Goal: Information Seeking & Learning: Learn about a topic

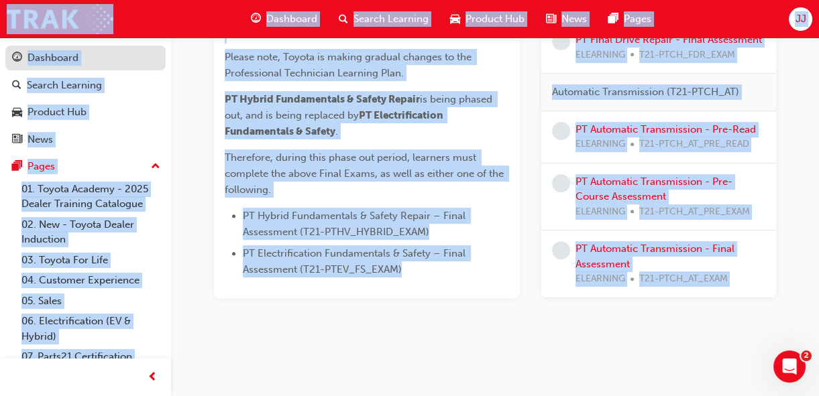
click at [63, 54] on div "Dashboard" at bounding box center [52, 57] width 51 height 15
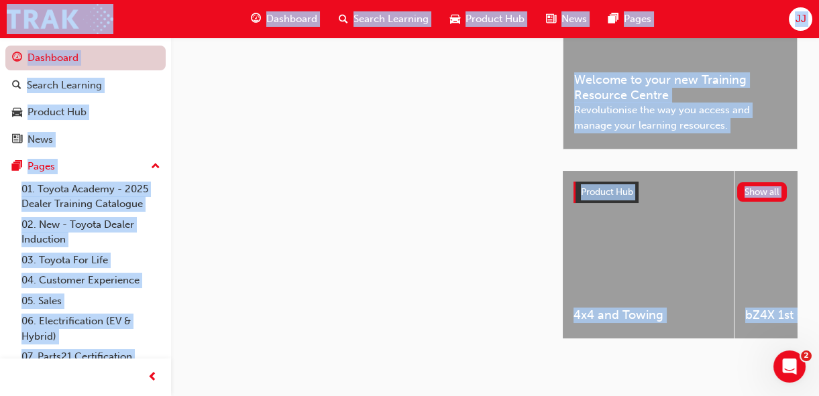
click at [63, 54] on link "Dashboard" at bounding box center [85, 58] width 160 height 25
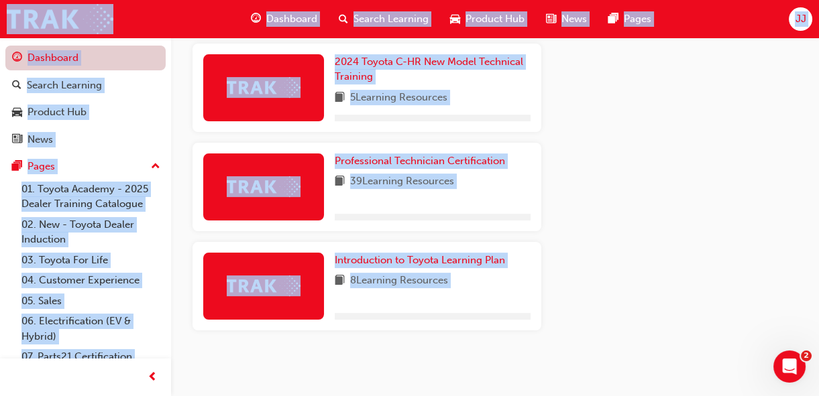
scroll to position [738, 0]
click at [68, 54] on link "Dashboard" at bounding box center [85, 58] width 160 height 25
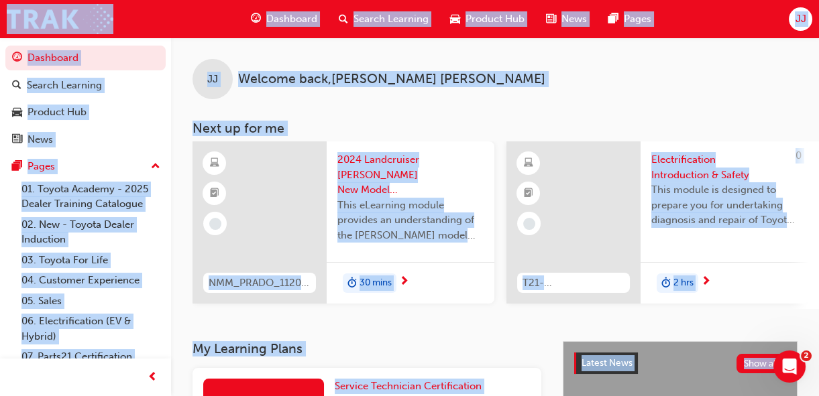
scroll to position [762, 0]
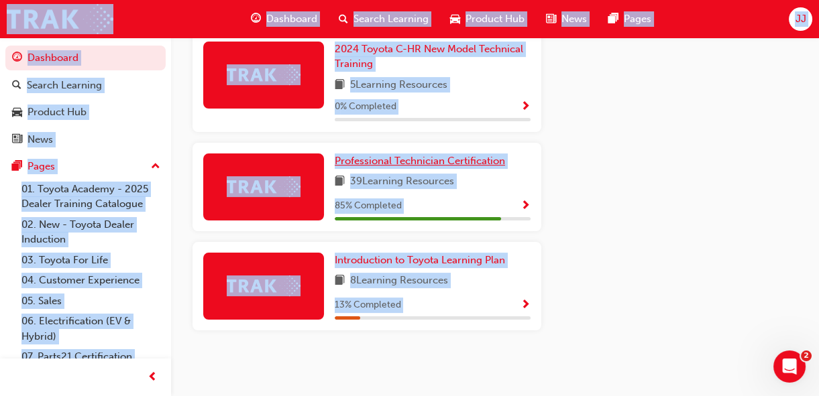
click at [414, 163] on span "Professional Technician Certification" at bounding box center [420, 161] width 170 height 12
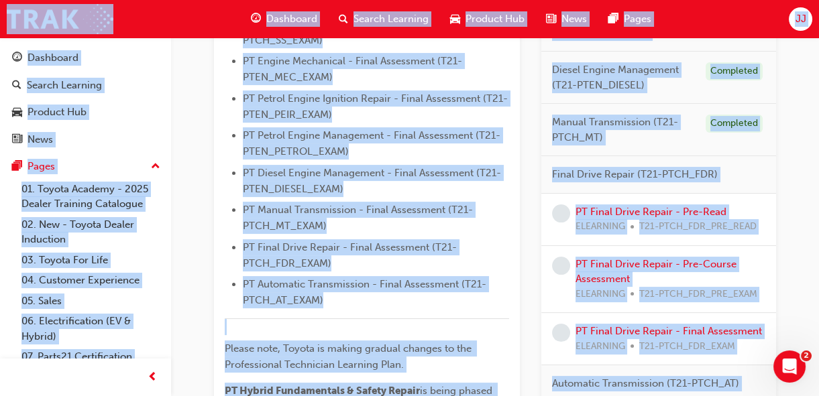
scroll to position [627, 0]
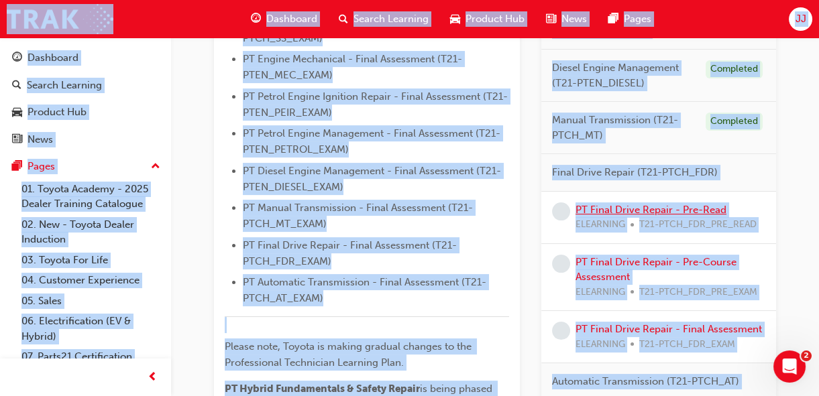
click at [596, 209] on link "PT Final Drive Repair - Pre-Read" at bounding box center [650, 210] width 151 height 12
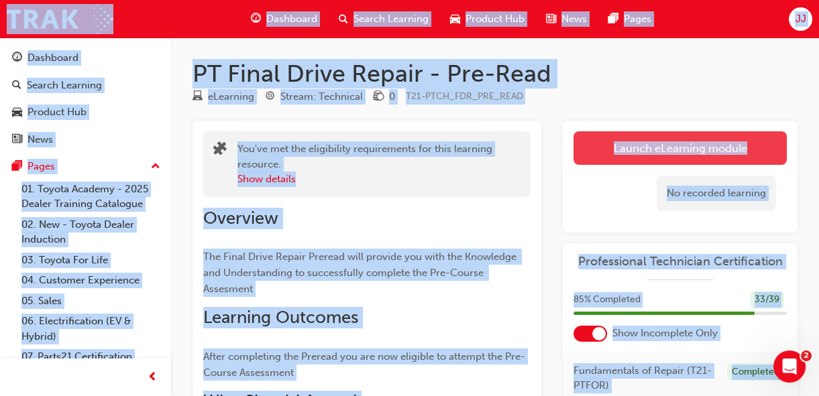
click at [630, 147] on link "Launch eLearning module" at bounding box center [679, 148] width 213 height 34
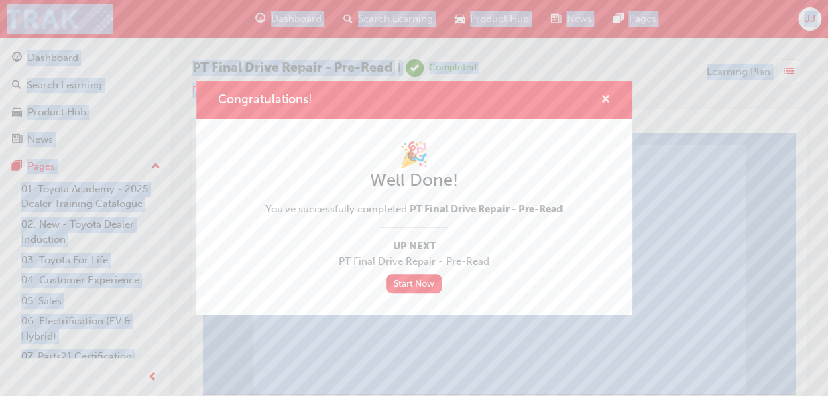
click at [604, 101] on span "cross-icon" at bounding box center [606, 101] width 10 height 12
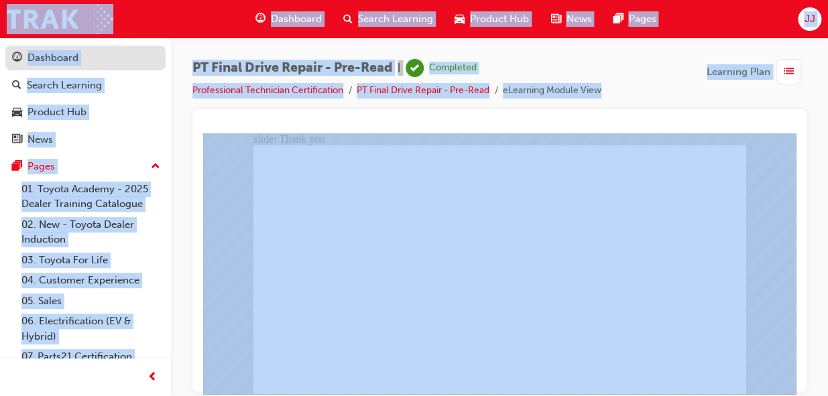
click at [82, 62] on div "Dashboard" at bounding box center [85, 58] width 147 height 17
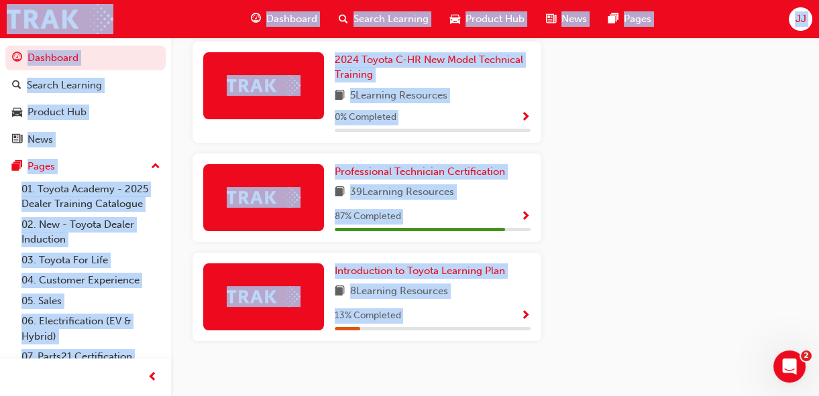
scroll to position [762, 0]
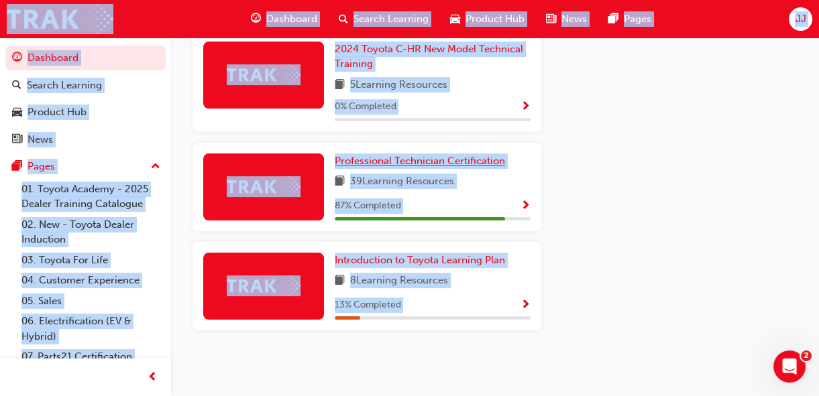
click at [439, 158] on span "Professional Technician Certification" at bounding box center [420, 161] width 170 height 12
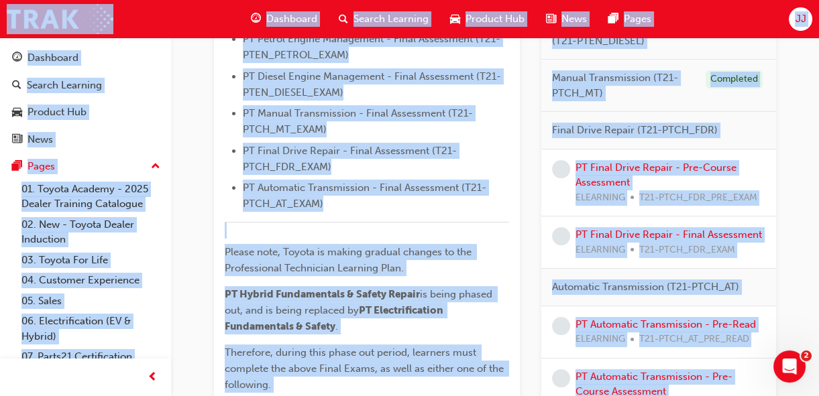
scroll to position [721, 0]
click at [677, 173] on link "PT Final Drive Repair - Pre-Course Assessment" at bounding box center [655, 175] width 161 height 27
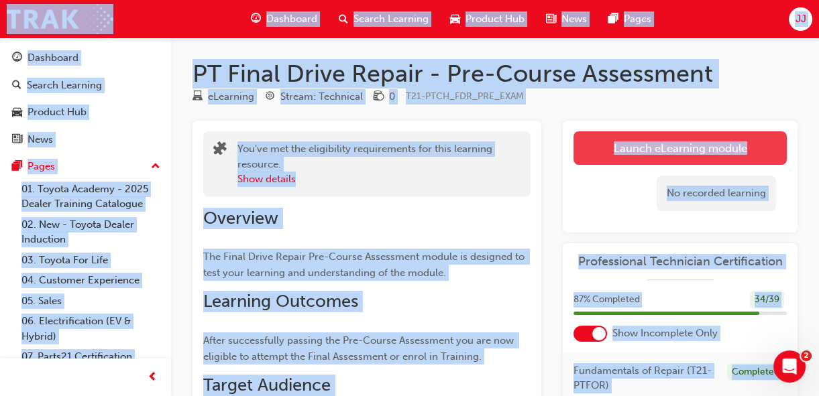
click at [677, 158] on link "Launch eLearning module" at bounding box center [679, 148] width 213 height 34
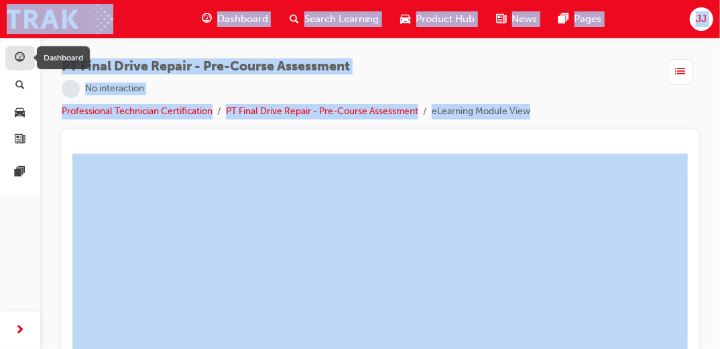
click at [19, 61] on span "guage-icon" at bounding box center [20, 58] width 10 height 12
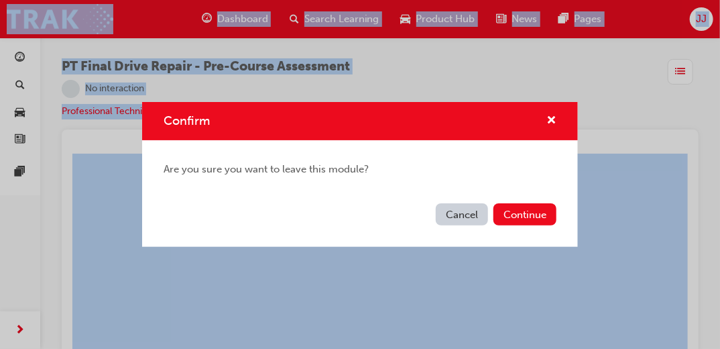
click at [461, 213] on button "Cancel" at bounding box center [462, 214] width 52 height 22
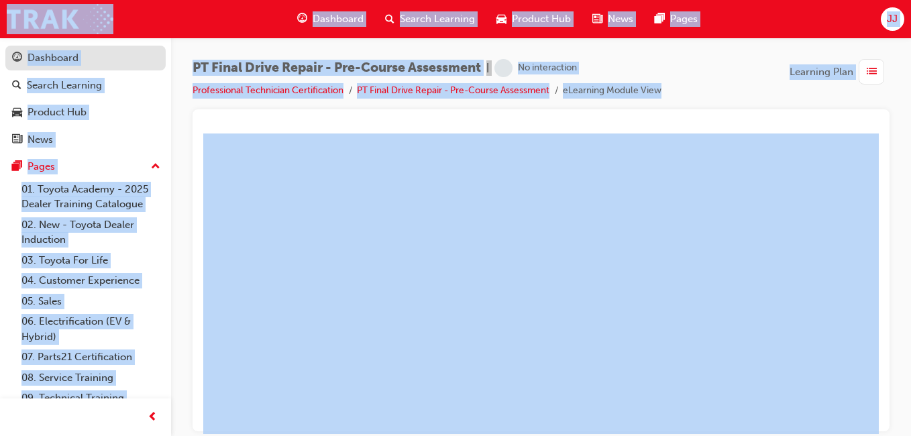
click at [103, 64] on div "Dashboard" at bounding box center [85, 58] width 147 height 17
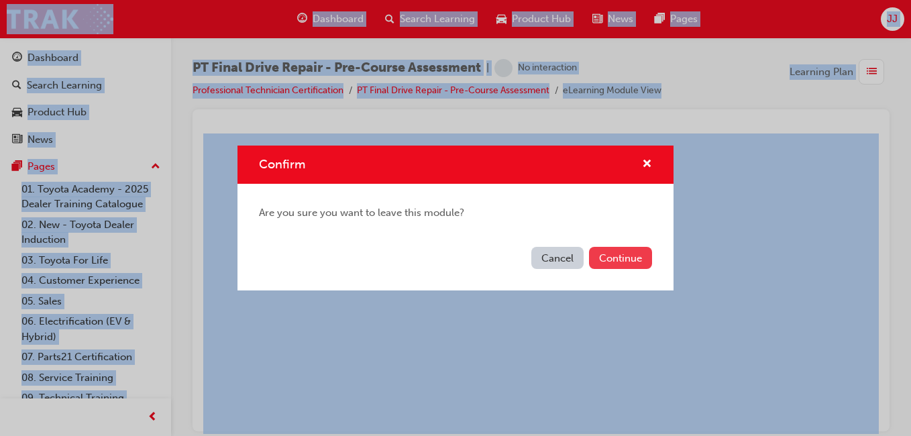
click at [598, 250] on button "Continue" at bounding box center [620, 258] width 63 height 22
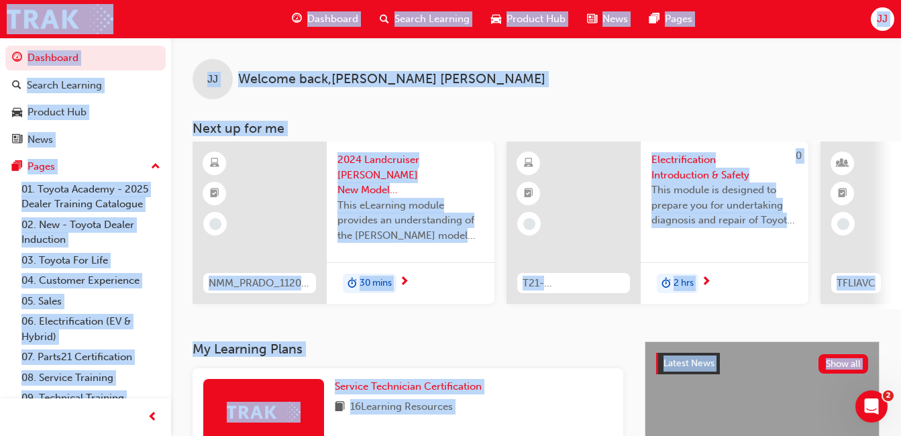
scroll to position [687, 0]
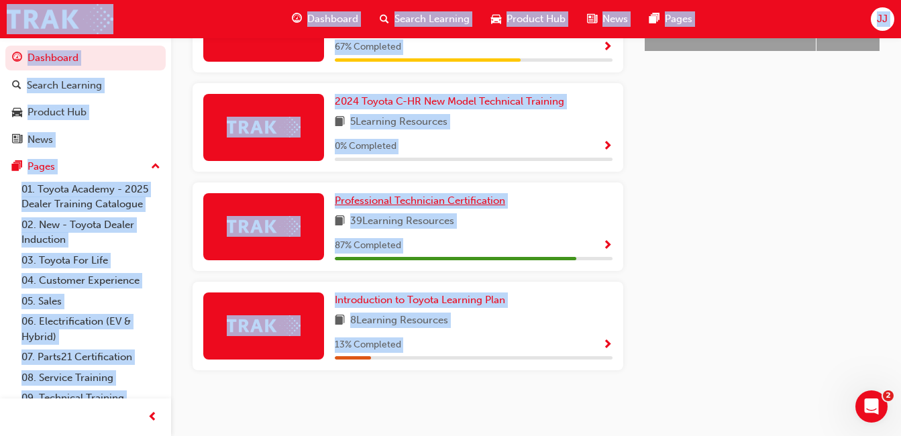
click at [478, 193] on link "Professional Technician Certification" at bounding box center [423, 200] width 176 height 15
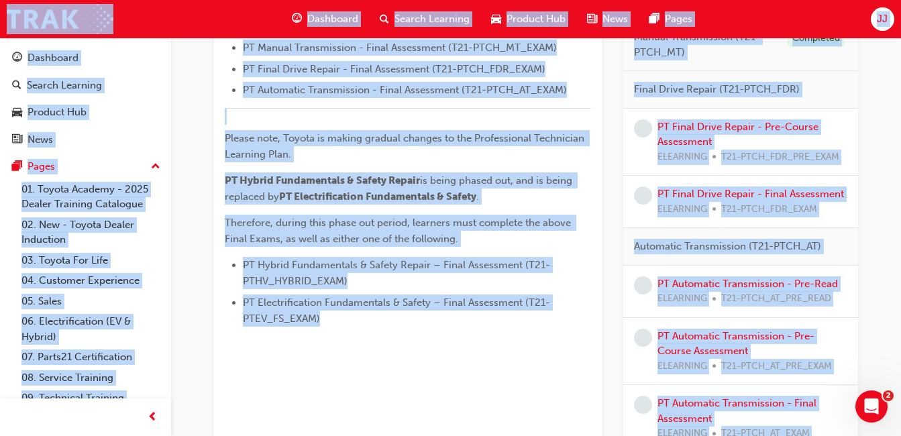
scroll to position [585, 0]
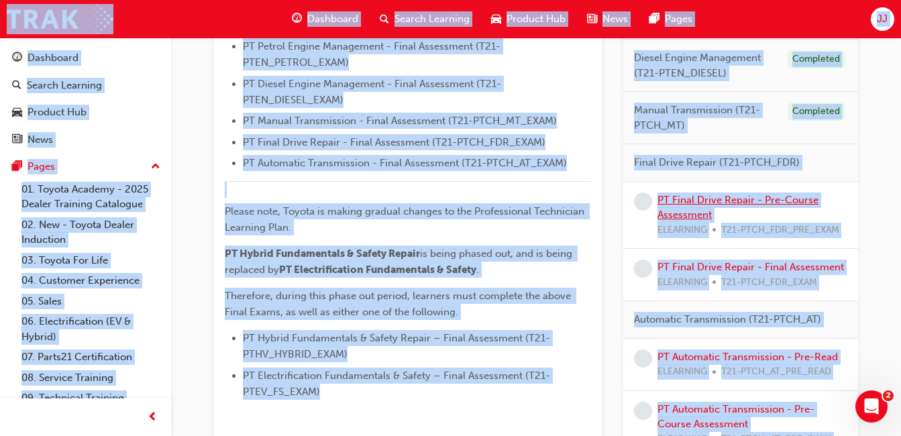
click at [705, 212] on link "PT Final Drive Repair - Pre-Course Assessment" at bounding box center [737, 207] width 161 height 27
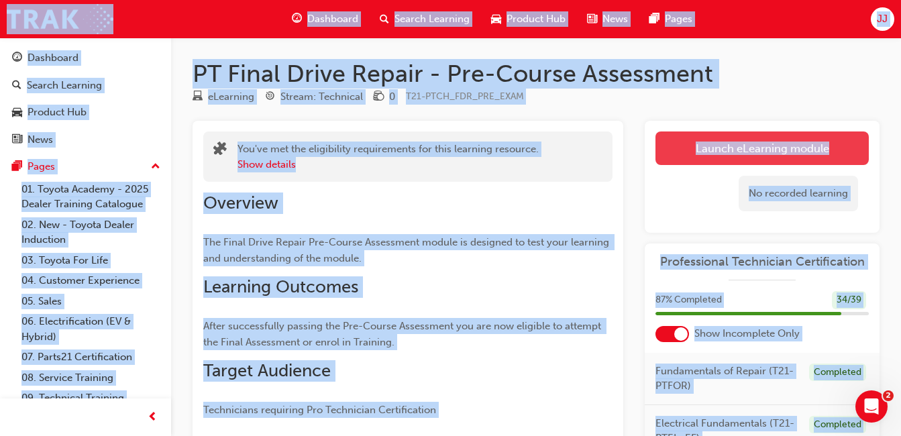
click at [689, 144] on link "Launch eLearning module" at bounding box center [761, 148] width 213 height 34
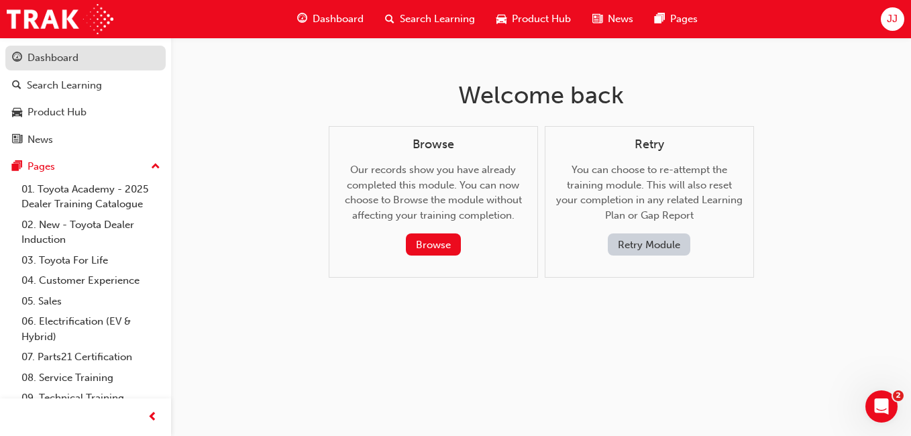
click at [119, 60] on div "Dashboard" at bounding box center [85, 58] width 147 height 17
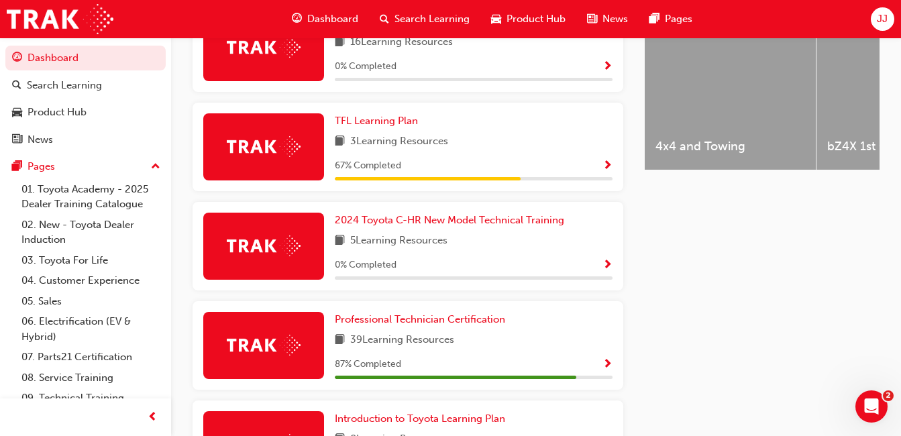
scroll to position [565, 0]
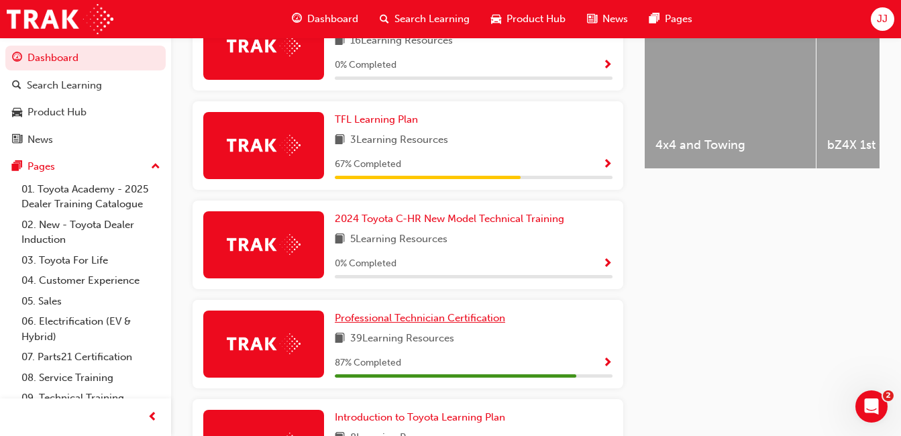
click at [486, 324] on span "Professional Technician Certification" at bounding box center [420, 318] width 170 height 12
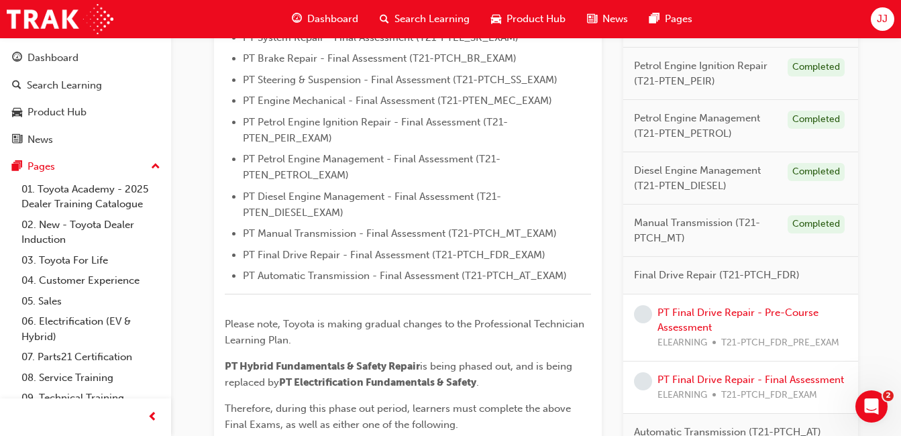
scroll to position [480, 0]
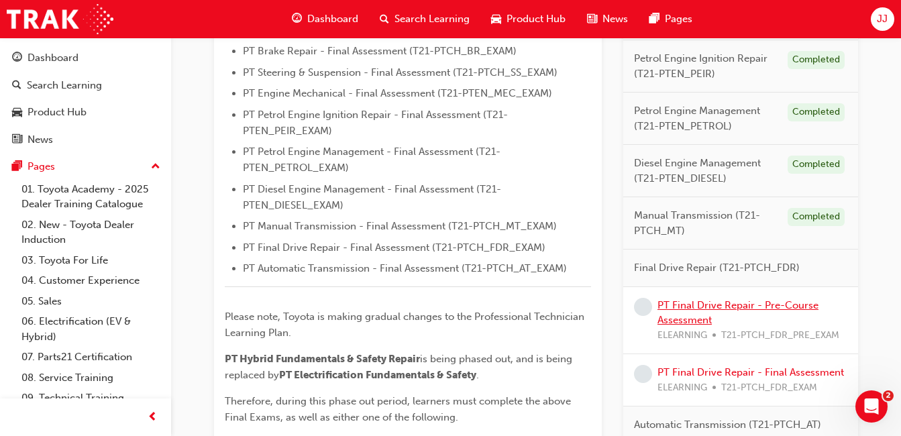
click at [720, 301] on link "PT Final Drive Repair - Pre-Course Assessment" at bounding box center [737, 312] width 161 height 27
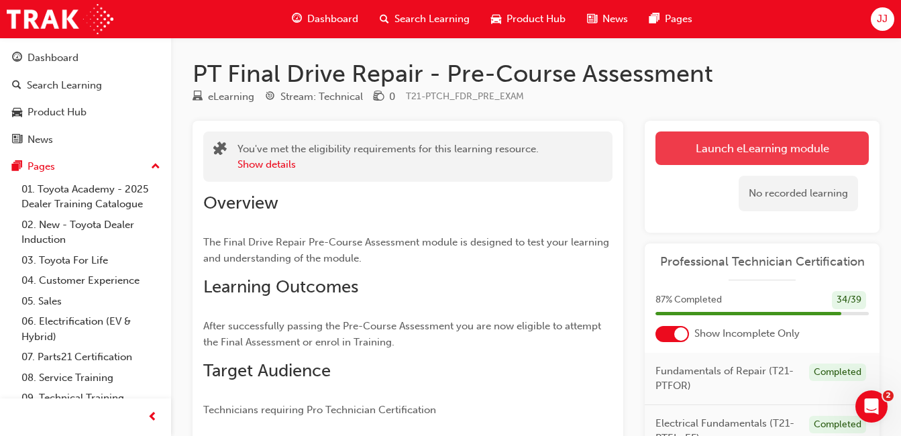
click at [688, 145] on link "Launch eLearning module" at bounding box center [761, 148] width 213 height 34
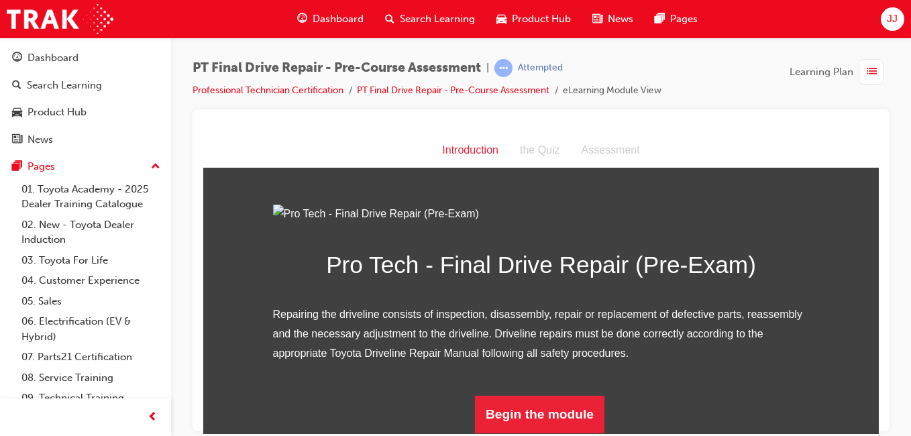
scroll to position [147, 0]
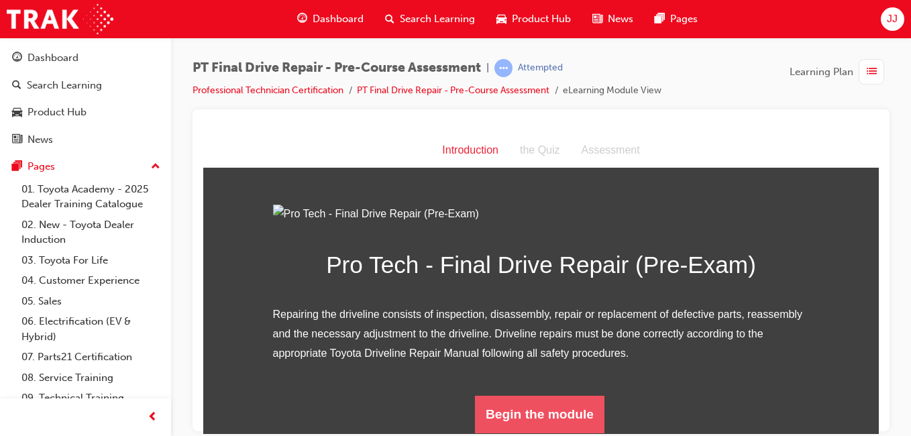
click at [557, 418] on button "Begin the module" at bounding box center [539, 414] width 129 height 38
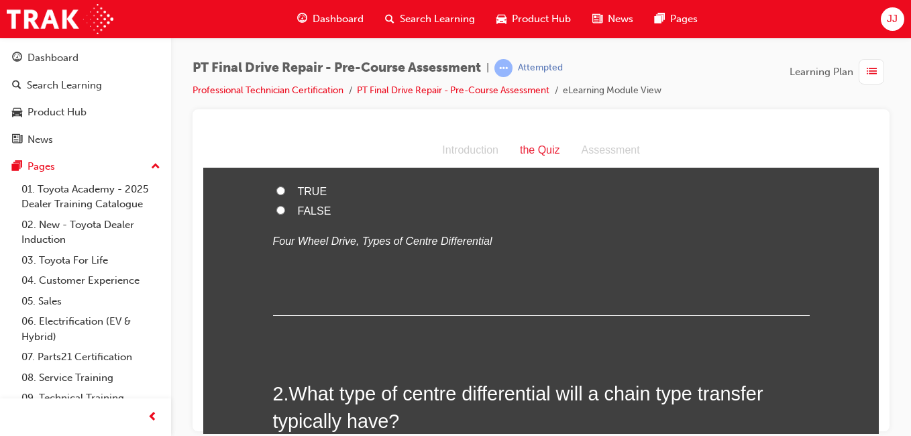
scroll to position [0, 0]
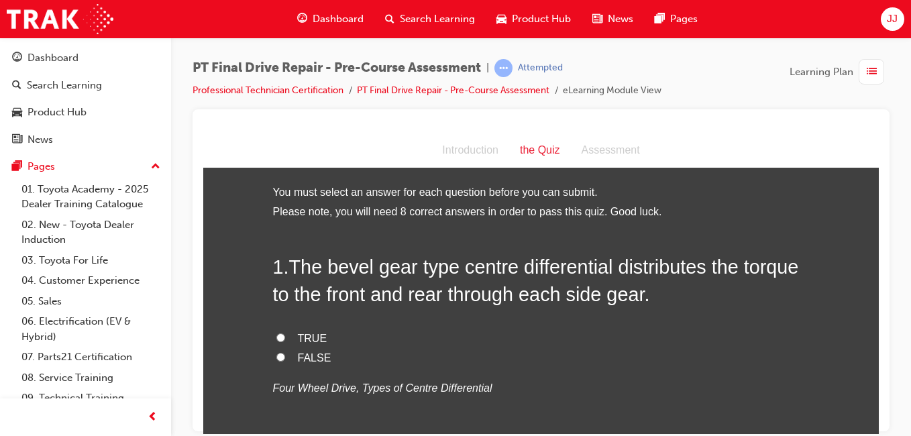
click at [566, 351] on label "FALSE" at bounding box center [541, 357] width 536 height 19
click at [285, 352] on input "FALSE" at bounding box center [280, 356] width 9 height 9
radio input "true"
click at [276, 341] on input "TRUE" at bounding box center [280, 337] width 9 height 9
radio input "true"
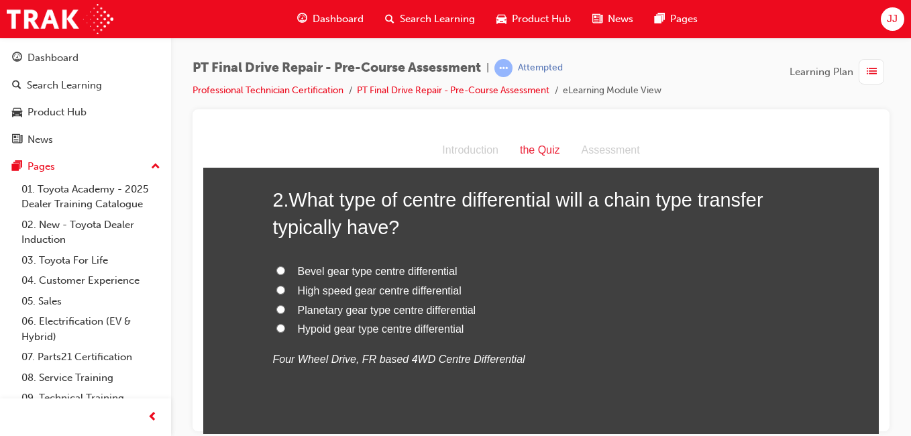
scroll to position [329, 0]
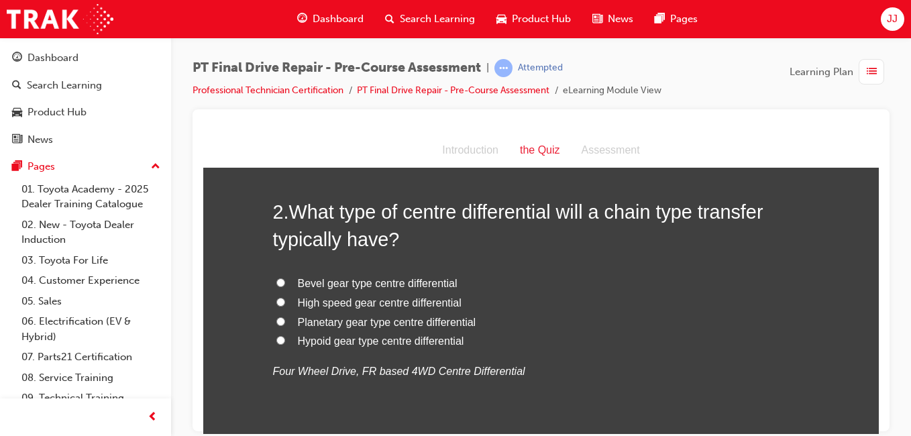
click at [298, 321] on span "Planetary gear type centre differential" at bounding box center [387, 321] width 178 height 11
click at [285, 321] on input "Planetary gear type centre differential" at bounding box center [280, 321] width 9 height 9
radio input "true"
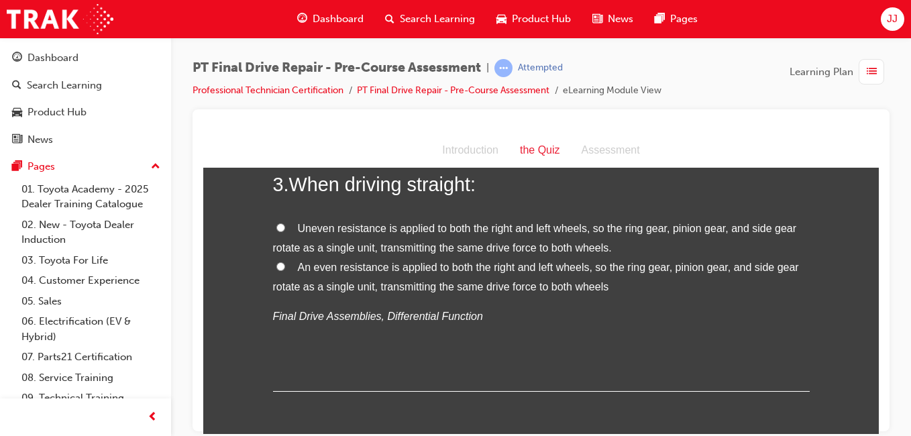
scroll to position [668, 0]
click at [298, 264] on span "An even resistance is applied to both the right and left wheels, so the ring ge…" at bounding box center [536, 277] width 526 height 31
click at [285, 264] on input "An even resistance is applied to both the right and left wheels, so the ring ge…" at bounding box center [280, 266] width 9 height 9
radio input "true"
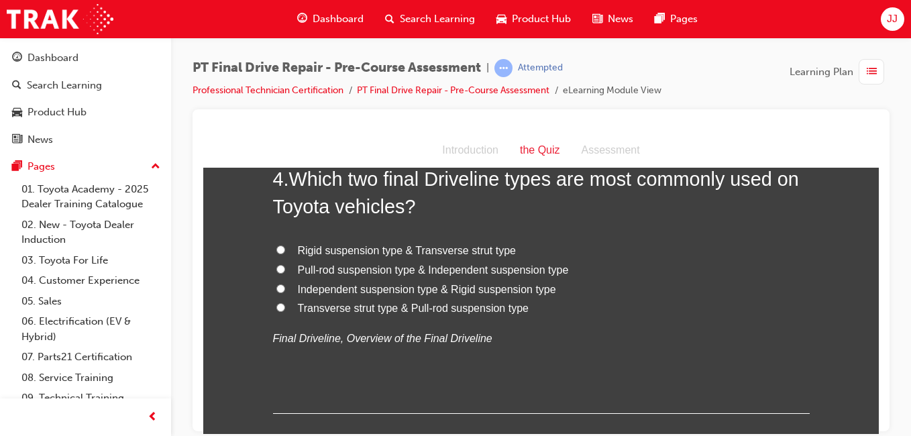
scroll to position [958, 0]
click at [384, 287] on span "Independent suspension type & Rigid suspension type" at bounding box center [427, 289] width 258 height 11
click at [285, 287] on input "Independent suspension type & Rigid suspension type" at bounding box center [280, 288] width 9 height 9
radio input "true"
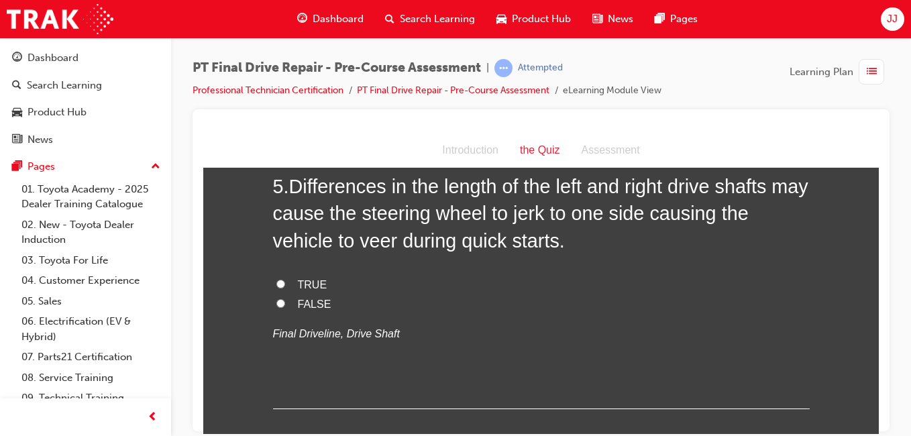
scroll to position [1266, 0]
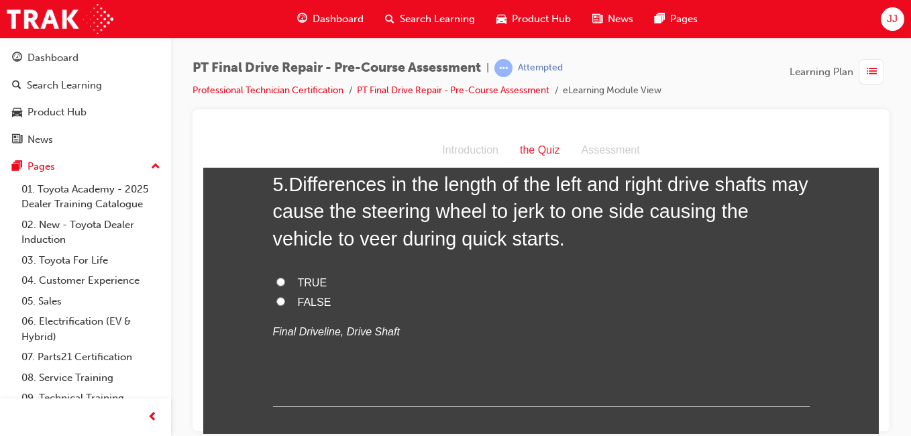
click at [308, 279] on span "TRUE" at bounding box center [313, 281] width 30 height 11
click at [285, 279] on input "TRUE" at bounding box center [280, 281] width 9 height 9
radio input "true"
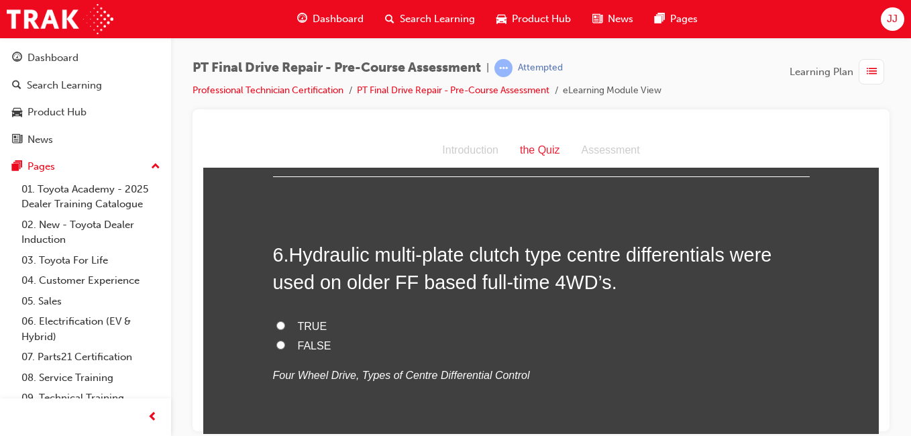
scroll to position [1495, 0]
click at [298, 323] on span "TRUE" at bounding box center [313, 326] width 30 height 11
click at [285, 323] on input "TRUE" at bounding box center [280, 325] width 9 height 9
radio input "true"
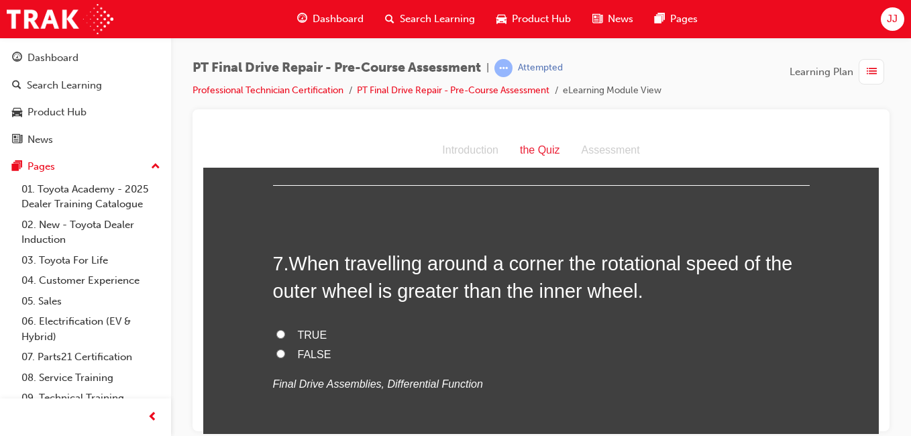
scroll to position [1762, 0]
click at [289, 333] on label "TRUE" at bounding box center [541, 334] width 536 height 19
click at [285, 333] on input "TRUE" at bounding box center [280, 333] width 9 height 9
radio input "true"
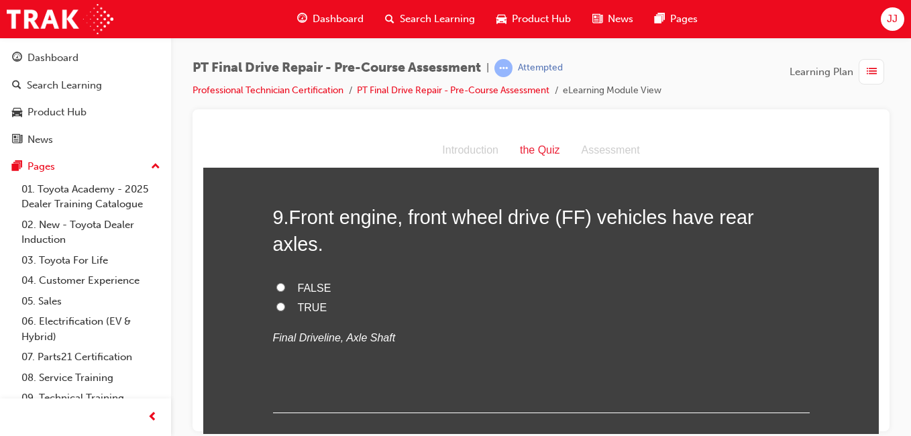
scroll to position [2377, 0]
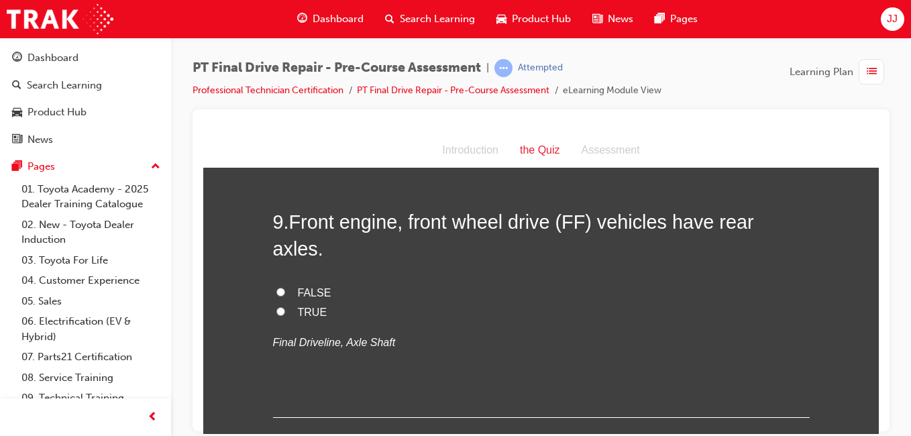
click at [310, 286] on span "FALSE" at bounding box center [315, 291] width 34 height 11
click at [285, 287] on input "FALSE" at bounding box center [280, 291] width 9 height 9
radio input "true"
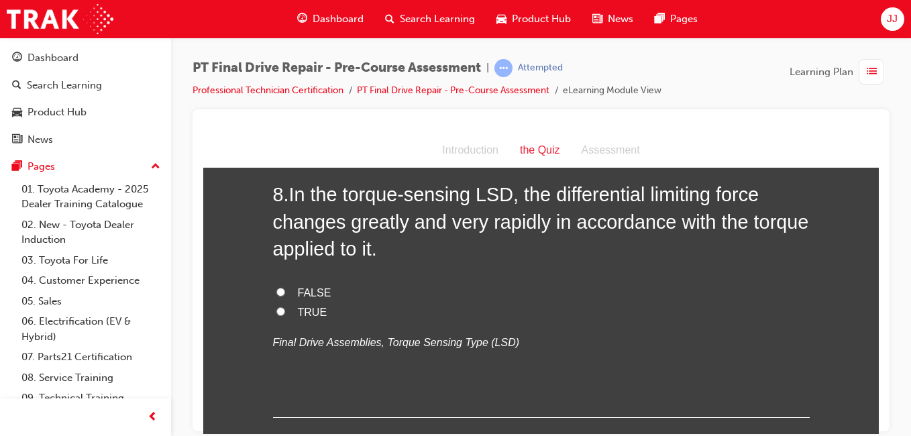
scroll to position [2101, 0]
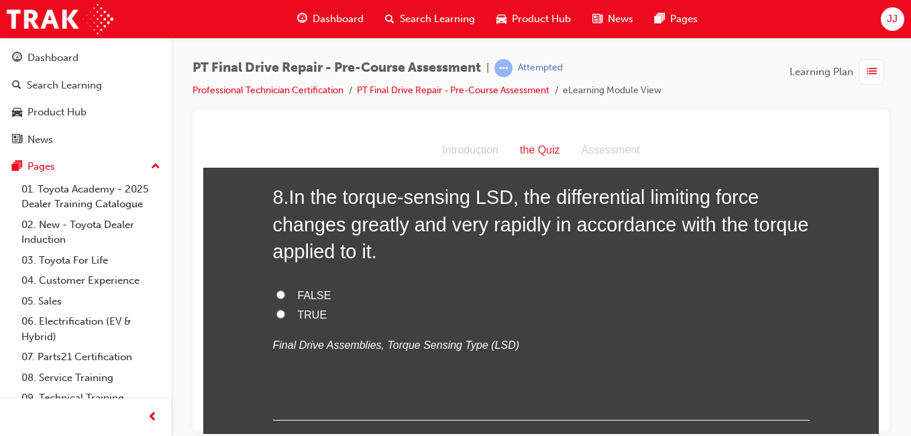
click at [308, 313] on span "TRUE" at bounding box center [313, 313] width 30 height 11
click at [285, 313] on input "TRUE" at bounding box center [280, 313] width 9 height 9
radio input "true"
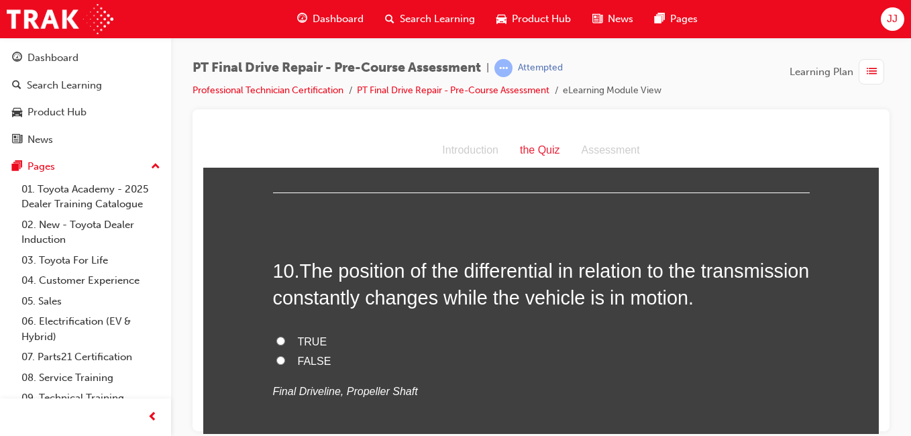
scroll to position [2607, 0]
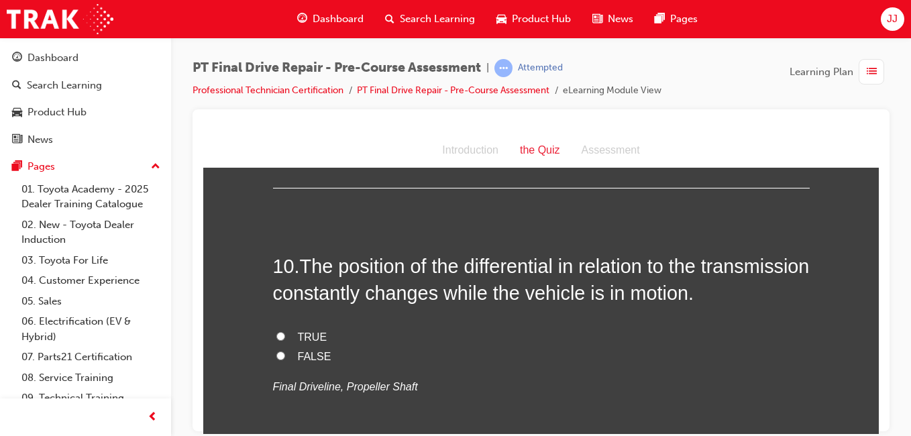
click at [299, 331] on span "TRUE" at bounding box center [313, 336] width 30 height 11
click at [285, 331] on input "TRUE" at bounding box center [280, 335] width 9 height 9
radio input "true"
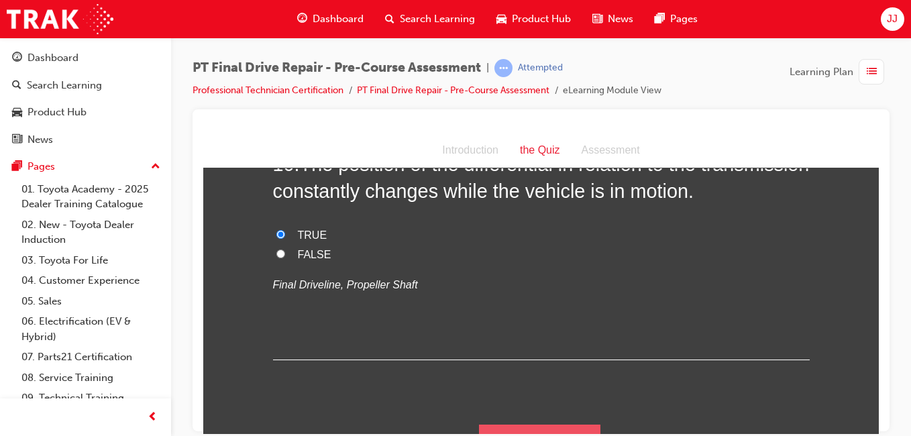
click at [513, 424] on button "Submit Answers" at bounding box center [540, 443] width 122 height 38
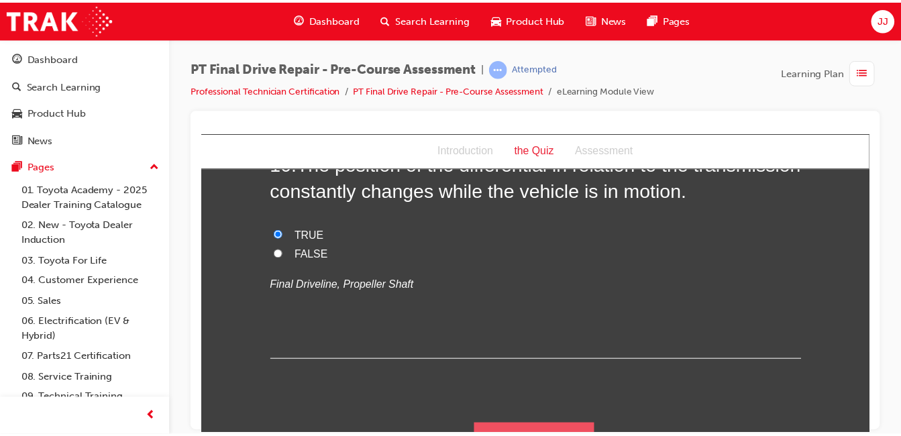
scroll to position [0, 0]
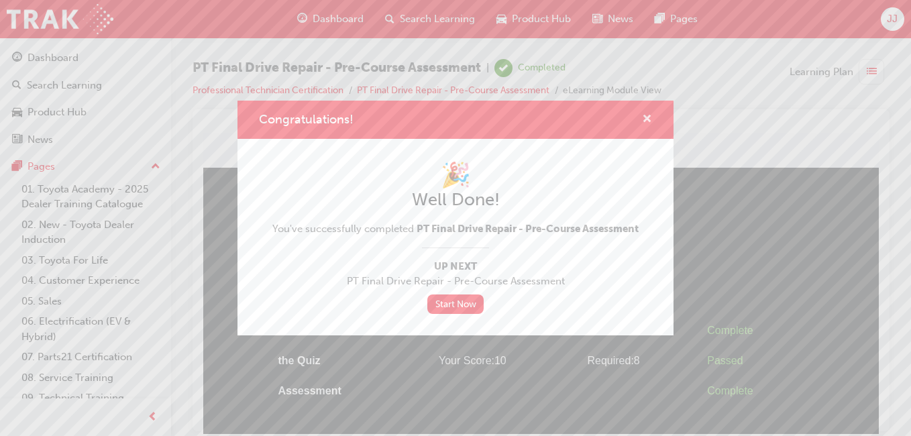
click at [648, 115] on span "cross-icon" at bounding box center [647, 120] width 10 height 12
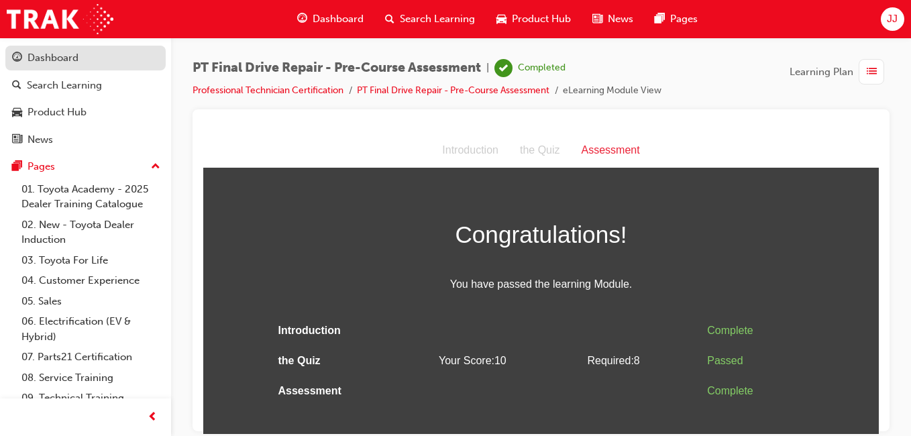
click at [107, 57] on div "Dashboard" at bounding box center [85, 58] width 147 height 17
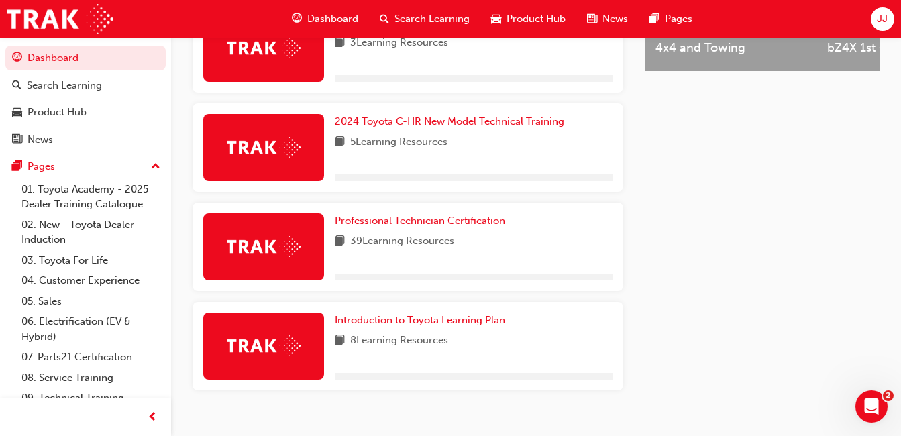
scroll to position [663, 0]
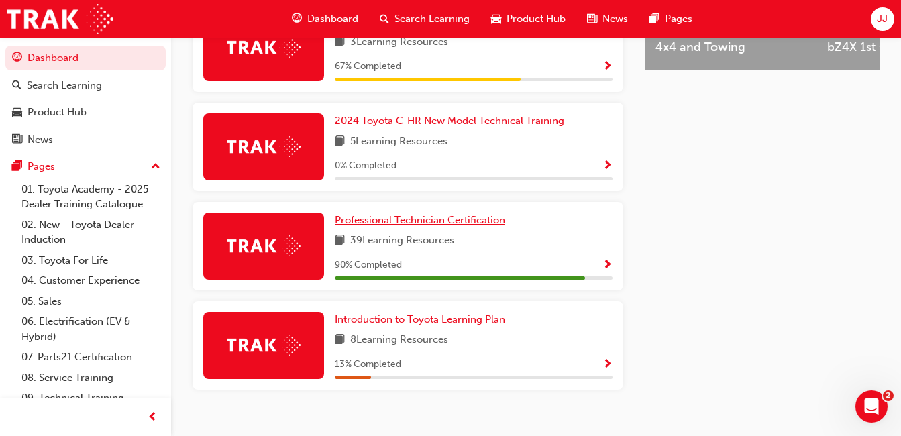
click at [456, 226] on span "Professional Technician Certification" at bounding box center [420, 220] width 170 height 12
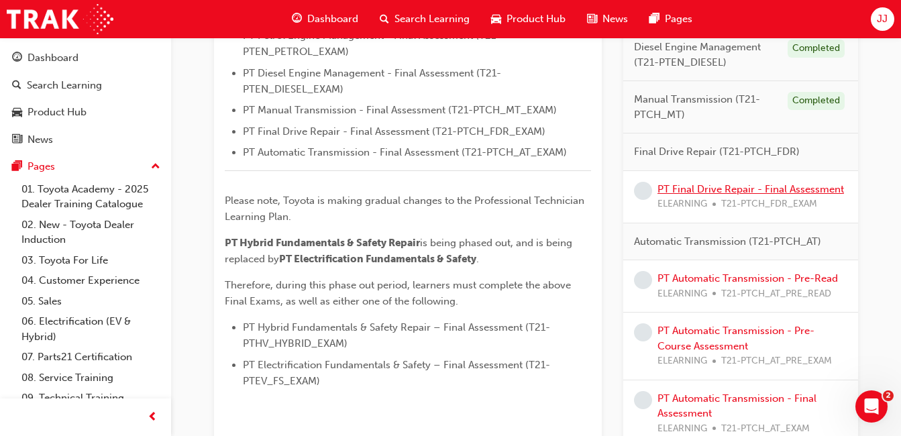
click at [744, 194] on link "PT Final Drive Repair - Final Assessment" at bounding box center [750, 189] width 186 height 12
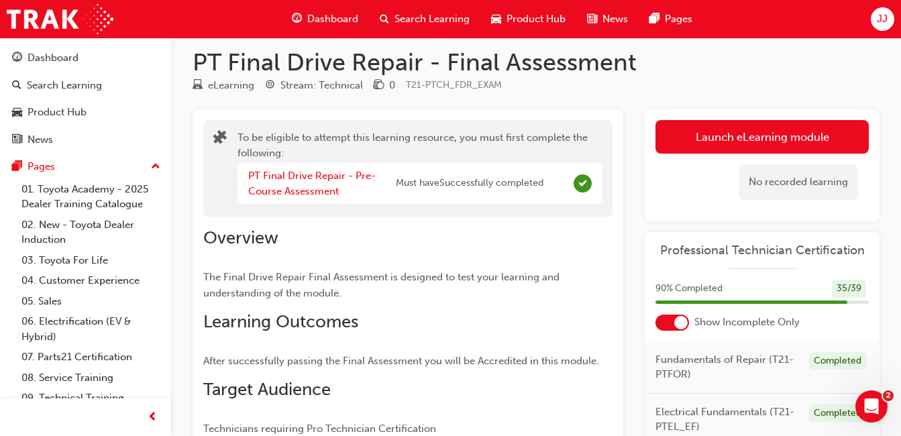
scroll to position [11, 0]
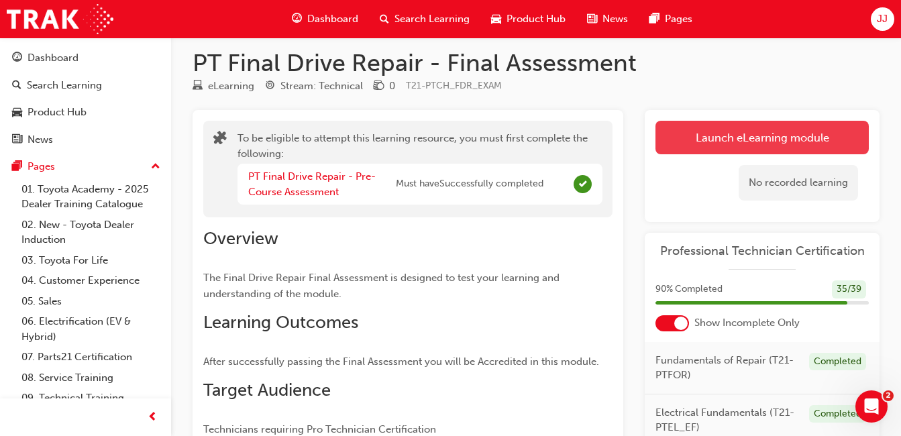
click at [708, 141] on button "Launch eLearning module" at bounding box center [761, 138] width 213 height 34
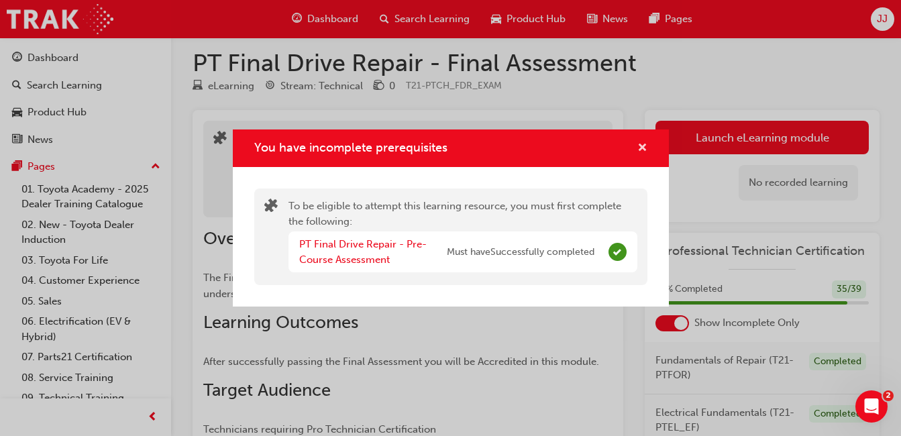
click at [637, 144] on button "You have incomplete prerequisites" at bounding box center [642, 148] width 10 height 17
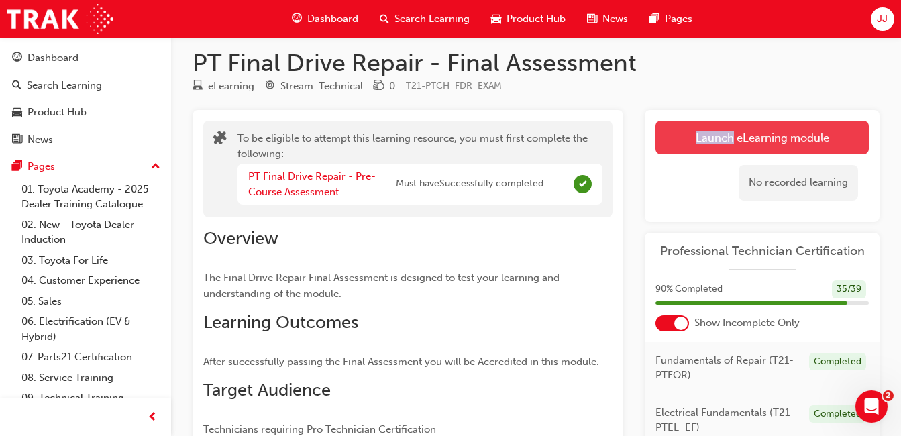
drag, startPoint x: 636, startPoint y: 144, endPoint x: 660, endPoint y: 135, distance: 24.8
click at [660, 135] on div "To be eligible to attempt this learning resource, you must first complete the f…" at bounding box center [535, 360] width 687 height 500
drag, startPoint x: 660, startPoint y: 135, endPoint x: 675, endPoint y: 134, distance: 15.5
click at [675, 134] on button "Launch eLearning module" at bounding box center [761, 138] width 213 height 34
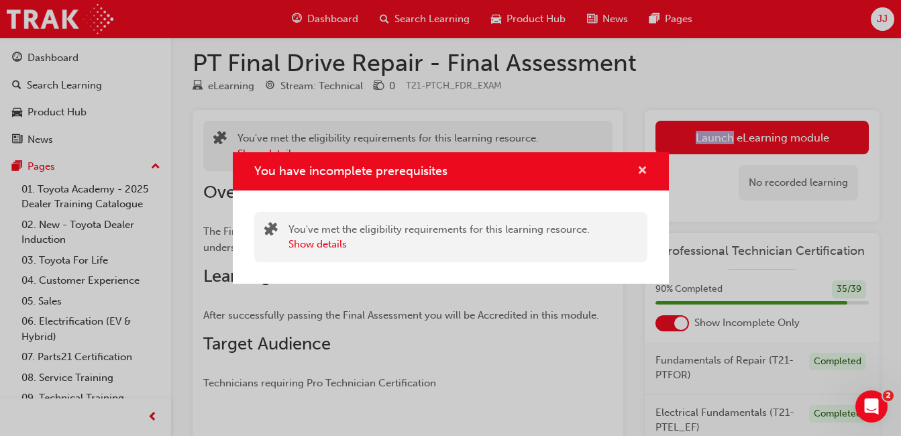
click at [638, 166] on span "cross-icon" at bounding box center [642, 172] width 10 height 12
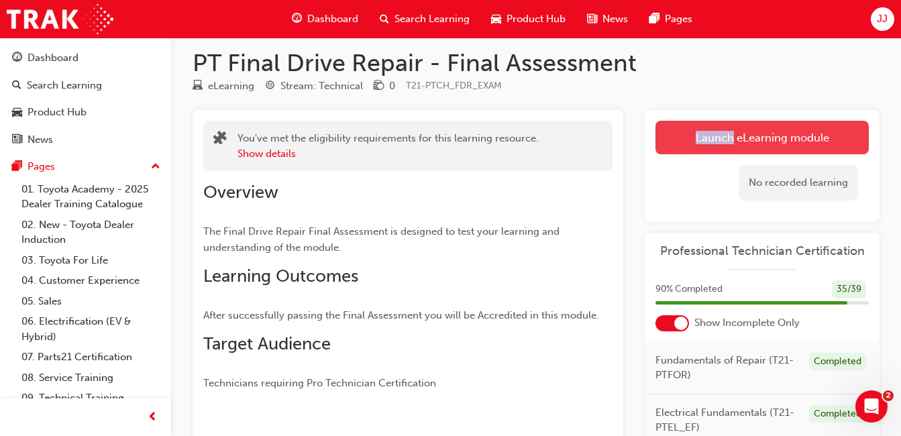
click at [748, 131] on button "Launch eLearning module" at bounding box center [761, 138] width 213 height 34
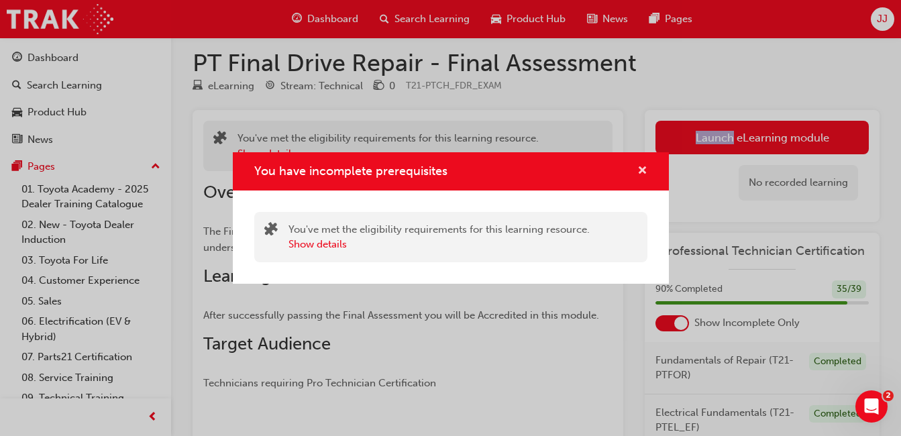
click at [643, 166] on span "cross-icon" at bounding box center [642, 172] width 10 height 12
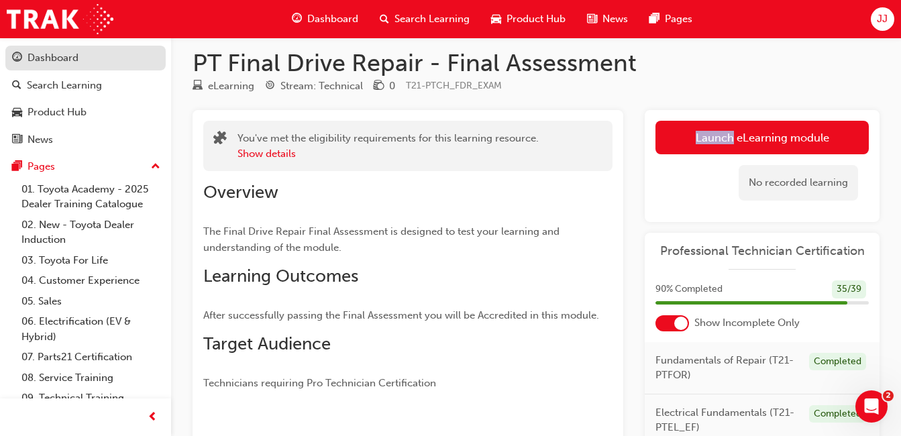
click at [111, 66] on link "Dashboard" at bounding box center [85, 58] width 160 height 25
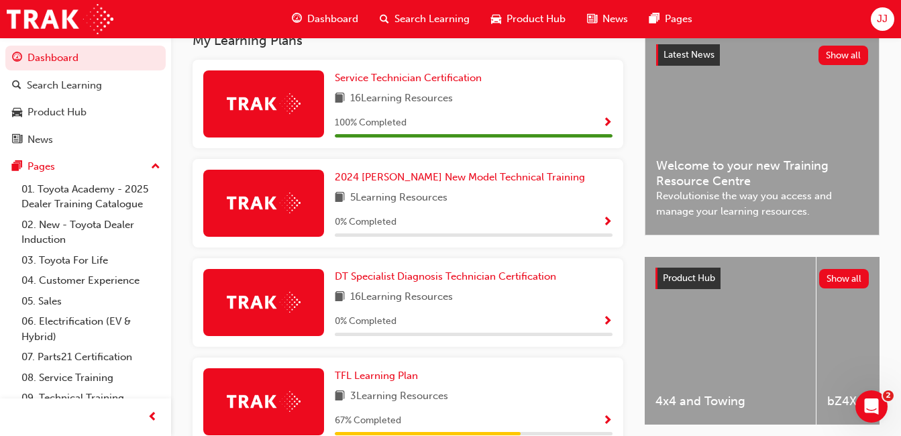
scroll to position [687, 0]
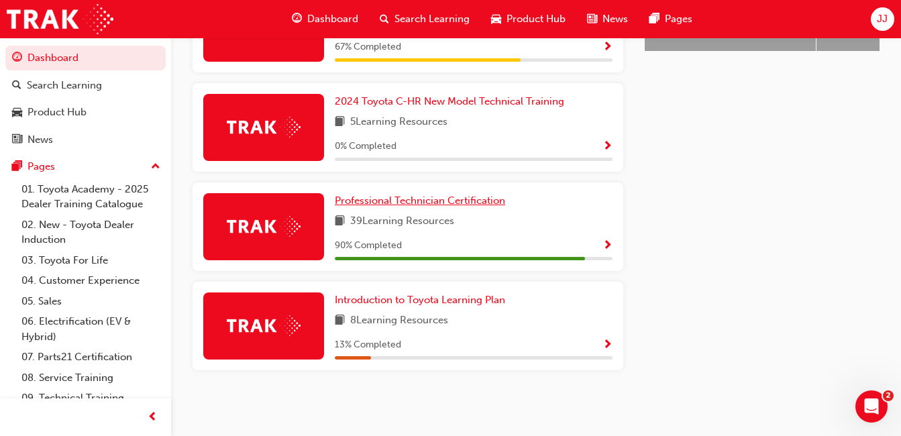
click at [364, 195] on span "Professional Technician Certification" at bounding box center [420, 200] width 170 height 12
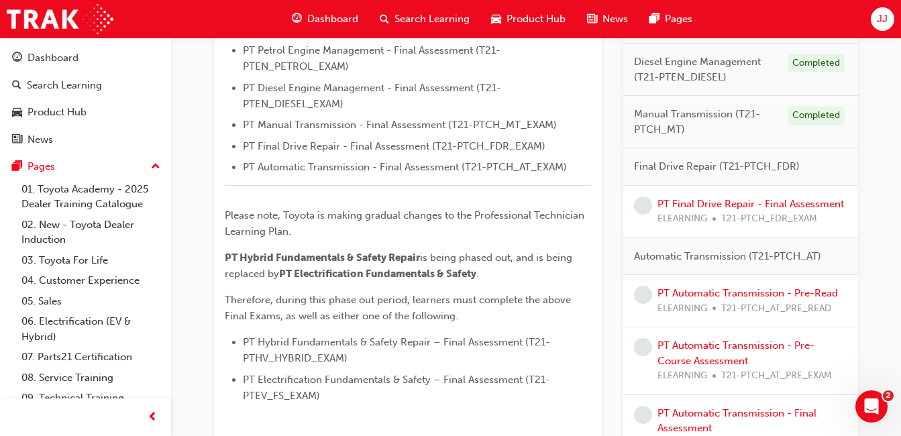
scroll to position [595, 0]
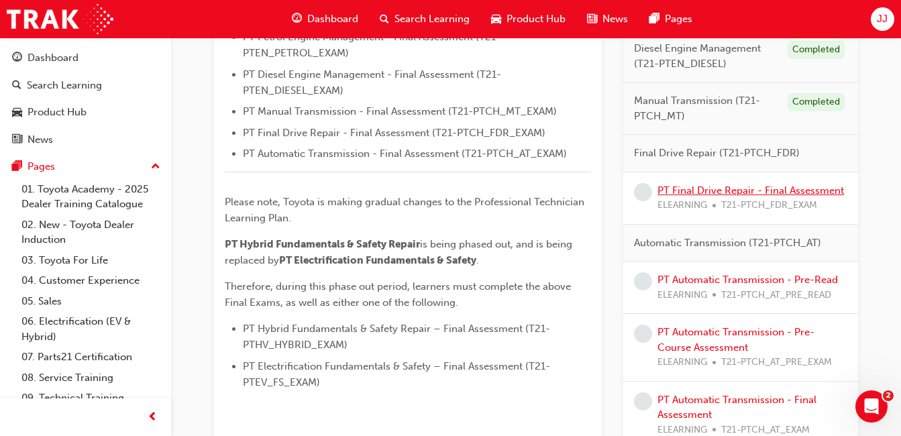
click at [713, 190] on link "PT Final Drive Repair - Final Assessment" at bounding box center [750, 190] width 186 height 12
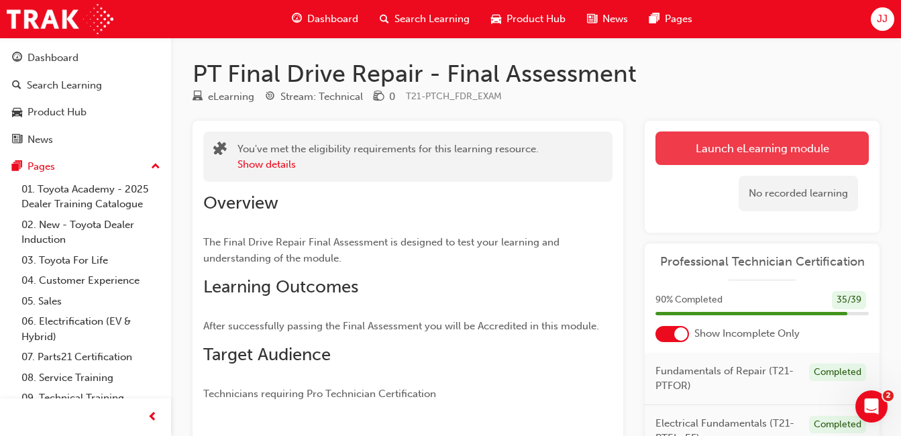
click at [696, 151] on link "Launch eLearning module" at bounding box center [761, 148] width 213 height 34
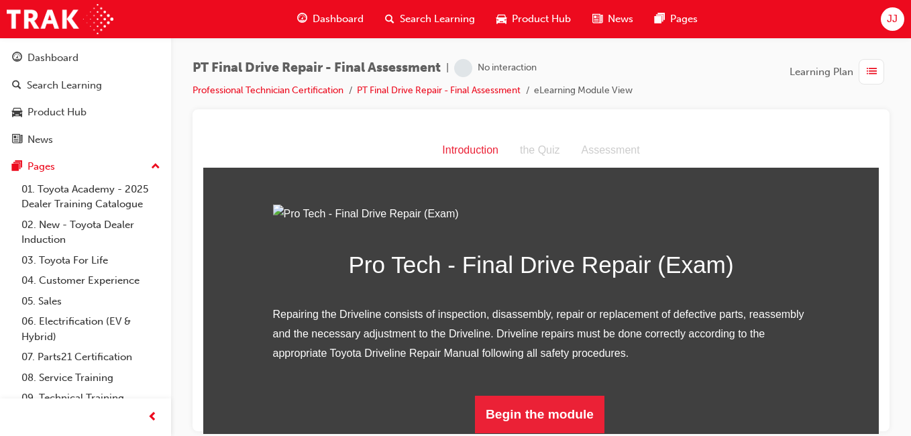
scroll to position [147, 0]
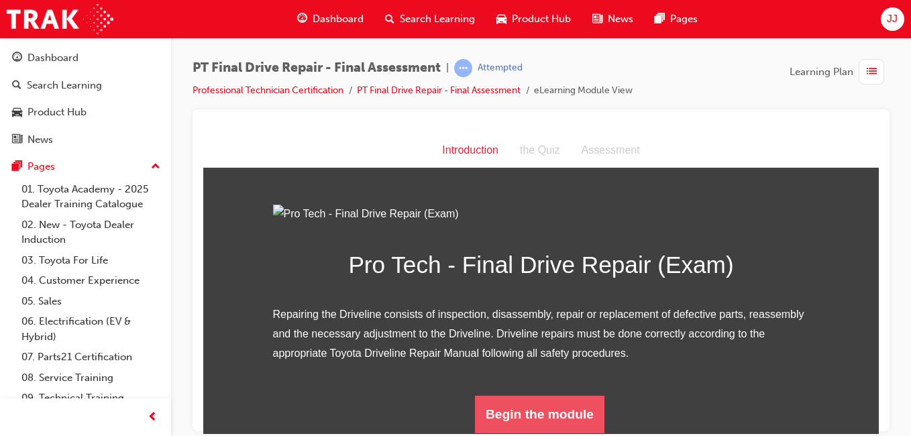
click at [533, 410] on button "Begin the module" at bounding box center [539, 414] width 129 height 38
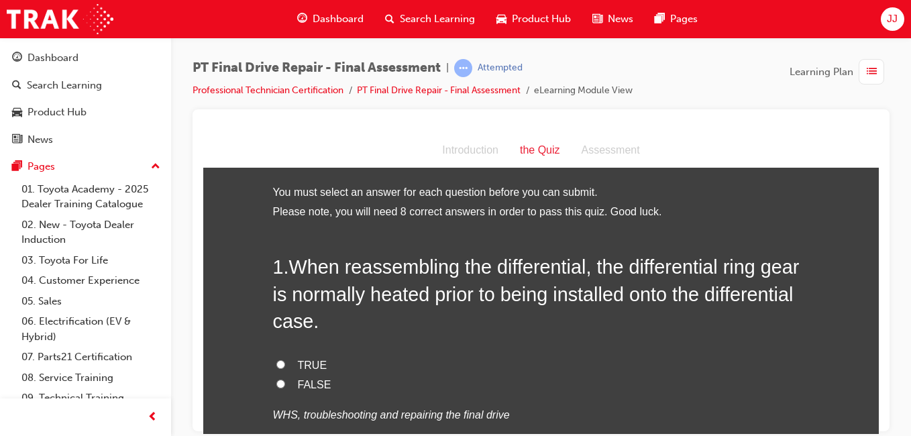
click at [286, 359] on label "TRUE" at bounding box center [541, 364] width 536 height 19
click at [285, 359] on input "TRUE" at bounding box center [280, 363] width 9 height 9
radio input "true"
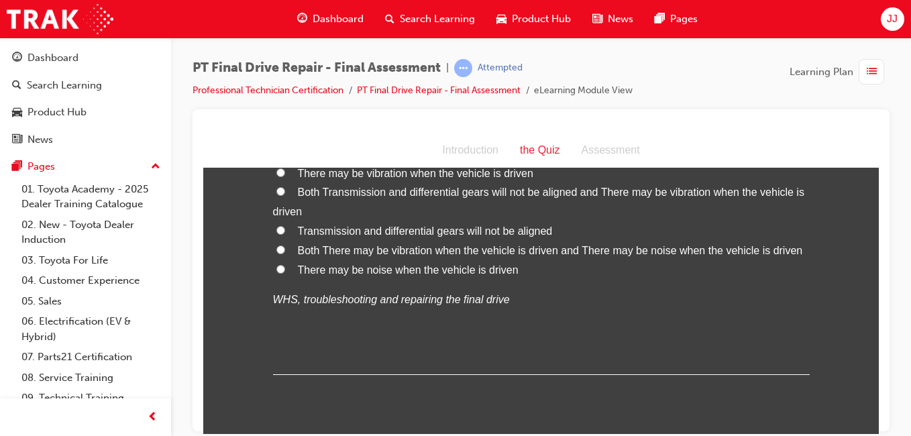
scroll to position [490, 0]
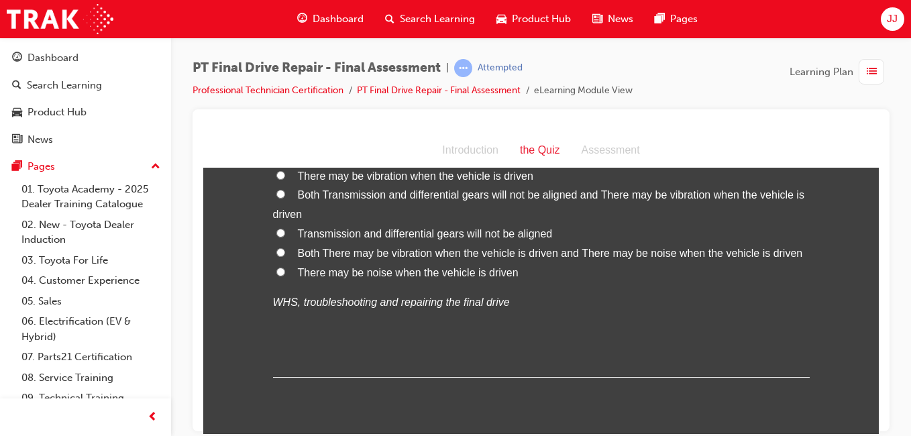
click at [448, 255] on span "Both There may be vibration when the vehicle is driven and There may be noise w…" at bounding box center [550, 252] width 505 height 11
click at [285, 255] on input "Both There may be vibration when the vehicle is driven and There may be noise w…" at bounding box center [280, 251] width 9 height 9
radio input "true"
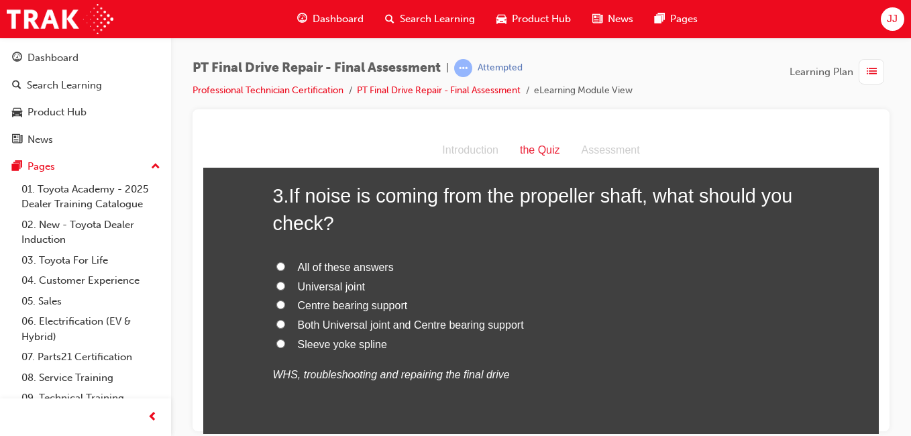
scroll to position [736, 0]
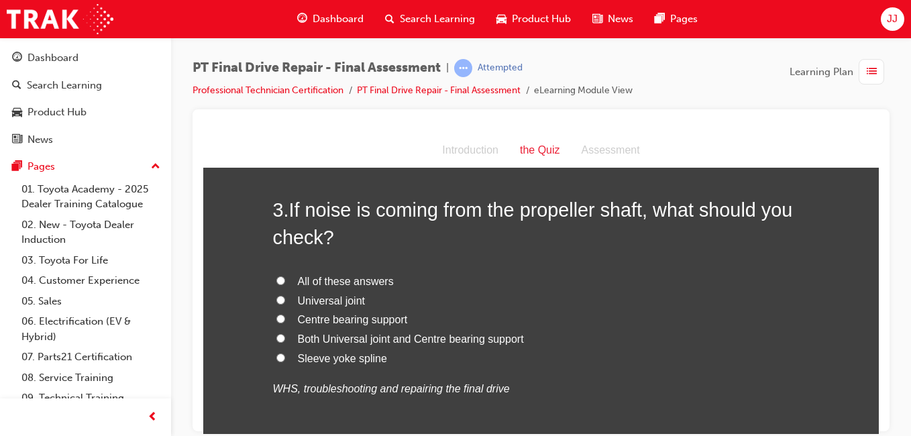
click at [329, 282] on span "All of these answers" at bounding box center [346, 280] width 96 height 11
click at [285, 282] on input "All of these answers" at bounding box center [280, 280] width 9 height 9
radio input "true"
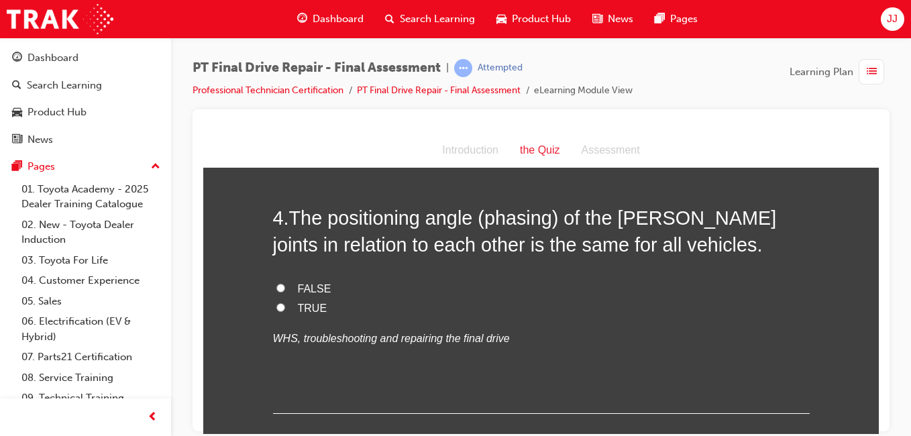
scroll to position [1068, 0]
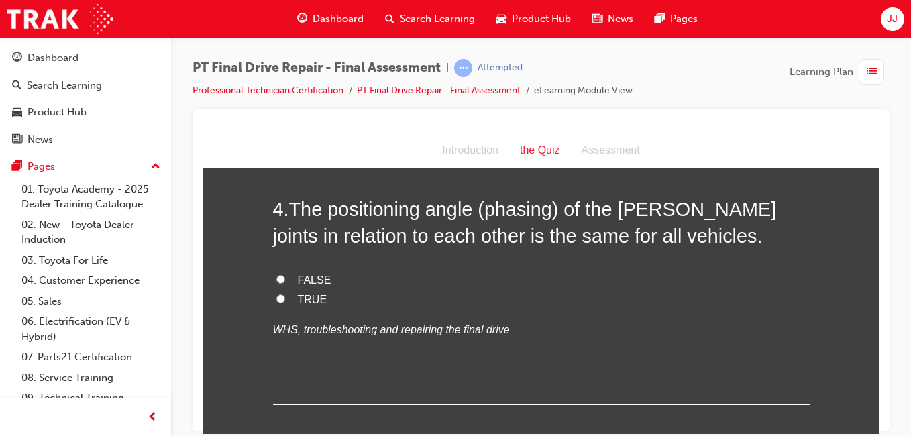
click at [310, 278] on span "FALSE" at bounding box center [315, 279] width 34 height 11
click at [285, 278] on input "FALSE" at bounding box center [280, 278] width 9 height 9
radio input "true"
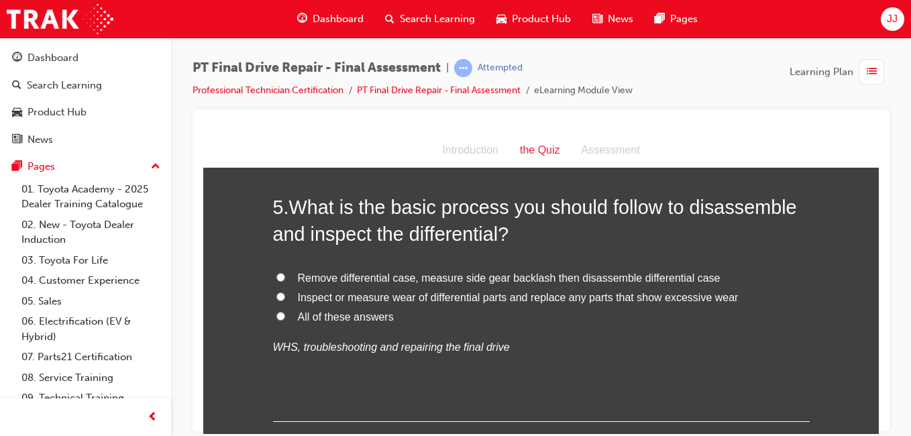
scroll to position [1345, 0]
click at [351, 317] on span "All of these answers" at bounding box center [346, 315] width 96 height 11
click at [285, 317] on input "All of these answers" at bounding box center [280, 314] width 9 height 9
radio input "true"
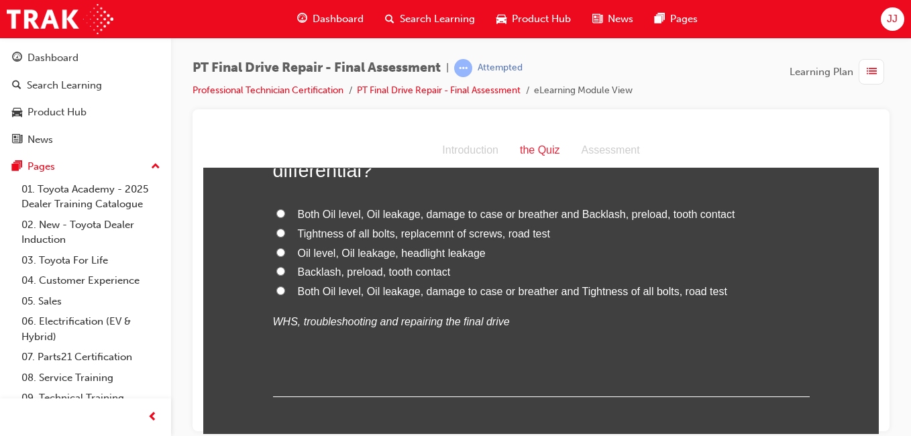
scroll to position [1621, 0]
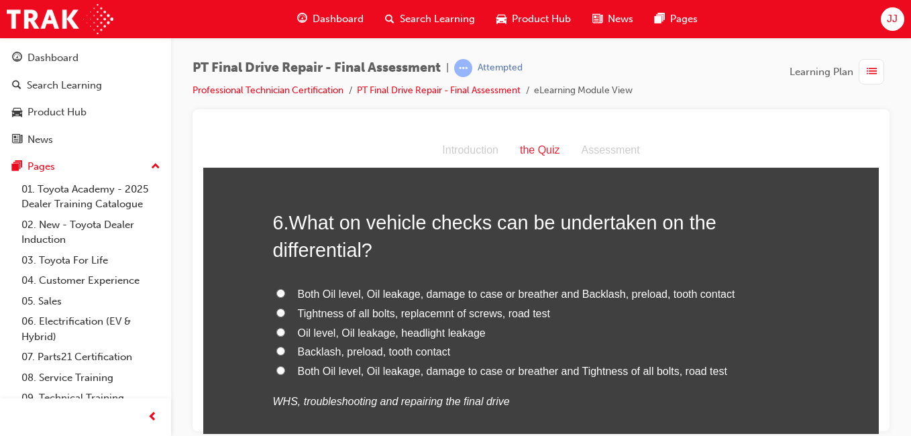
click at [339, 292] on span "Both Oil level, Oil leakage, damage to case or breather and Backlash, preload, …" at bounding box center [516, 293] width 437 height 11
click at [285, 292] on input "Both Oil level, Oil leakage, damage to case or breather and Backlash, preload, …" at bounding box center [280, 292] width 9 height 9
radio input "true"
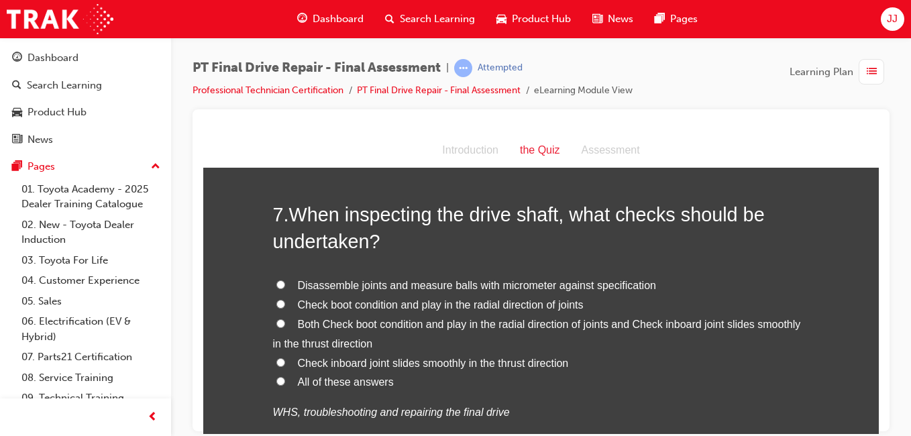
scroll to position [1965, 0]
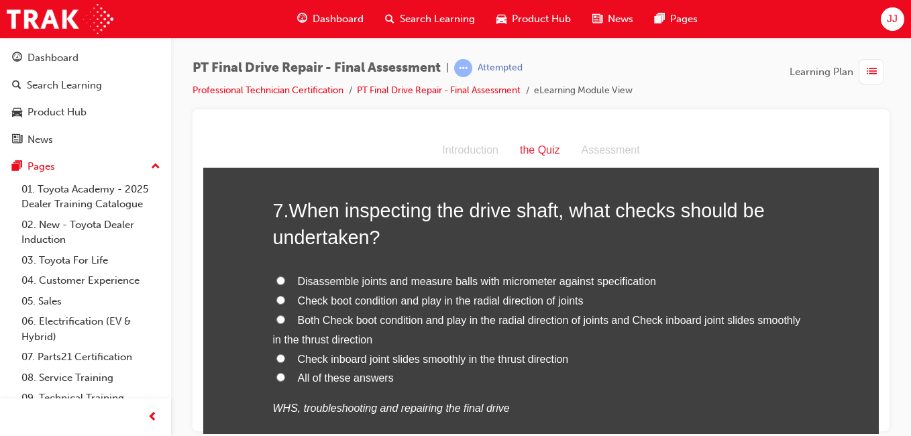
click at [330, 374] on span "All of these answers" at bounding box center [346, 377] width 96 height 11
click at [285, 374] on input "All of these answers" at bounding box center [280, 376] width 9 height 9
radio input "true"
click at [330, 374] on span "All of these answers" at bounding box center [346, 377] width 96 height 11
click at [285, 374] on input "All of these answers" at bounding box center [280, 376] width 9 height 9
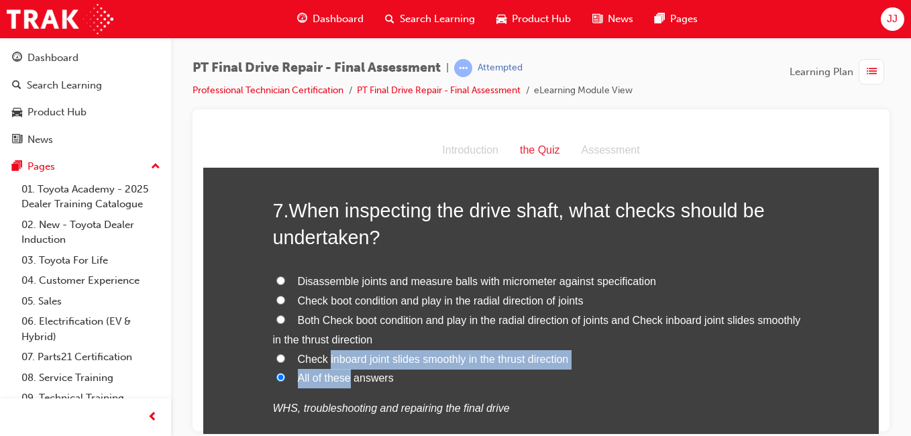
drag, startPoint x: 330, startPoint y: 374, endPoint x: 331, endPoint y: 364, distance: 9.4
click at [331, 364] on div "Disassemble joints and measure balls with micrometer against specification Chec…" at bounding box center [541, 345] width 536 height 146
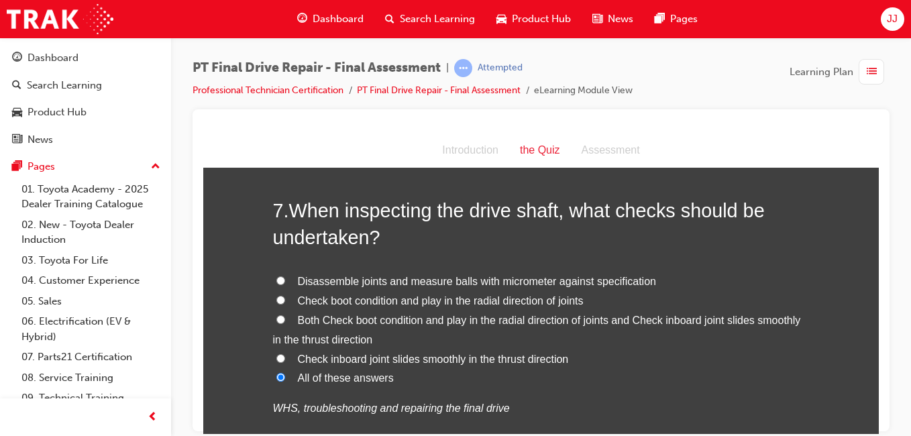
drag, startPoint x: 331, startPoint y: 364, endPoint x: 433, endPoint y: 399, distance: 108.4
click at [433, 399] on p "WHS, troubleshooting and repairing the final drive" at bounding box center [541, 407] width 536 height 19
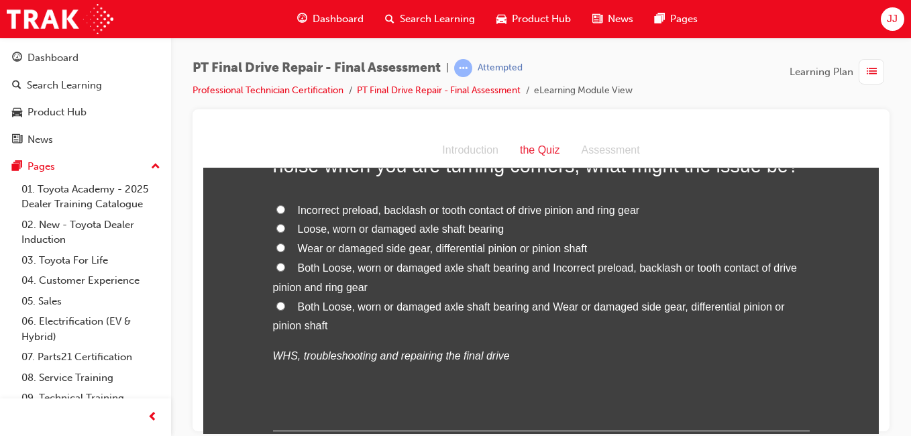
scroll to position [2383, 0]
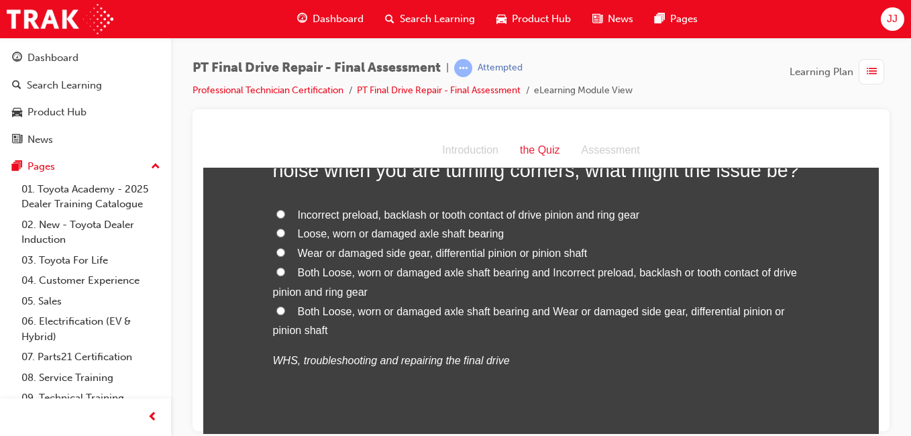
click at [344, 310] on span "Both Loose, worn or damaged axle shaft bearing and Wear or damaged side gear, d…" at bounding box center [529, 320] width 512 height 31
click at [285, 310] on input "Both Loose, worn or damaged axle shaft bearing and Wear or damaged side gear, d…" at bounding box center [280, 310] width 9 height 9
radio input "true"
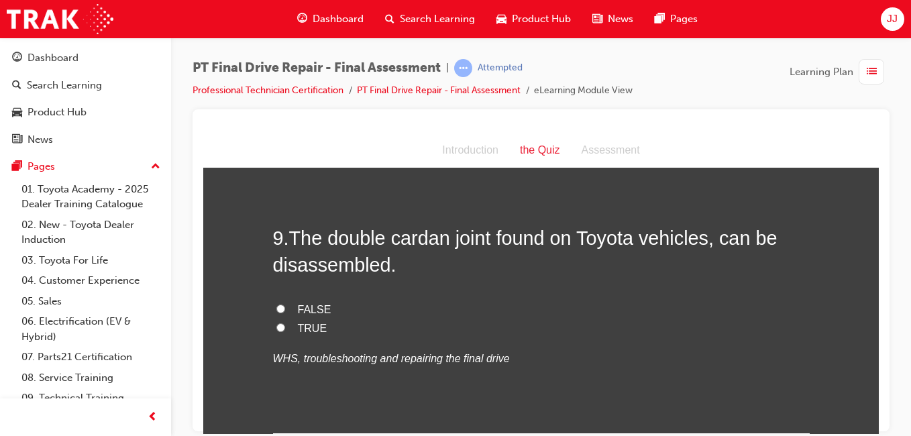
scroll to position [2658, 0]
click at [305, 328] on span "TRUE" at bounding box center [313, 328] width 30 height 11
click at [285, 328] on input "TRUE" at bounding box center [280, 327] width 9 height 9
radio input "true"
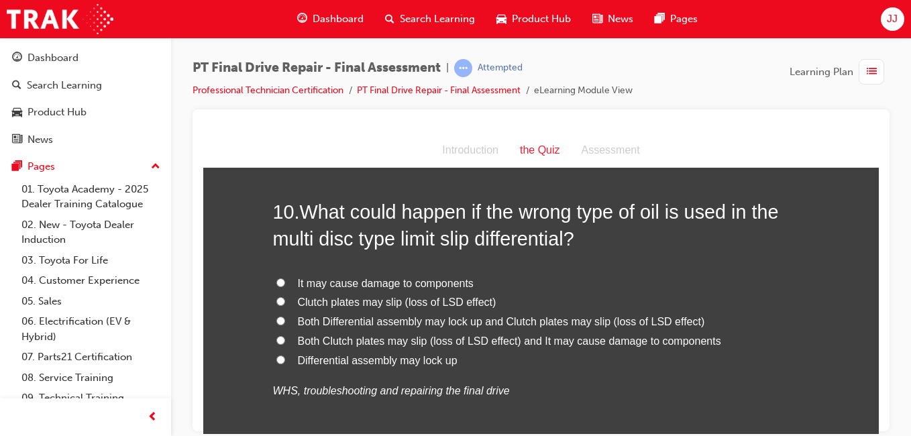
scroll to position [2955, 0]
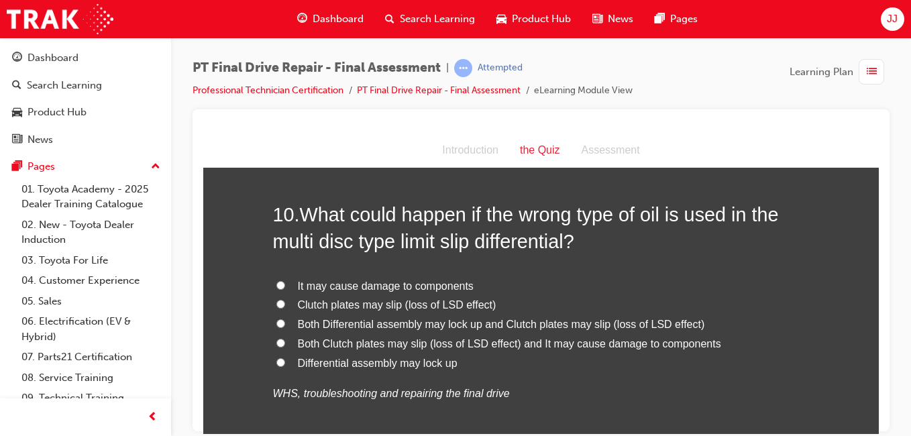
click at [390, 341] on span "Both Clutch plates may slip (loss of LSD effect) and It may cause damage to com…" at bounding box center [509, 342] width 423 height 11
click at [285, 341] on input "Both Clutch plates may slip (loss of LSD effect) and It may cause damage to com…" at bounding box center [280, 342] width 9 height 9
radio input "true"
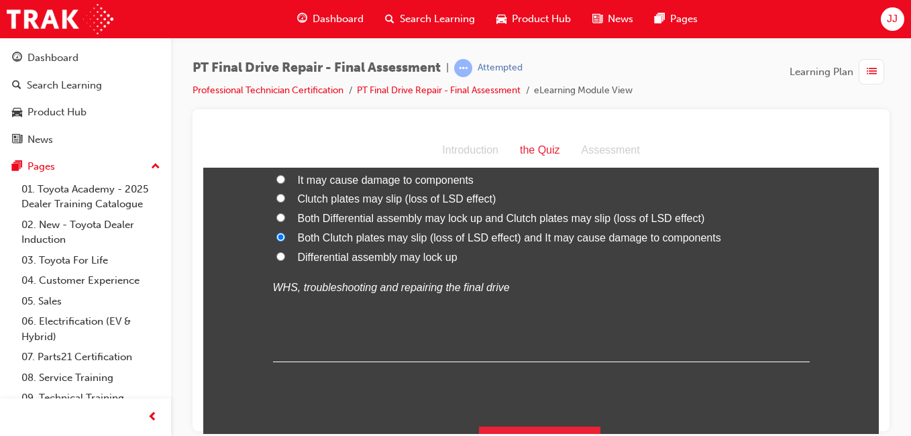
scroll to position [3091, 0]
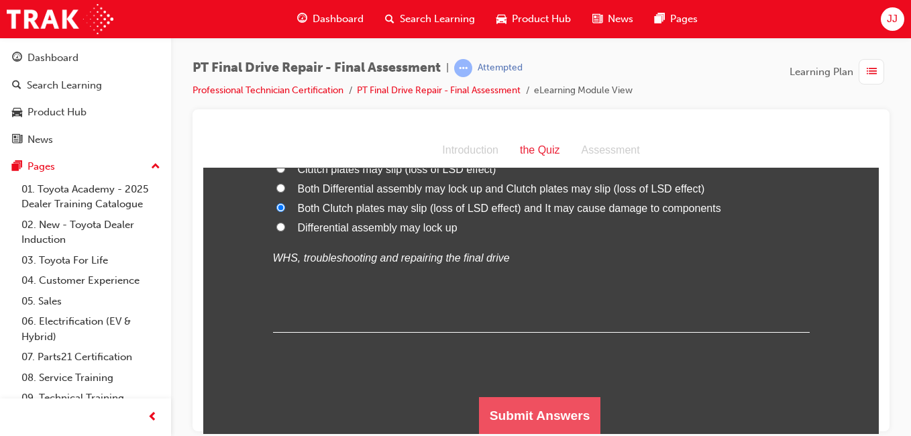
click at [521, 414] on button "Submit Answers" at bounding box center [540, 415] width 122 height 38
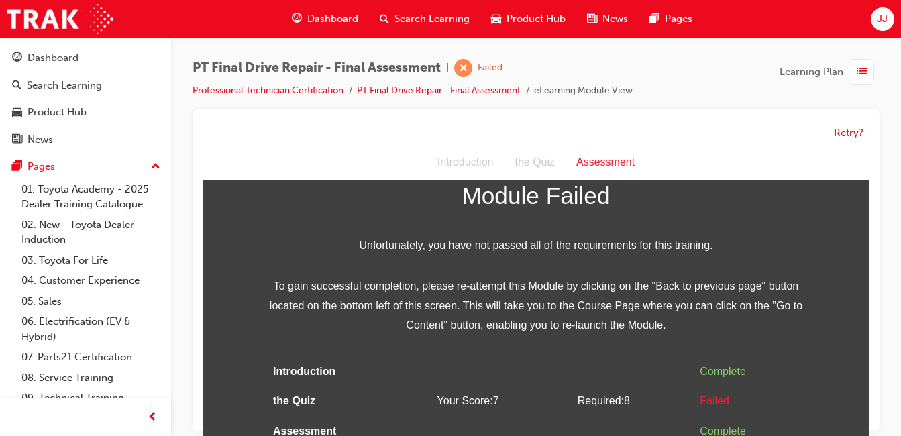
scroll to position [10, 0]
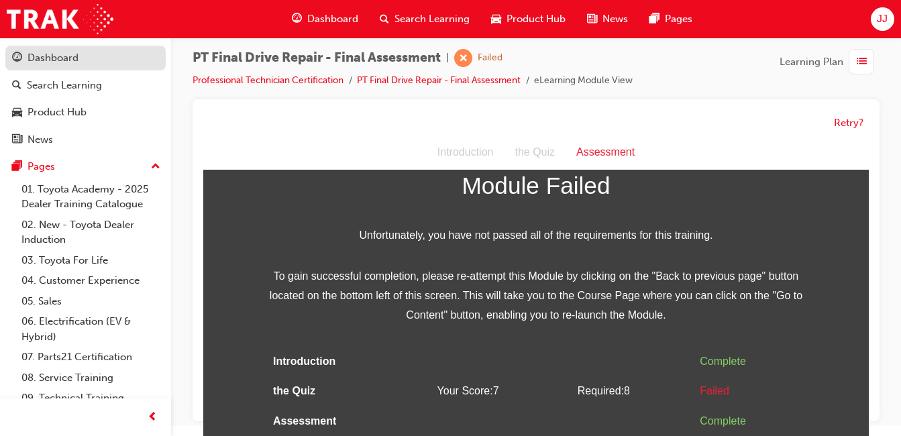
click at [51, 57] on div "Dashboard" at bounding box center [52, 57] width 51 height 15
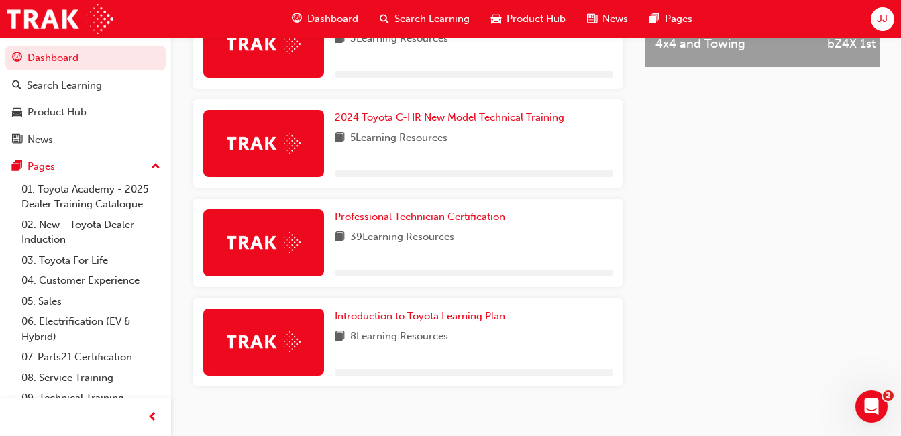
scroll to position [687, 0]
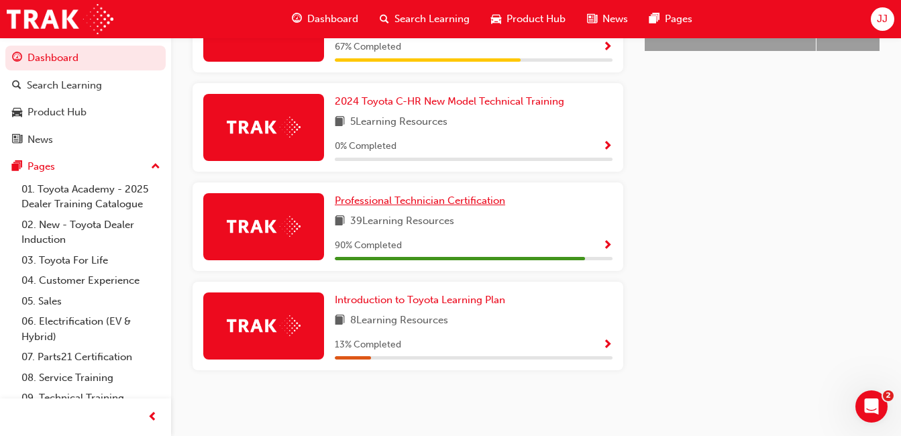
click at [468, 199] on span "Professional Technician Certification" at bounding box center [420, 200] width 170 height 12
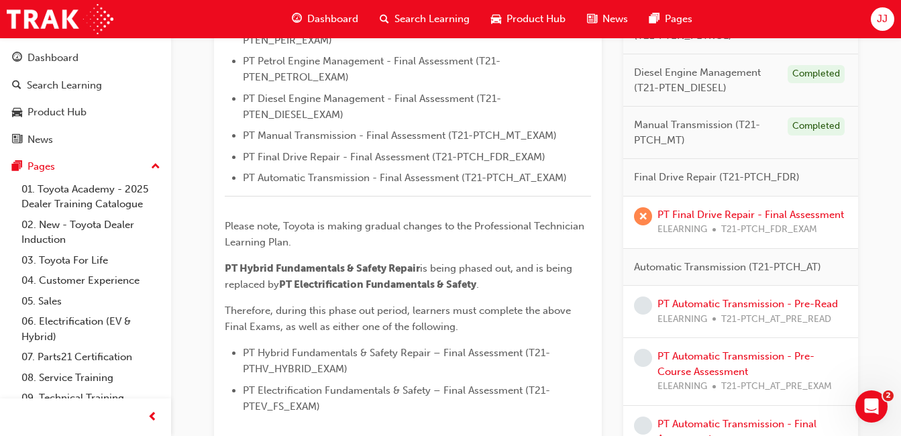
scroll to position [559, 0]
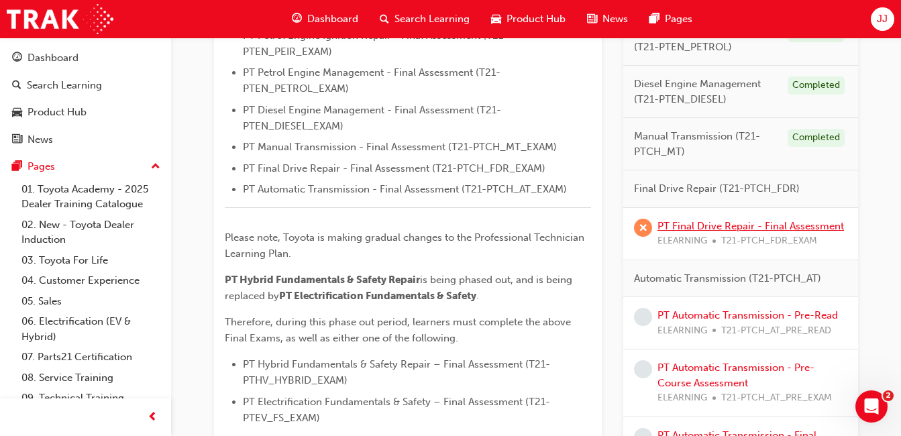
click at [757, 225] on link "PT Final Drive Repair - Final Assessment" at bounding box center [750, 226] width 186 height 12
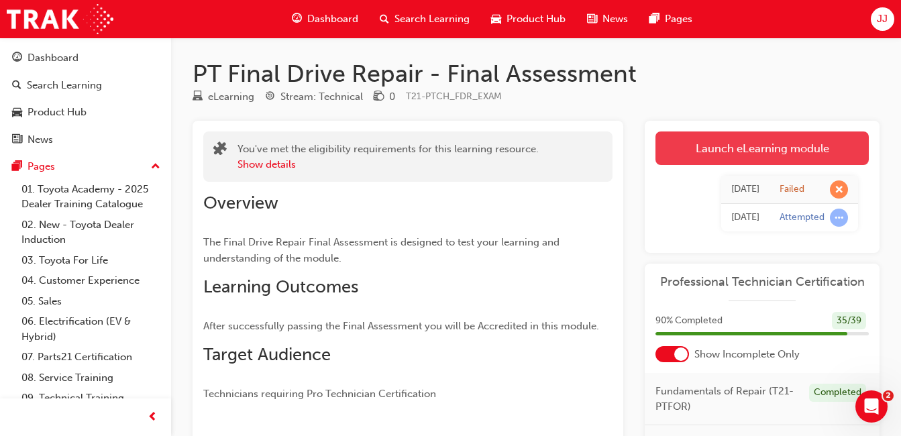
click at [696, 152] on link "Launch eLearning module" at bounding box center [761, 148] width 213 height 34
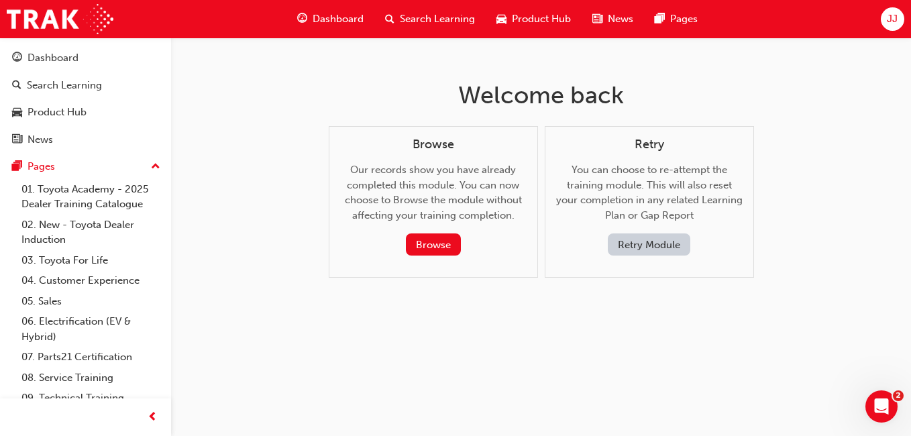
click at [618, 239] on button "Retry Module" at bounding box center [649, 244] width 82 height 22
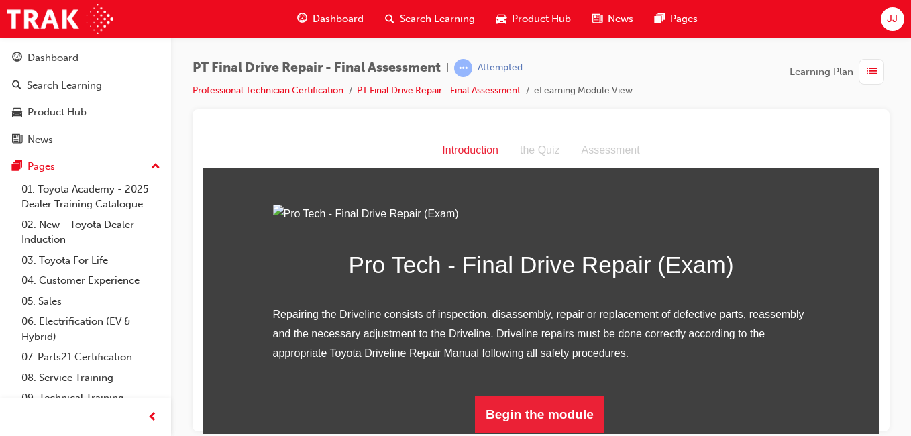
scroll to position [147, 0]
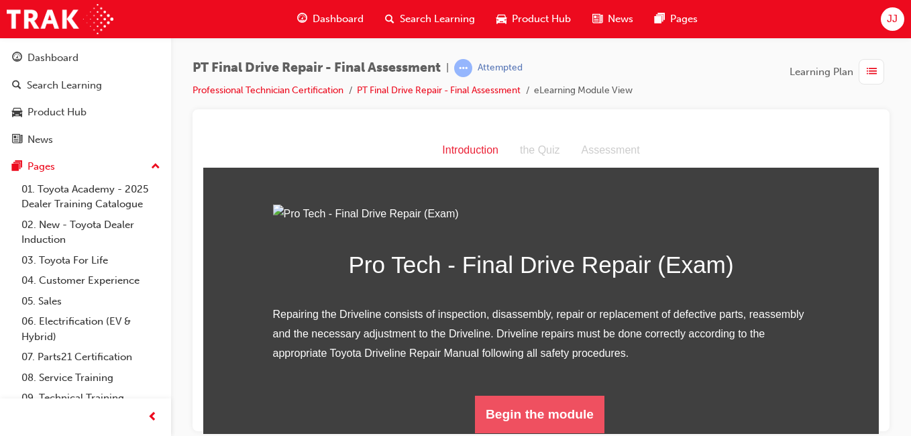
click at [544, 402] on button "Begin the module" at bounding box center [539, 414] width 129 height 38
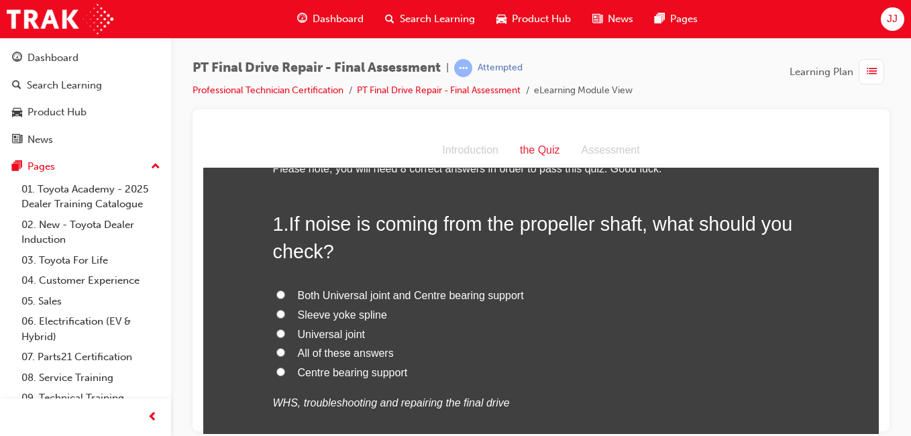
scroll to position [52, 0]
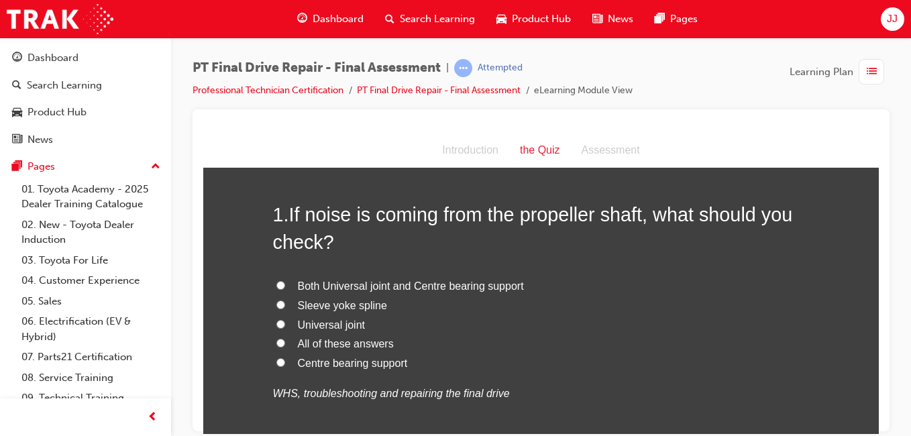
click at [445, 286] on span "Both Universal joint and Centre bearing support" at bounding box center [411, 285] width 226 height 11
click at [285, 286] on input "Both Universal joint and Centre bearing support" at bounding box center [280, 284] width 9 height 9
radio input "true"
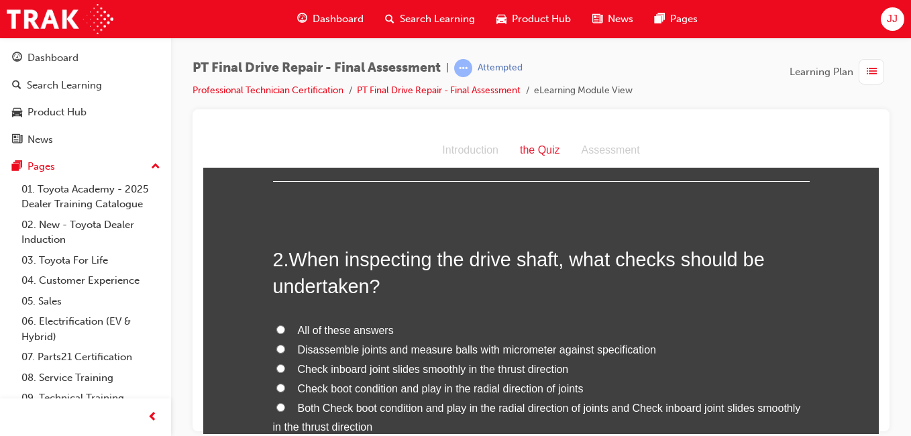
scroll to position [365, 0]
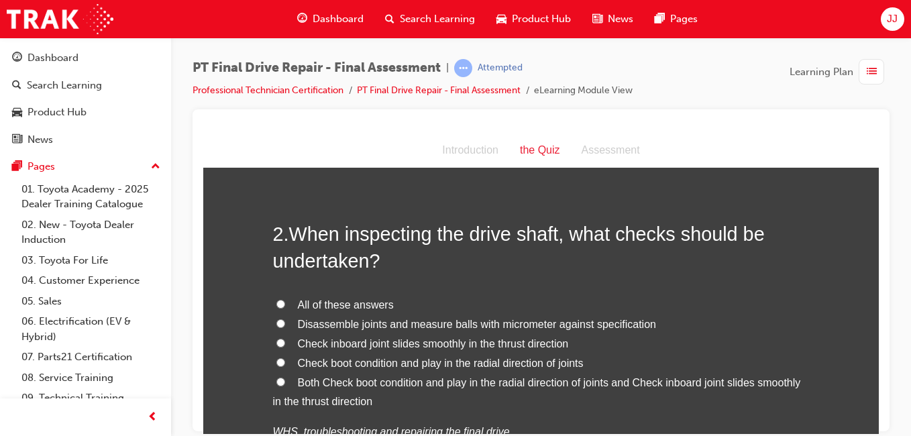
click at [379, 383] on span "Both Check boot condition and play in the radial direction of joints and Check …" at bounding box center [537, 391] width 528 height 31
click at [285, 383] on input "Both Check boot condition and play in the radial direction of joints and Check …" at bounding box center [280, 381] width 9 height 9
radio input "true"
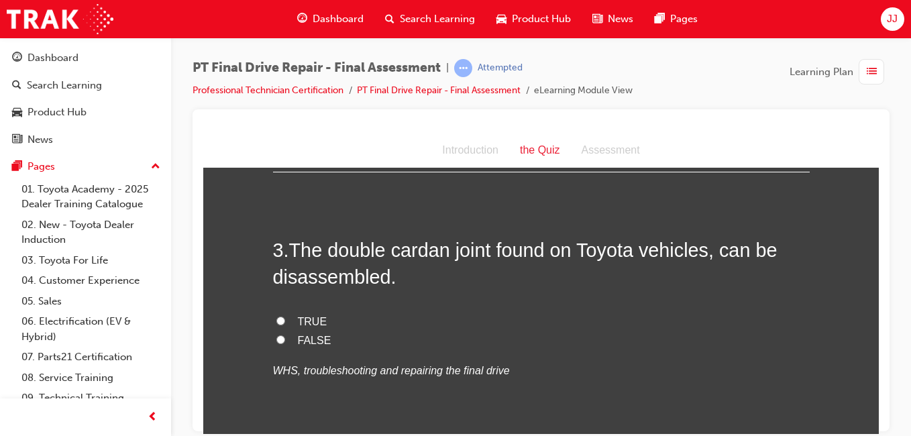
scroll to position [720, 0]
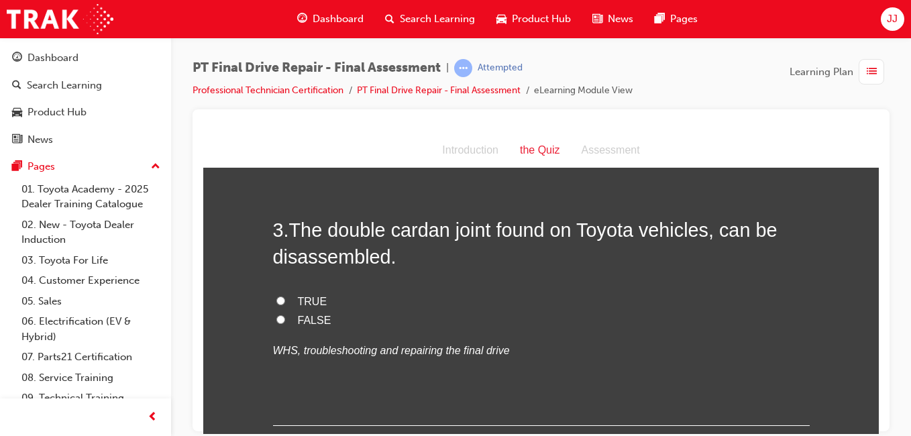
click at [303, 300] on span "TRUE" at bounding box center [313, 300] width 30 height 11
click at [285, 300] on input "TRUE" at bounding box center [280, 300] width 9 height 9
radio input "true"
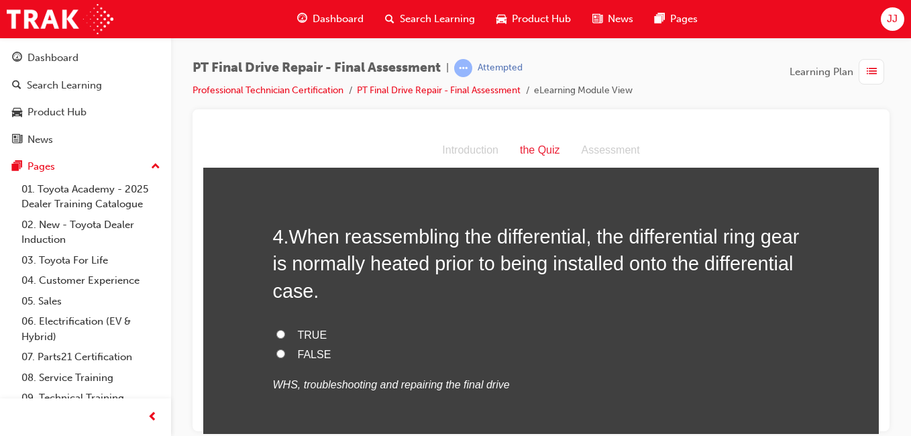
scroll to position [997, 0]
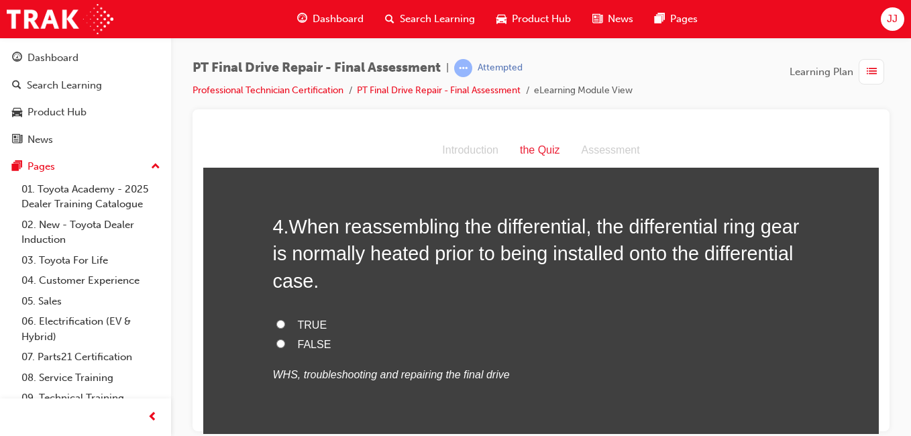
click at [305, 315] on label "TRUE" at bounding box center [541, 324] width 536 height 19
click at [285, 319] on input "TRUE" at bounding box center [280, 323] width 9 height 9
radio input "true"
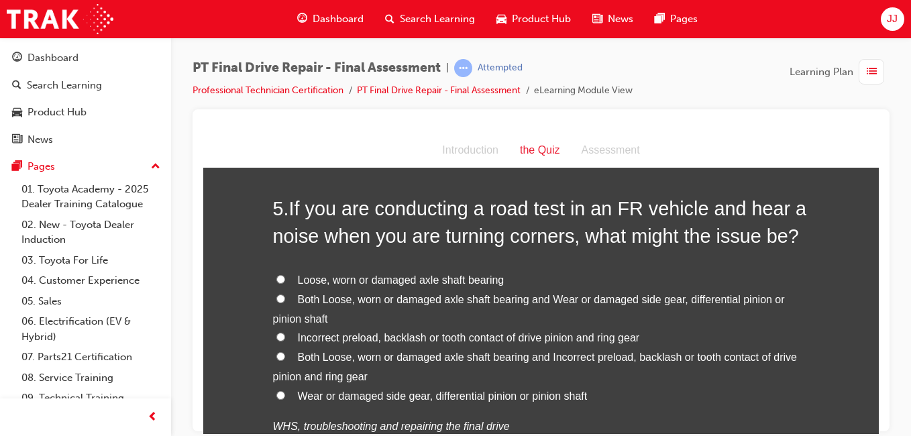
scroll to position [1314, 0]
click at [364, 295] on span "Both Loose, worn or damaged axle shaft bearing and Wear or damaged side gear, d…" at bounding box center [529, 309] width 512 height 31
click at [285, 295] on input "Both Loose, worn or damaged axle shaft bearing and Wear or damaged side gear, d…" at bounding box center [280, 298] width 9 height 9
radio input "true"
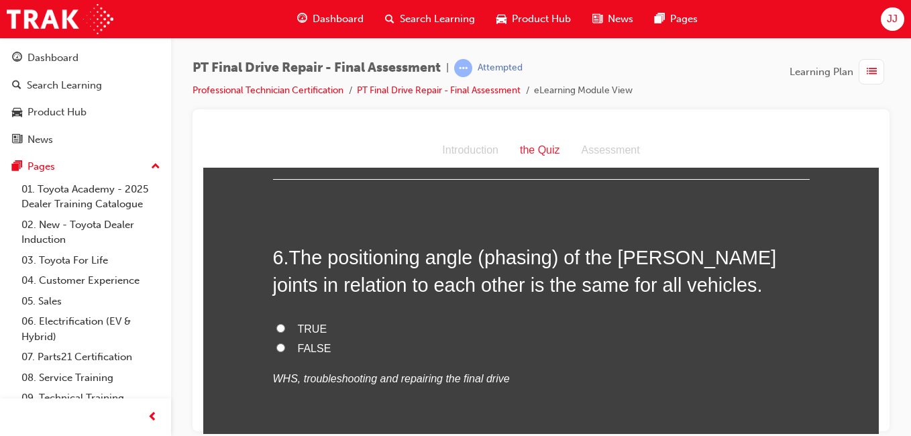
scroll to position [1654, 0]
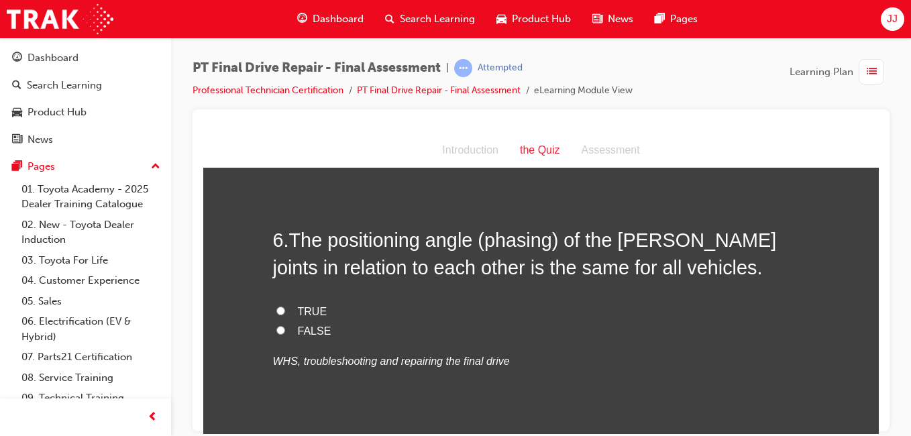
click at [291, 334] on label "FALSE" at bounding box center [541, 330] width 536 height 19
click at [285, 334] on input "FALSE" at bounding box center [280, 329] width 9 height 9
radio input "true"
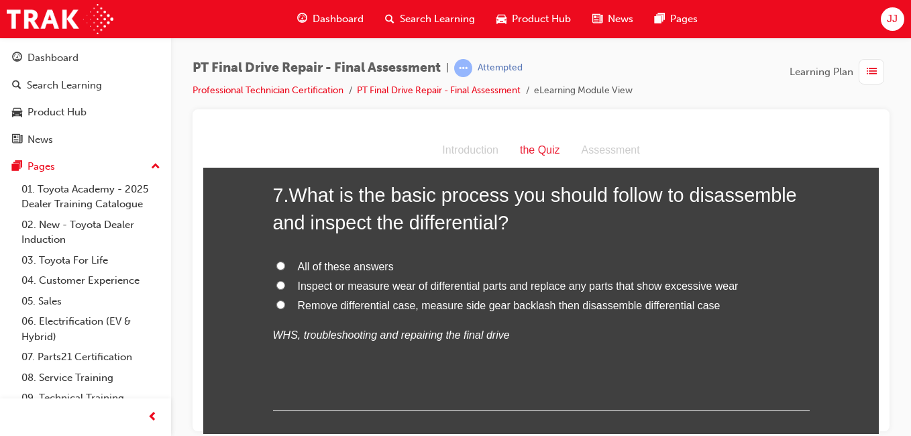
scroll to position [1972, 0]
click at [327, 265] on span "All of these answers" at bounding box center [346, 266] width 96 height 11
click at [285, 265] on input "All of these answers" at bounding box center [280, 266] width 9 height 9
radio input "true"
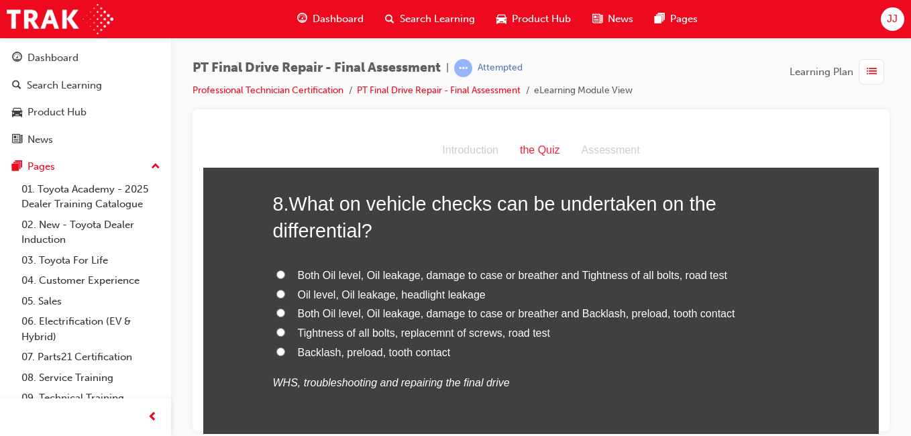
scroll to position [2269, 0]
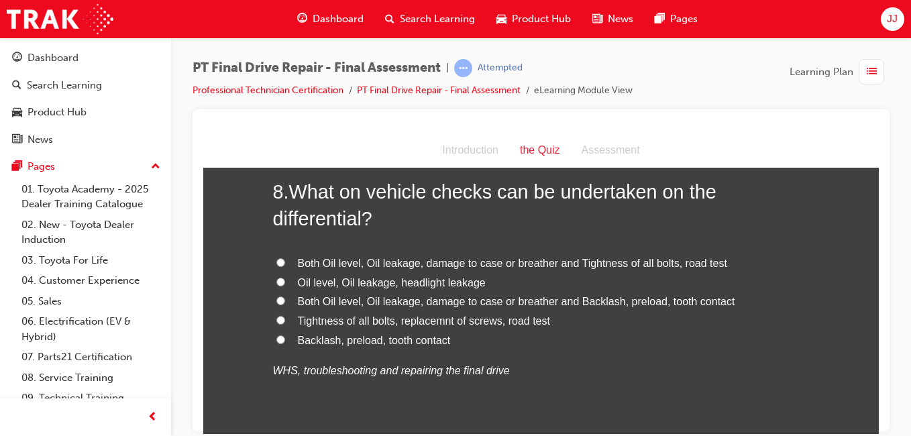
click at [437, 265] on span "Both Oil level, Oil leakage, damage to case or breather and Tightness of all bo…" at bounding box center [512, 262] width 429 height 11
click at [285, 265] on input "Both Oil level, Oil leakage, damage to case or breather and Tightness of all bo…" at bounding box center [280, 262] width 9 height 9
radio input "true"
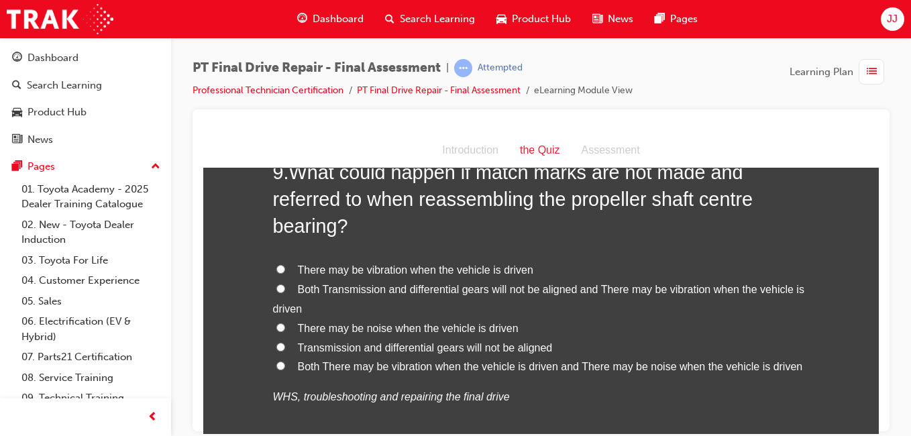
scroll to position [2623, 0]
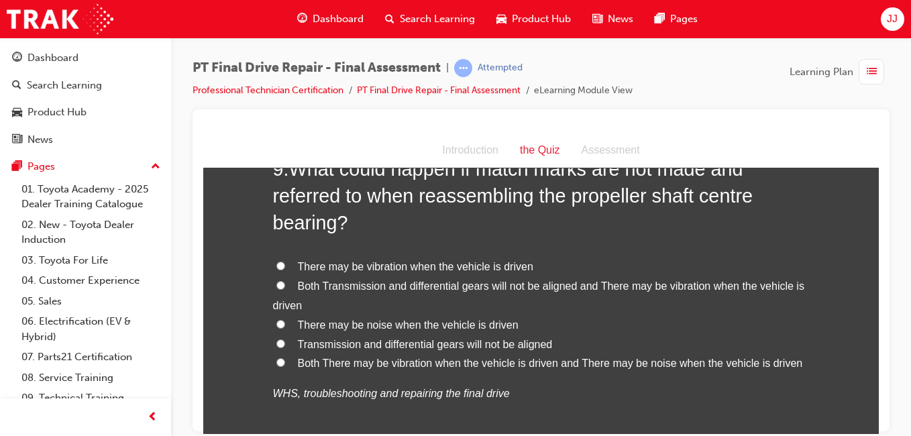
click at [504, 266] on span "There may be vibration when the vehicle is driven" at bounding box center [415, 265] width 235 height 11
click at [285, 266] on input "There may be vibration when the vehicle is driven" at bounding box center [280, 265] width 9 height 9
radio input "true"
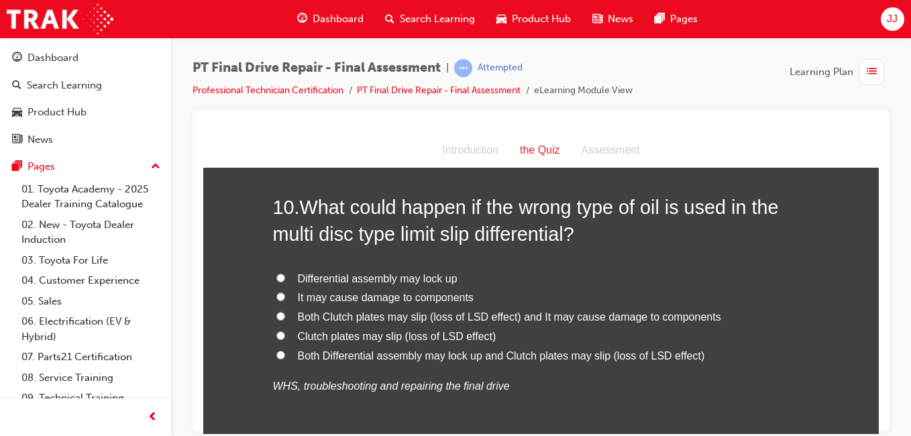
scroll to position [2965, 0]
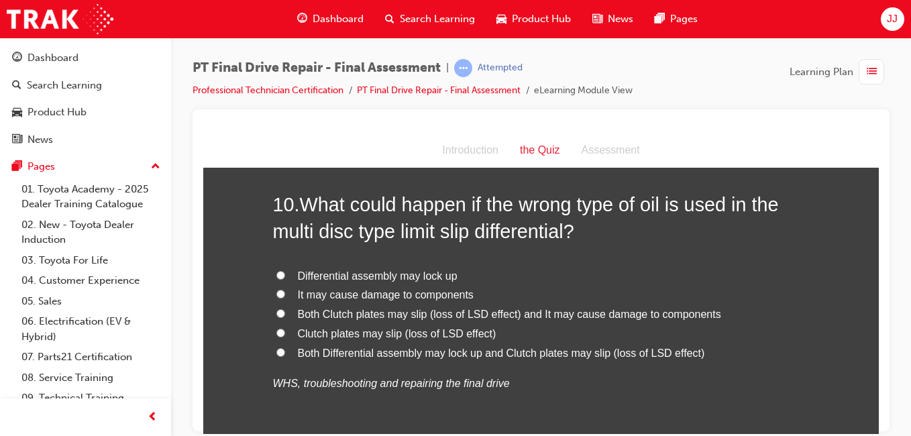
click at [428, 311] on span "Both Clutch plates may slip (loss of LSD effect) and It may cause damage to com…" at bounding box center [509, 313] width 423 height 11
click at [285, 311] on input "Both Clutch plates may slip (loss of LSD effect) and It may cause damage to com…" at bounding box center [280, 312] width 9 height 9
radio input "true"
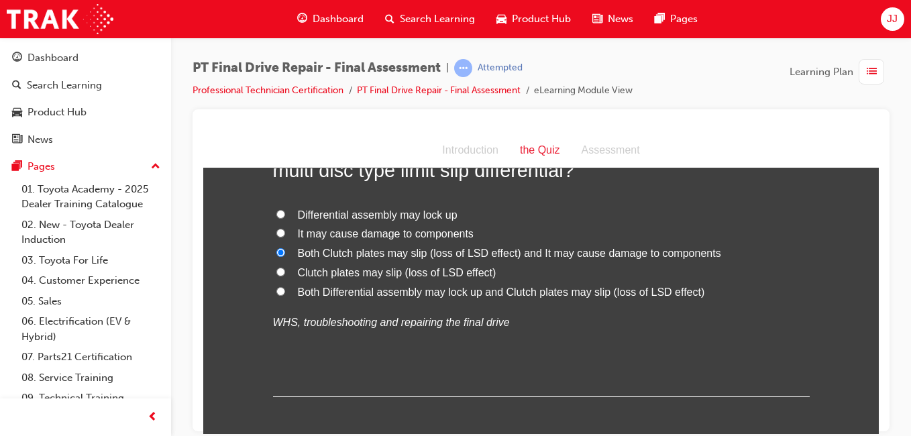
scroll to position [3091, 0]
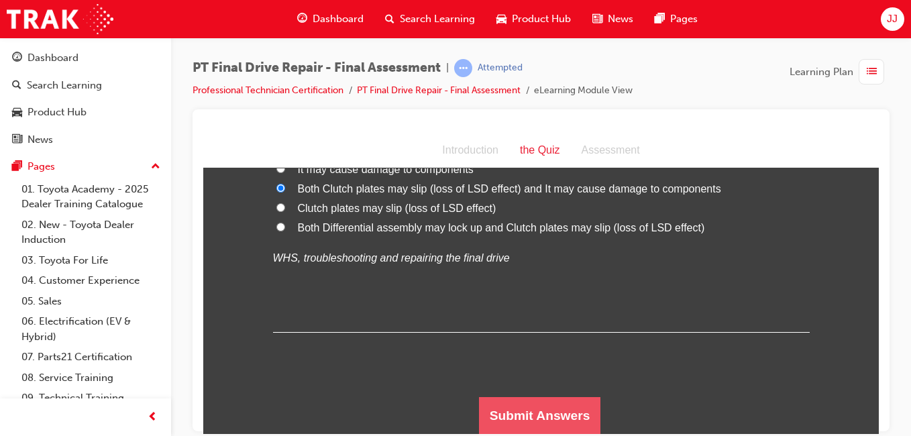
click at [520, 427] on button "Submit Answers" at bounding box center [540, 415] width 122 height 38
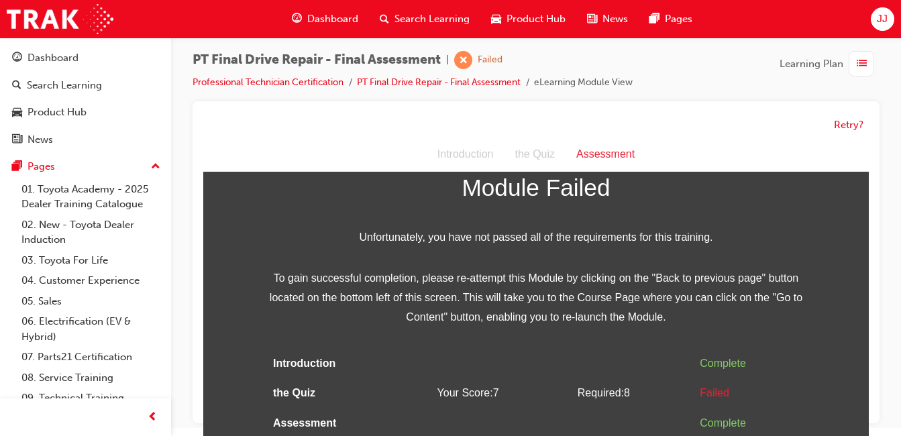
scroll to position [10, 0]
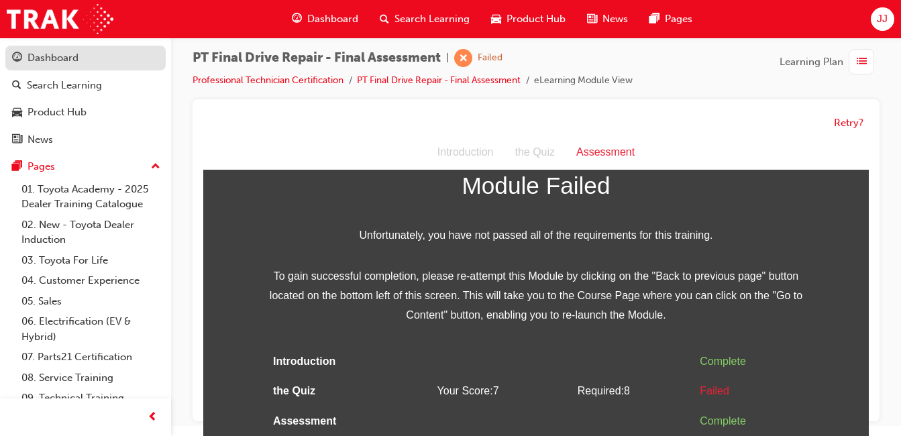
click at [54, 54] on div "Dashboard" at bounding box center [52, 57] width 51 height 15
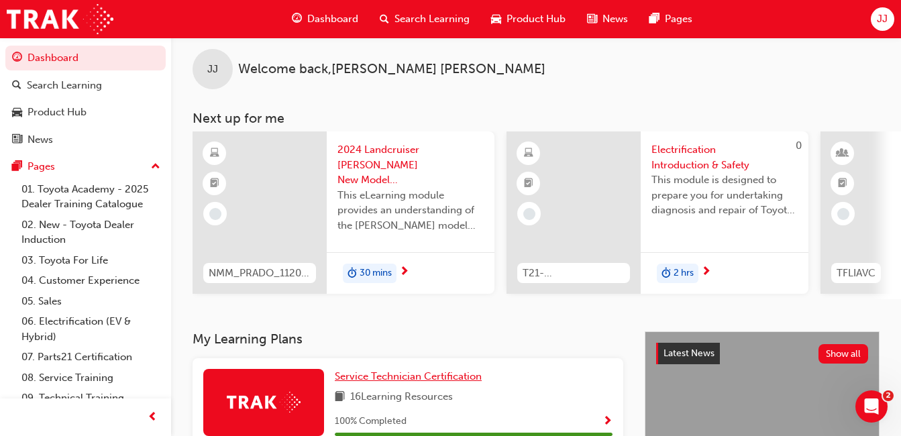
scroll to position [687, 0]
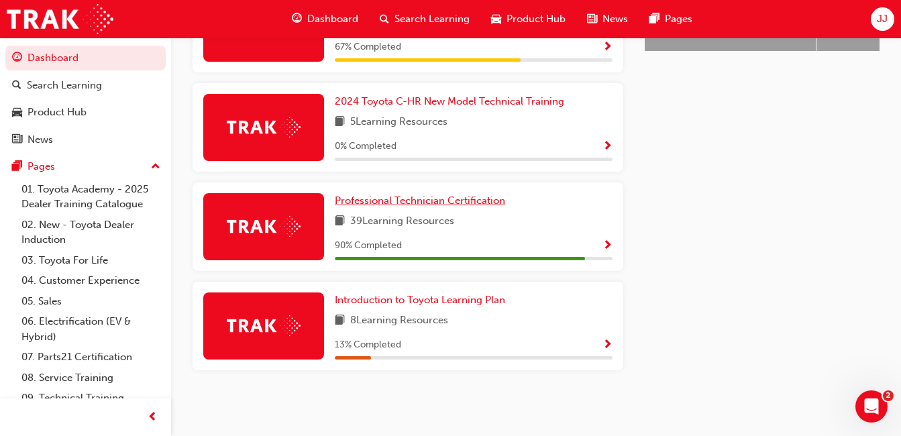
click at [416, 202] on span "Professional Technician Certification" at bounding box center [420, 200] width 170 height 12
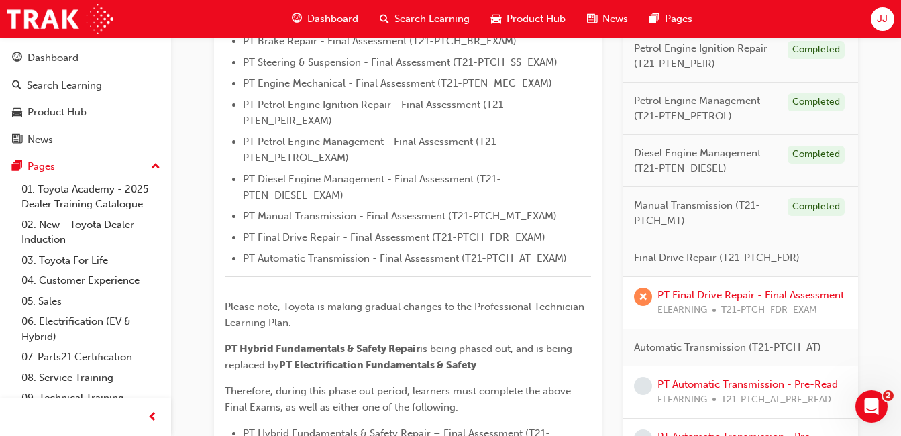
scroll to position [537, 0]
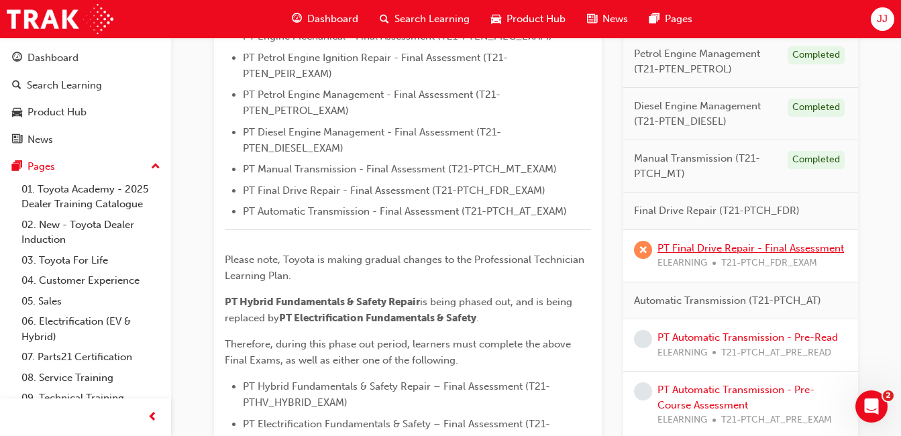
click at [695, 249] on link "PT Final Drive Repair - Final Assessment" at bounding box center [750, 248] width 186 height 12
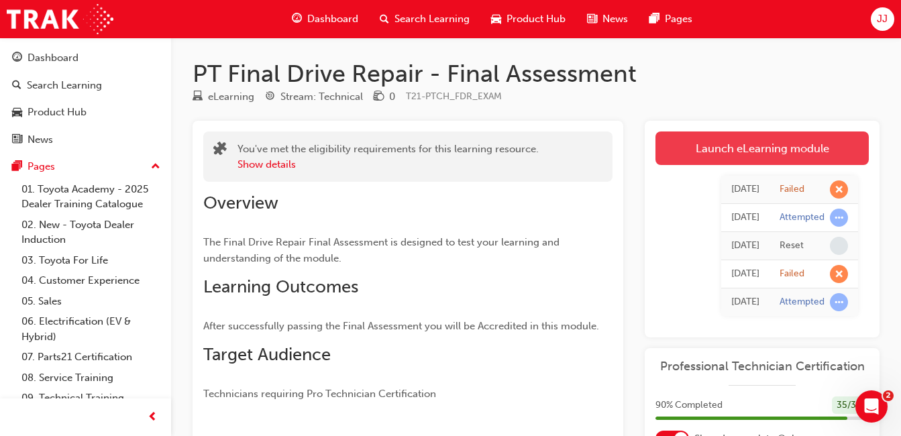
click at [670, 156] on link "Launch eLearning module" at bounding box center [761, 148] width 213 height 34
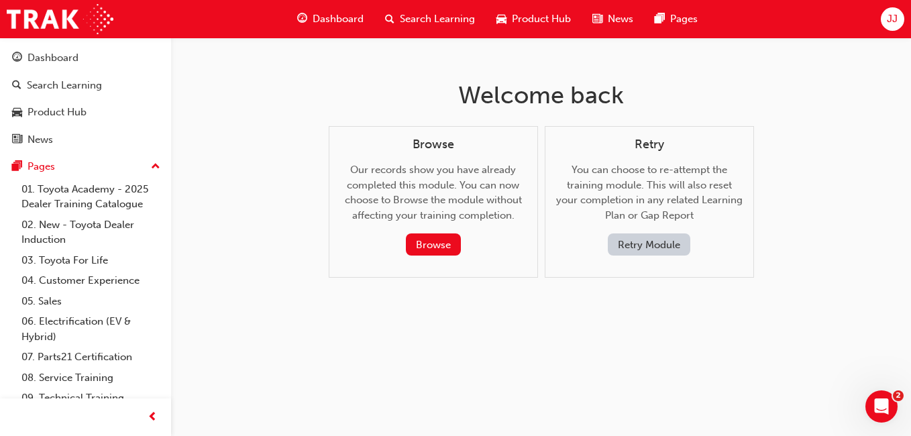
click at [640, 255] on button "Retry Module" at bounding box center [649, 244] width 82 height 22
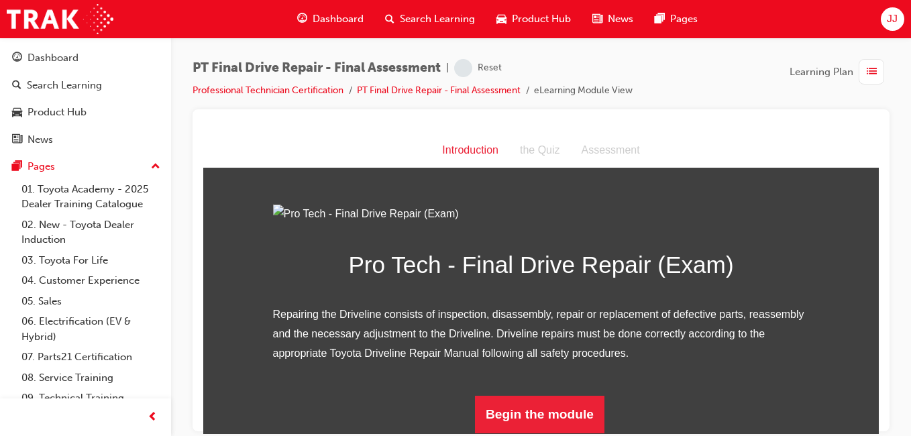
scroll to position [147, 0]
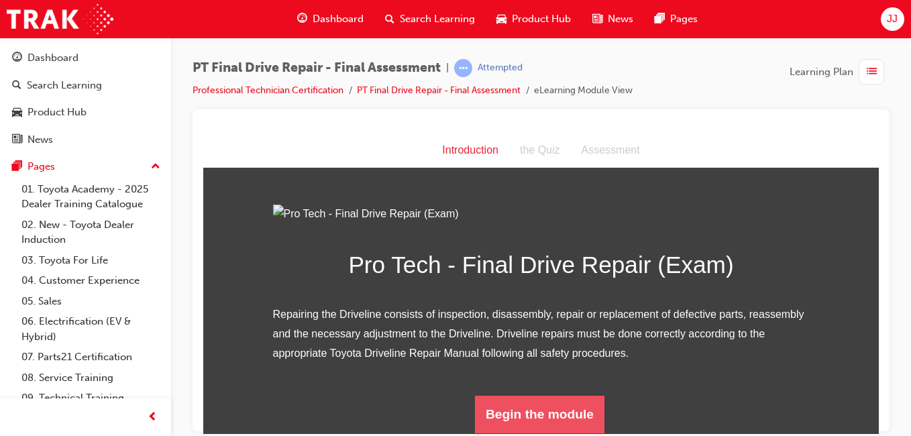
click at [506, 406] on button "Begin the module" at bounding box center [539, 414] width 129 height 38
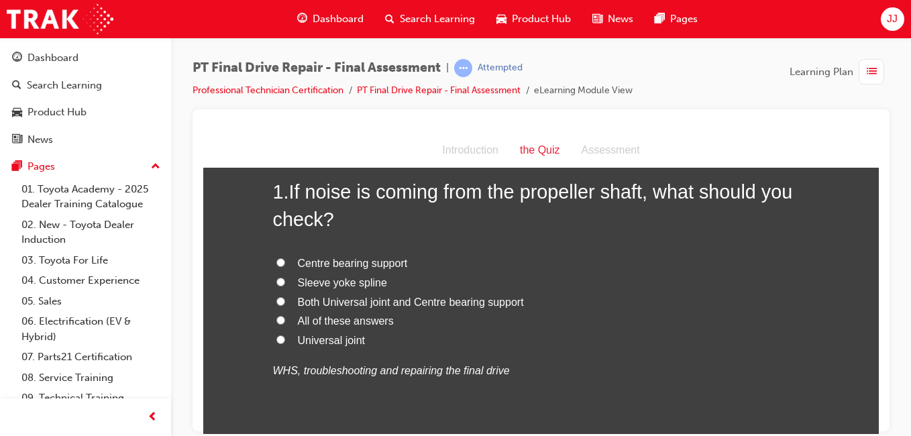
scroll to position [58, 0]
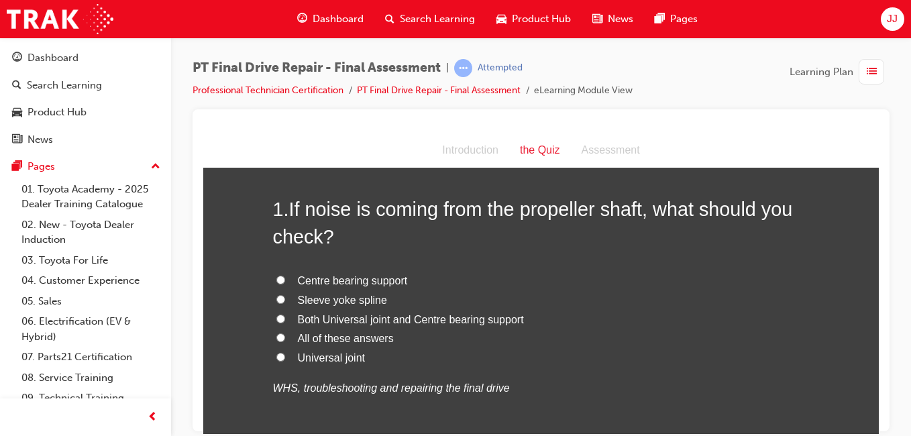
click at [333, 337] on span "All of these answers" at bounding box center [346, 337] width 96 height 11
click at [285, 337] on input "All of these answers" at bounding box center [280, 337] width 9 height 9
radio input "true"
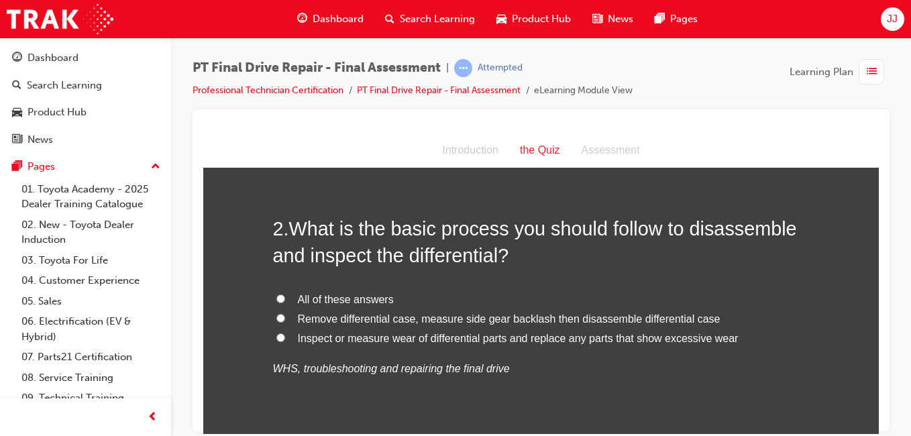
scroll to position [381, 0]
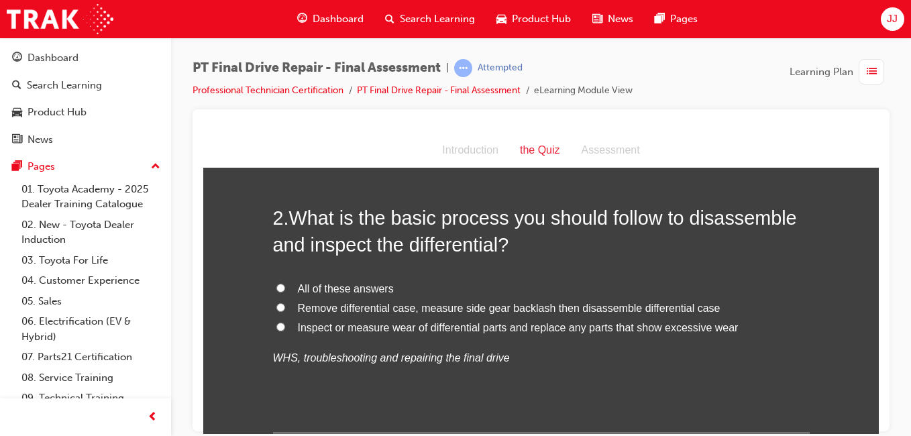
click at [357, 287] on span "All of these answers" at bounding box center [346, 287] width 96 height 11
click at [285, 287] on input "All of these answers" at bounding box center [280, 287] width 9 height 9
radio input "true"
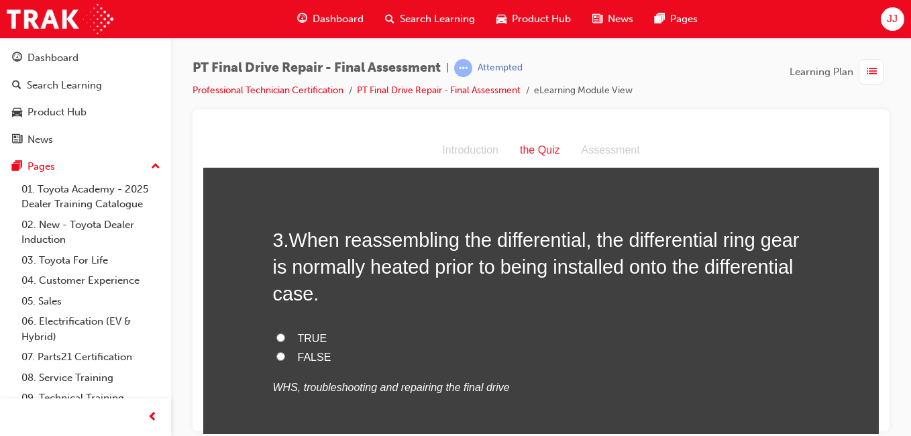
scroll to position [678, 0]
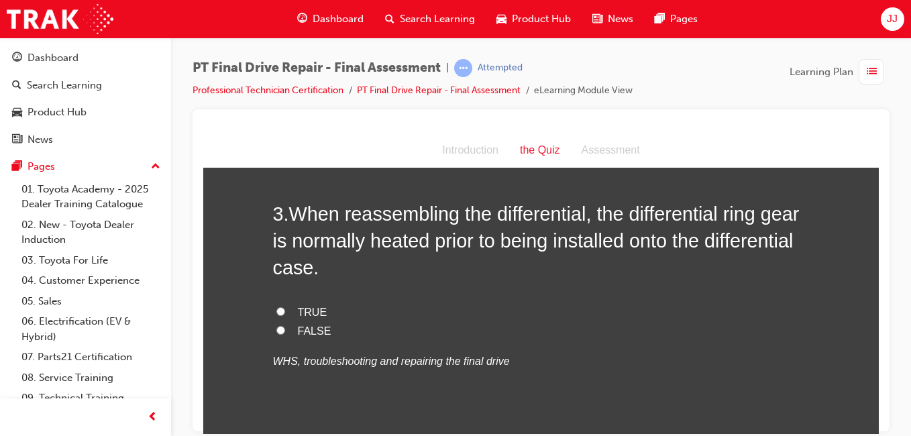
click at [310, 326] on span "FALSE" at bounding box center [315, 330] width 34 height 11
click at [285, 326] on input "FALSE" at bounding box center [280, 329] width 9 height 9
radio input "true"
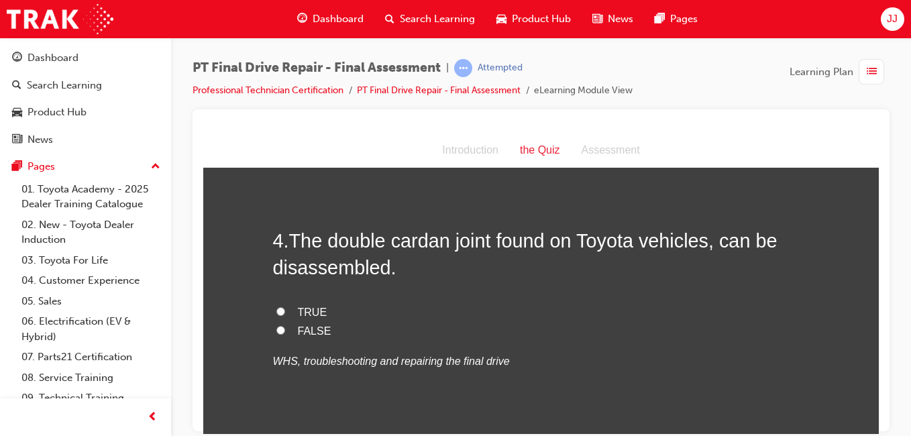
scroll to position [965, 0]
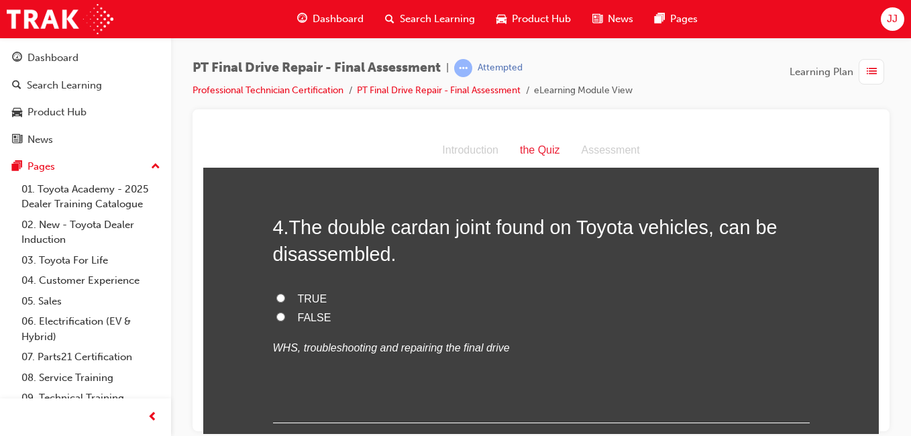
click at [288, 286] on div "4 . The double cardan joint found on Toyota vehicles, can be disassembled. TRUE…" at bounding box center [541, 317] width 536 height 209
click at [305, 295] on span "TRUE" at bounding box center [313, 297] width 30 height 11
click at [285, 295] on input "TRUE" at bounding box center [280, 297] width 9 height 9
radio input "true"
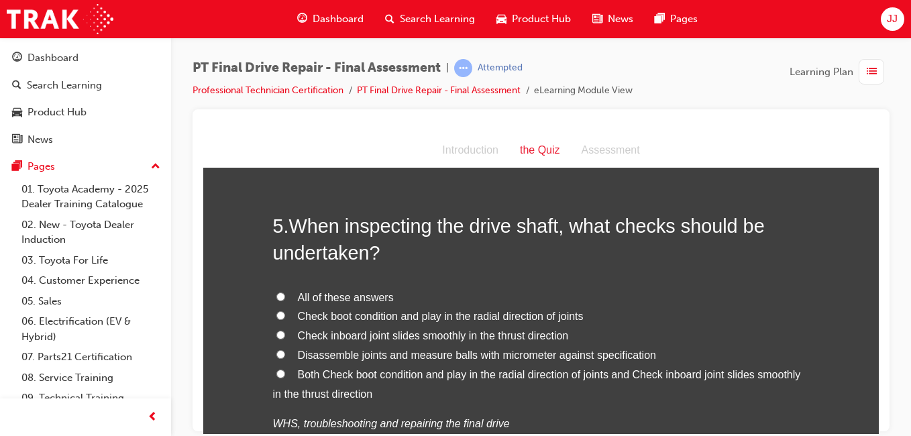
scroll to position [1241, 0]
click at [357, 368] on span "Both Check boot condition and play in the radial direction of joints and Check …" at bounding box center [537, 382] width 528 height 31
click at [285, 368] on input "Both Check boot condition and play in the radial direction of joints and Check …" at bounding box center [280, 371] width 9 height 9
radio input "true"
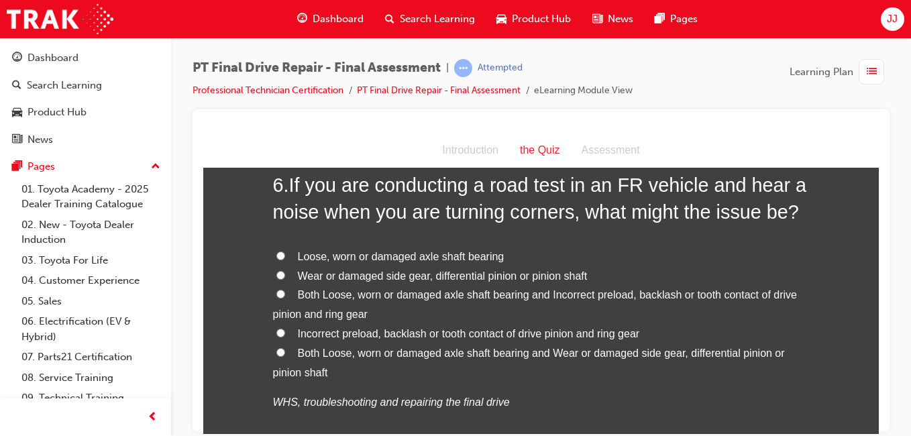
scroll to position [1632, 0]
click at [339, 351] on span "Both Loose, worn or damaged axle shaft bearing and Wear or damaged side gear, d…" at bounding box center [529, 361] width 512 height 31
click at [285, 351] on input "Both Loose, worn or damaged axle shaft bearing and Wear or damaged side gear, d…" at bounding box center [280, 351] width 9 height 9
radio input "true"
click at [469, 349] on span "Both Loose, worn or damaged axle shaft bearing and Wear or damaged side gear, d…" at bounding box center [529, 361] width 512 height 31
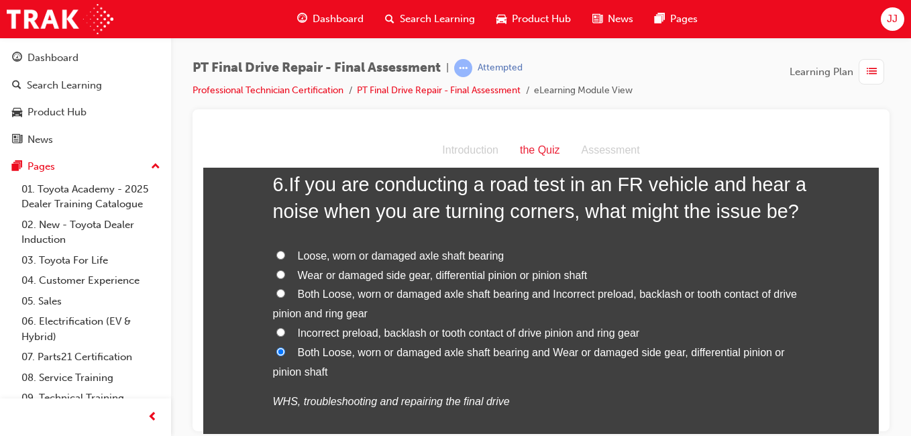
click at [285, 349] on input "Both Loose, worn or damaged axle shaft bearing and Wear or damaged side gear, d…" at bounding box center [280, 351] width 9 height 9
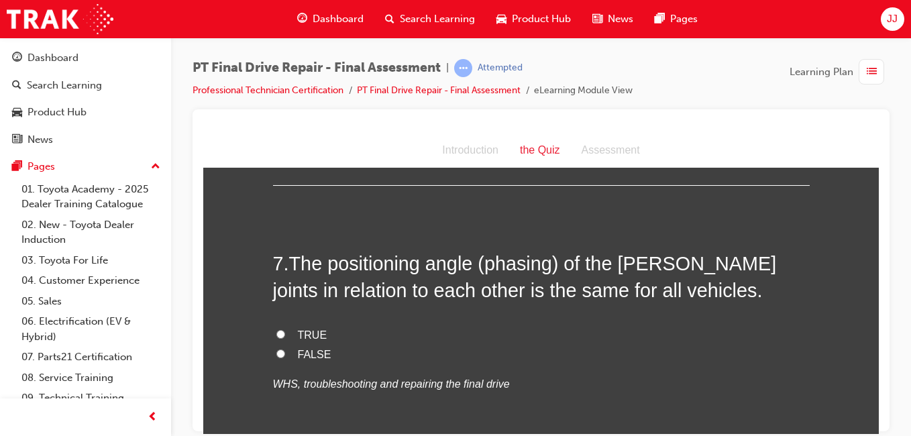
scroll to position [1925, 0]
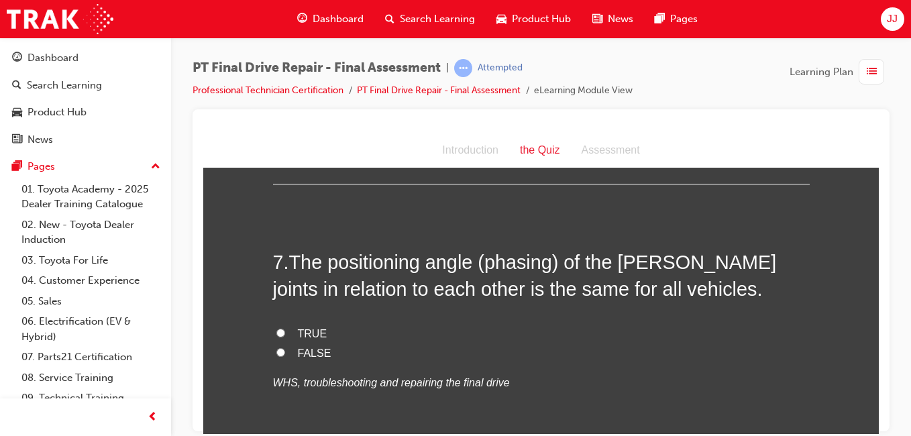
click at [301, 337] on span "TRUE" at bounding box center [313, 332] width 30 height 11
click at [285, 337] on input "TRUE" at bounding box center [280, 332] width 9 height 9
radio input "true"
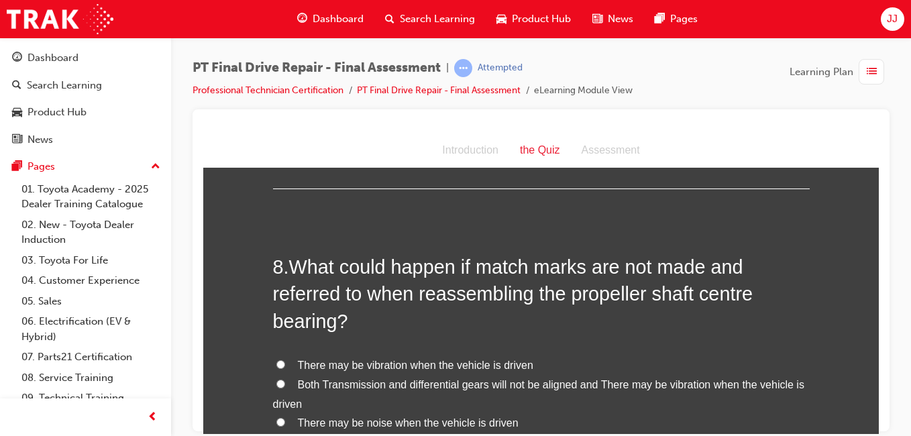
scroll to position [2206, 0]
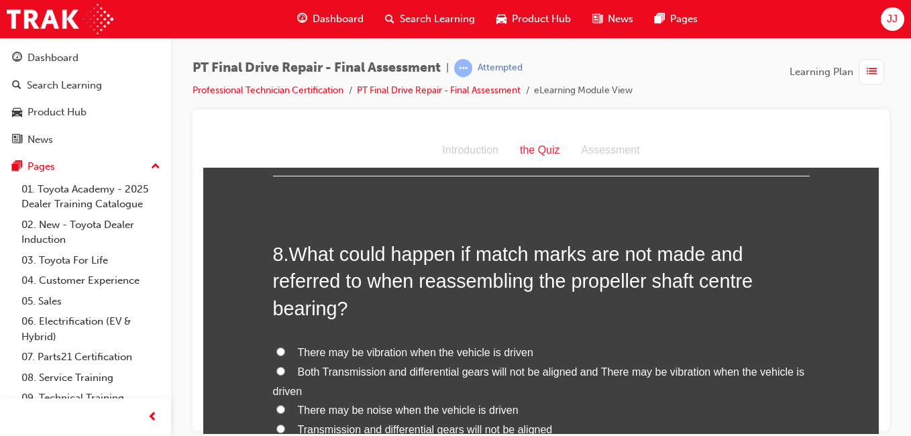
click at [398, 347] on span "There may be vibration when the vehicle is driven" at bounding box center [415, 351] width 235 height 11
click at [285, 347] on input "There may be vibration when the vehicle is driven" at bounding box center [280, 351] width 9 height 9
radio input "true"
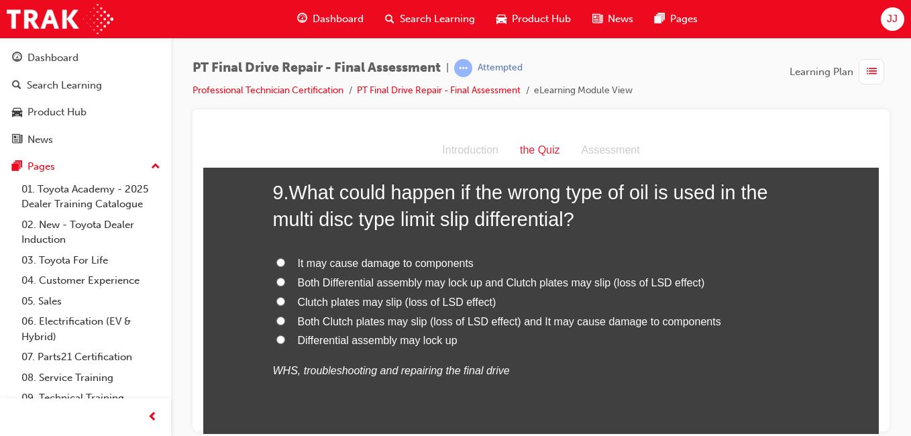
scroll to position [2650, 0]
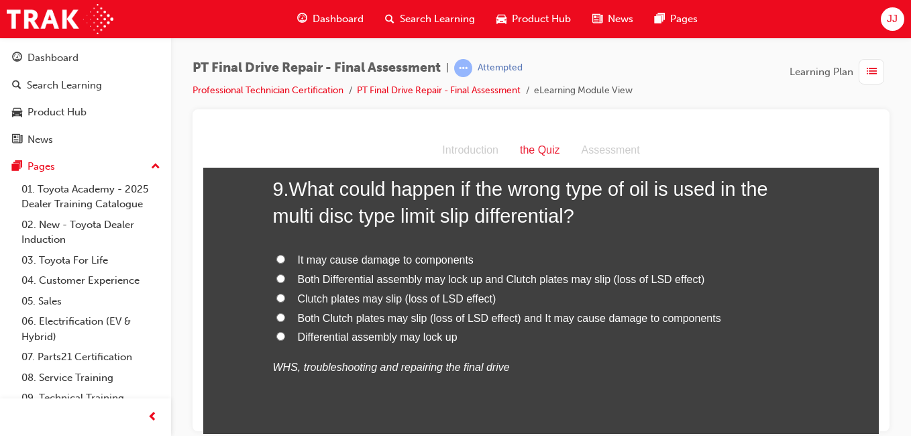
click at [387, 316] on span "Both Clutch plates may slip (loss of LSD effect) and It may cause damage to com…" at bounding box center [509, 317] width 423 height 11
click at [285, 316] on input "Both Clutch plates may slip (loss of LSD effect) and It may cause damage to com…" at bounding box center [280, 317] width 9 height 9
radio input "true"
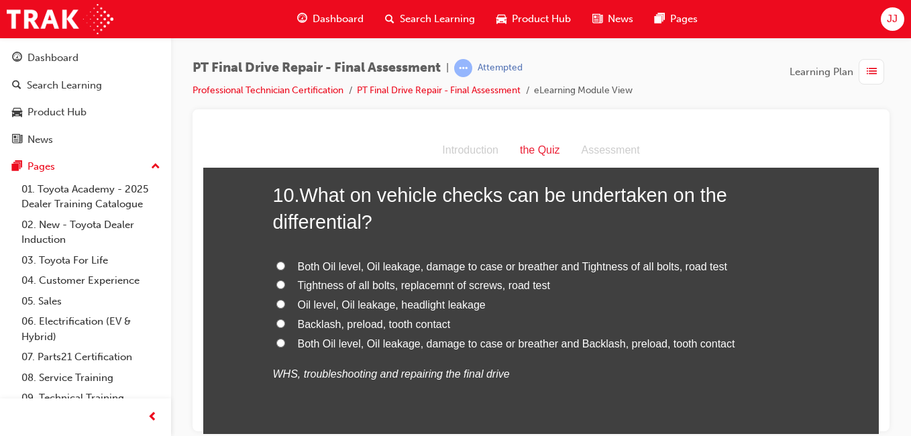
scroll to position [2978, 0]
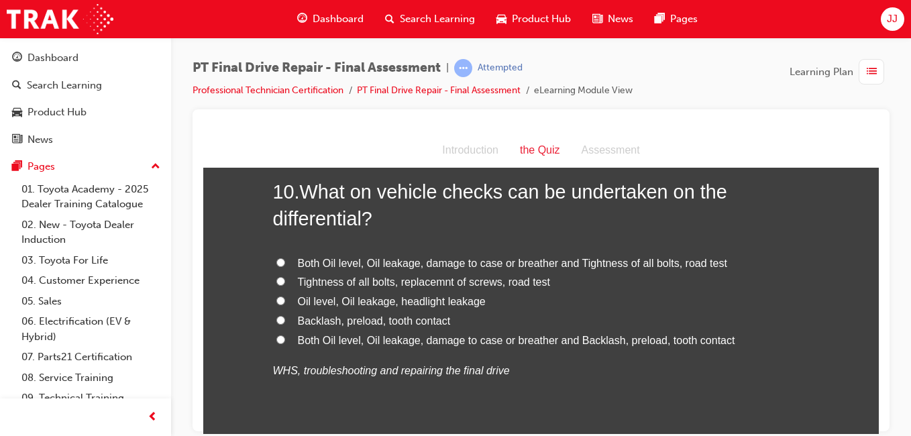
click at [435, 259] on span "Both Oil level, Oil leakage, damage to case or breather and Tightness of all bo…" at bounding box center [512, 262] width 429 height 11
click at [285, 259] on input "Both Oil level, Oil leakage, damage to case or breather and Tightness of all bo…" at bounding box center [280, 262] width 9 height 9
radio input "true"
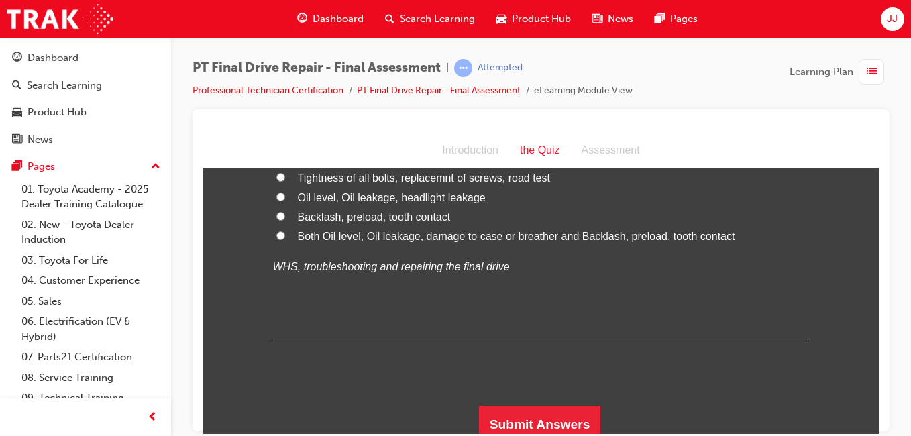
scroll to position [3091, 0]
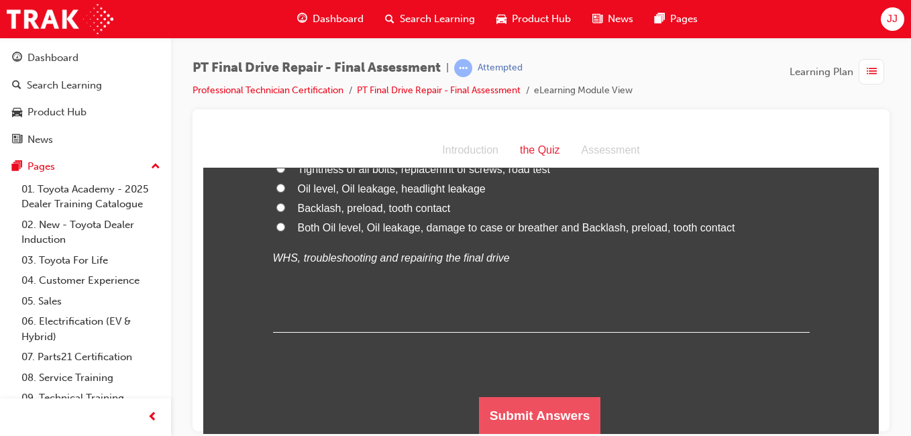
click at [518, 410] on button "Submit Answers" at bounding box center [540, 415] width 122 height 38
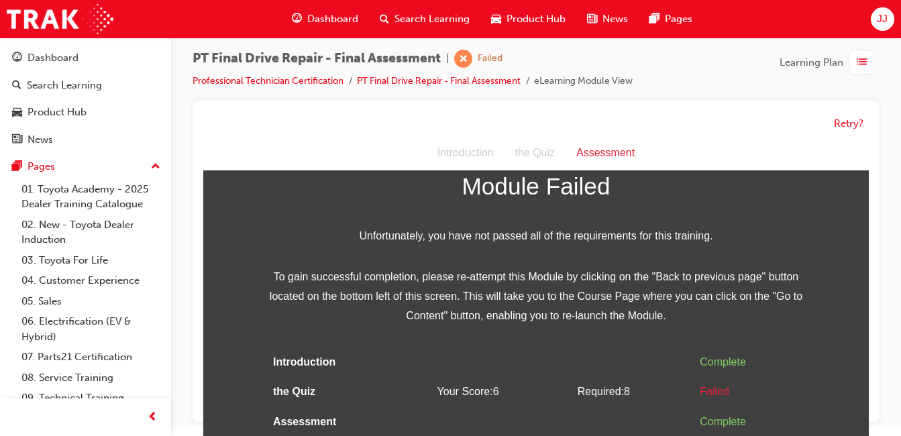
scroll to position [10, 0]
click at [97, 64] on div "Dashboard" at bounding box center [85, 58] width 147 height 17
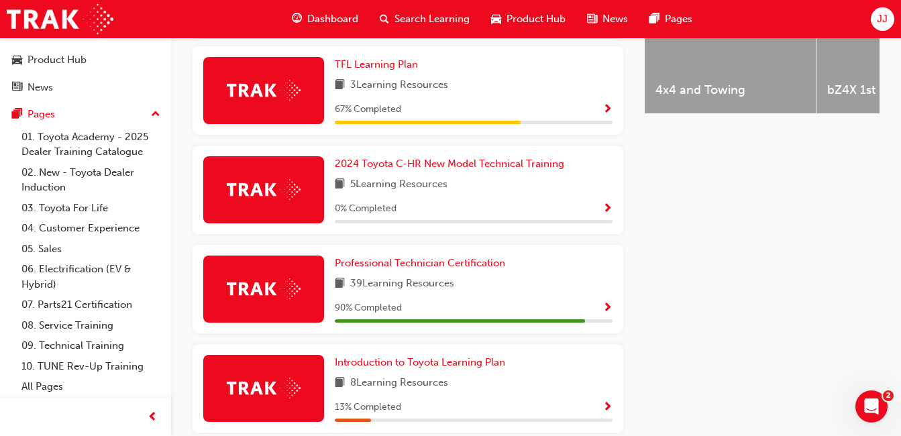
scroll to position [687, 0]
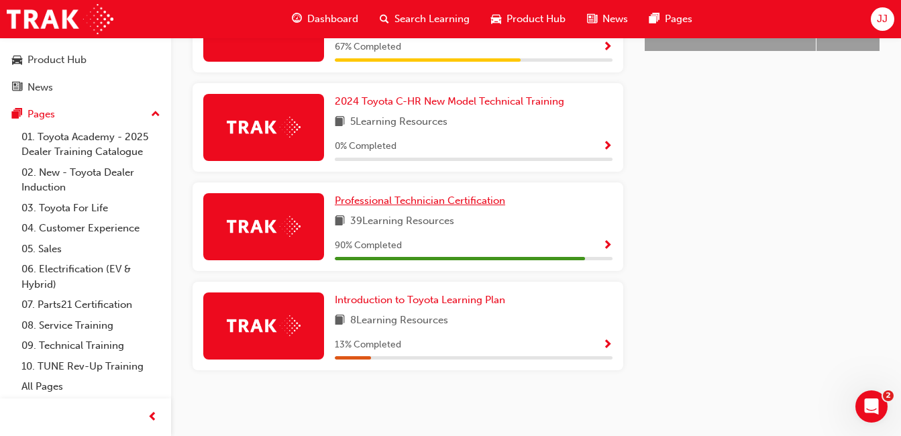
click at [390, 198] on span "Professional Technician Certification" at bounding box center [420, 200] width 170 height 12
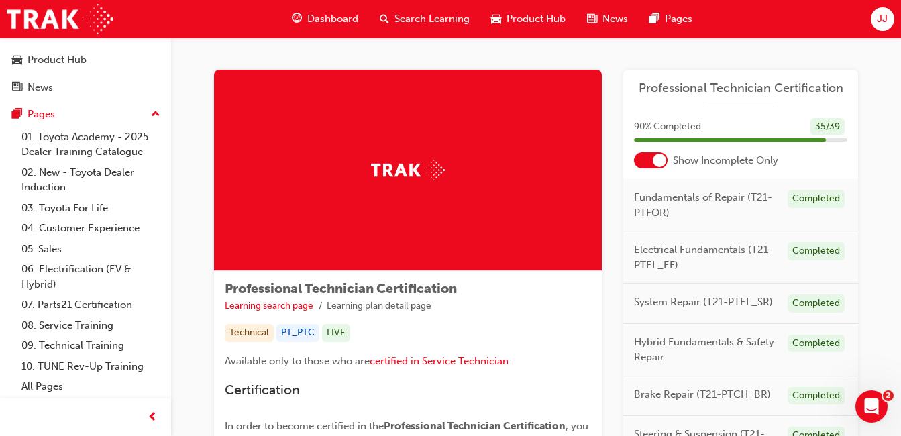
scroll to position [563, 0]
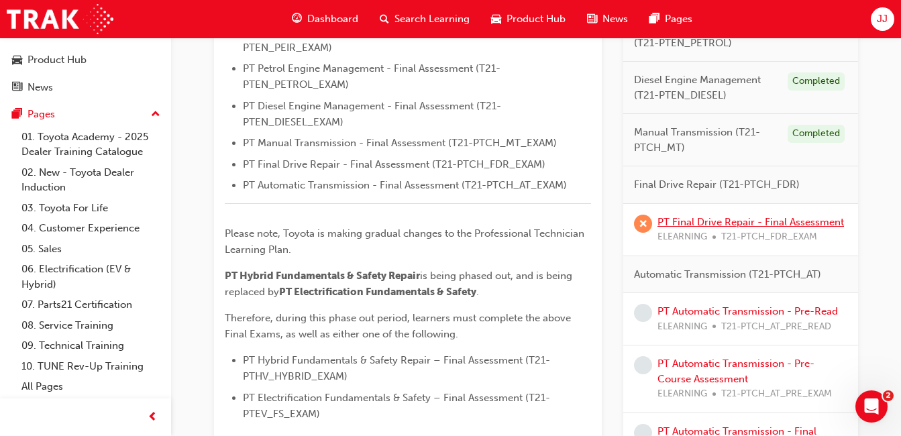
click at [728, 224] on link "PT Final Drive Repair - Final Assessment" at bounding box center [750, 222] width 186 height 12
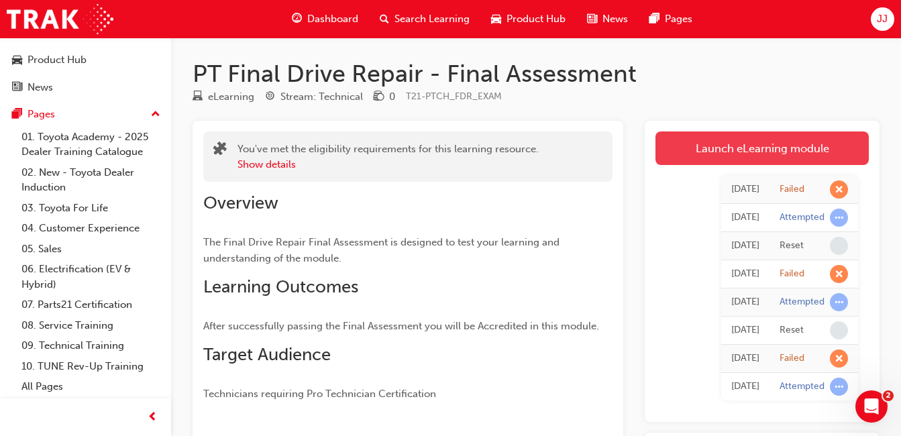
click at [712, 148] on link "Launch eLearning module" at bounding box center [761, 148] width 213 height 34
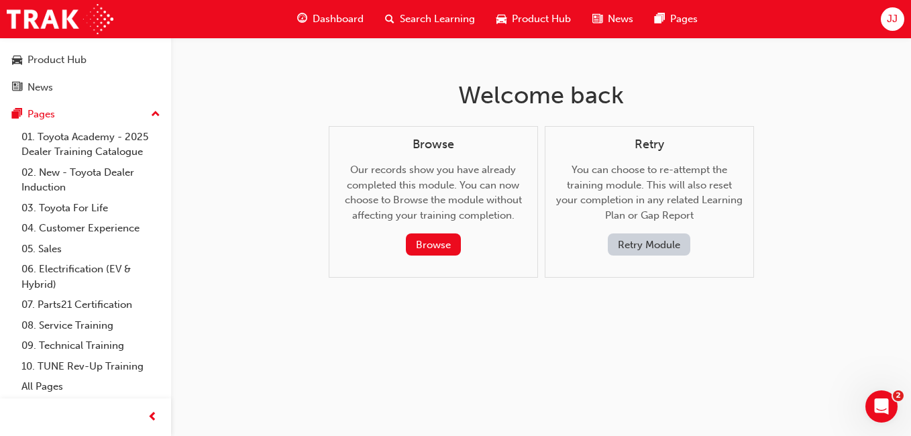
click at [663, 228] on div "Retry You can choose to re-attempt the training module. This will also reset yo…" at bounding box center [649, 196] width 186 height 119
click at [644, 250] on button "Retry Module" at bounding box center [649, 244] width 82 height 22
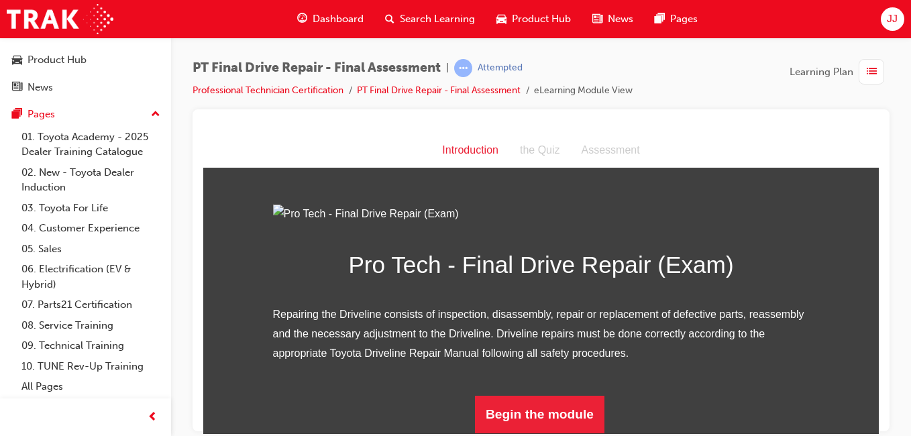
scroll to position [147, 0]
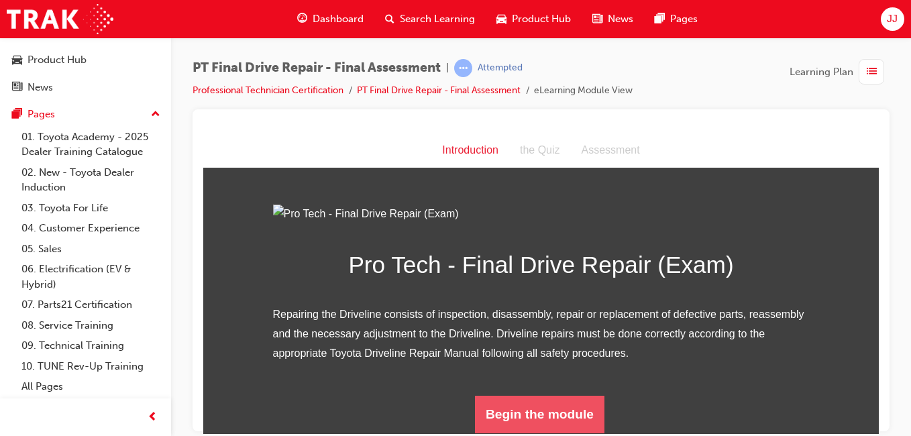
click at [548, 401] on button "Begin the module" at bounding box center [539, 414] width 129 height 38
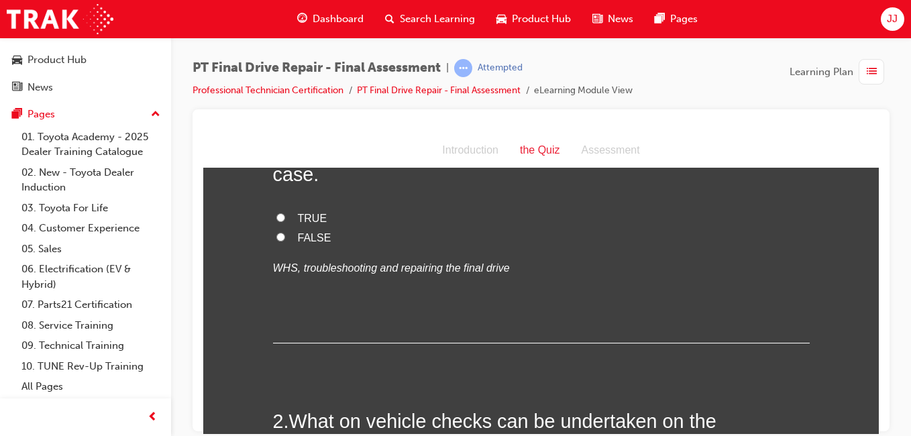
scroll to position [0, 0]
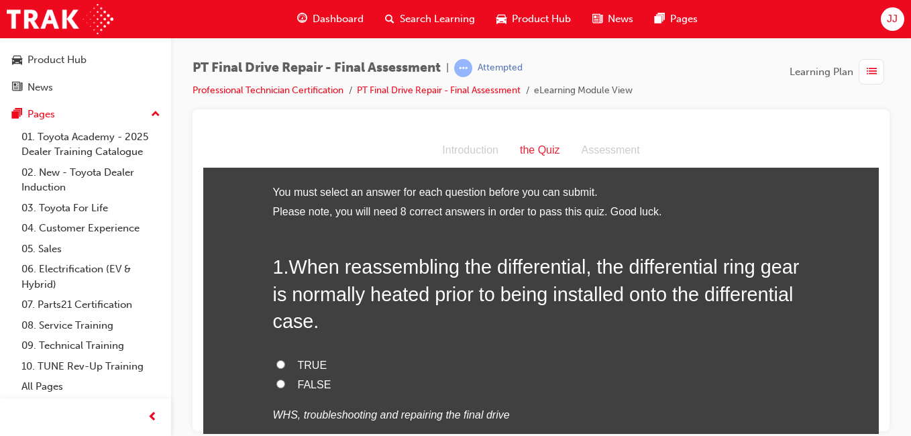
click at [286, 361] on label "TRUE" at bounding box center [541, 364] width 536 height 19
click at [285, 361] on input "TRUE" at bounding box center [280, 363] width 9 height 9
radio input "true"
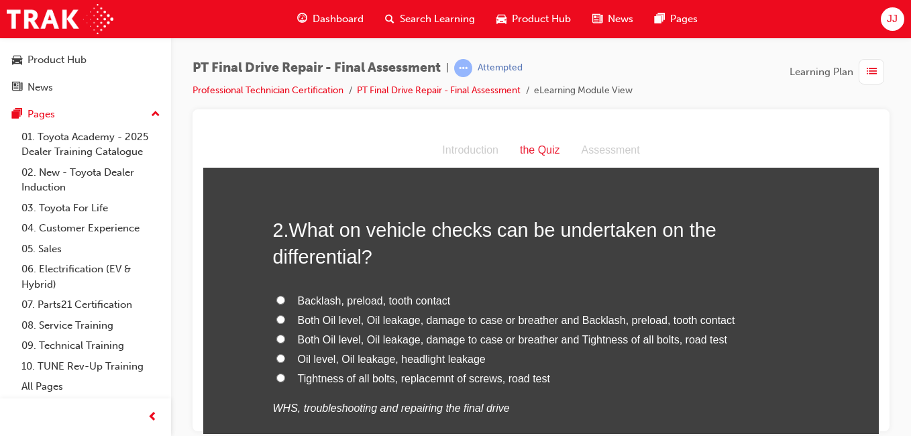
scroll to position [329, 0]
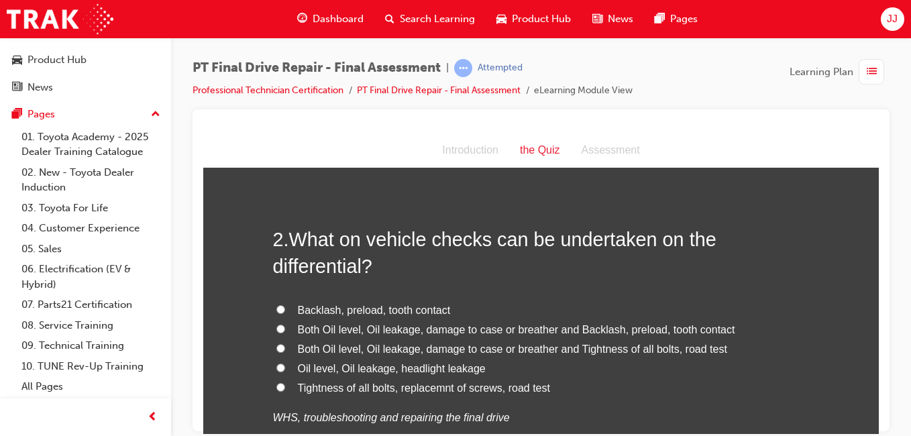
click at [539, 350] on span "Both Oil level, Oil leakage, damage to case or breather and Tightness of all bo…" at bounding box center [512, 348] width 429 height 11
click at [285, 350] on input "Both Oil level, Oil leakage, damage to case or breather and Tightness of all bo…" at bounding box center [280, 347] width 9 height 9
radio input "true"
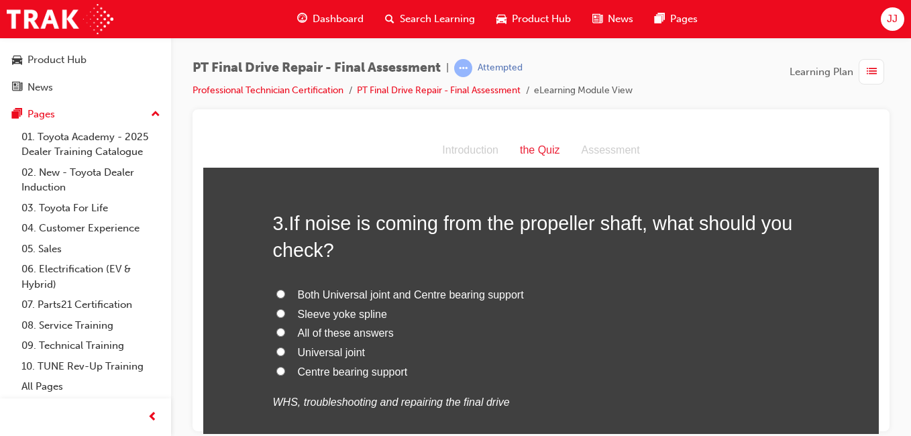
scroll to position [699, 0]
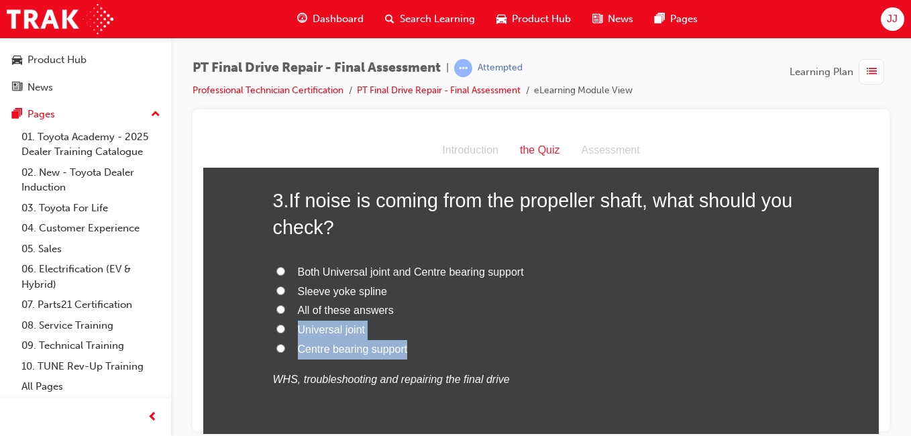
drag, startPoint x: 539, startPoint y: 350, endPoint x: 458, endPoint y: 300, distance: 95.1
click at [458, 300] on div "Both Universal joint and Centre bearing support Sleeve yoke spline All of these…" at bounding box center [541, 325] width 536 height 127
drag, startPoint x: 458, startPoint y: 300, endPoint x: 427, endPoint y: 276, distance: 39.6
click at [427, 276] on span "Both Universal joint and Centre bearing support" at bounding box center [411, 271] width 226 height 11
click at [285, 275] on input "Both Universal joint and Centre bearing support" at bounding box center [280, 270] width 9 height 9
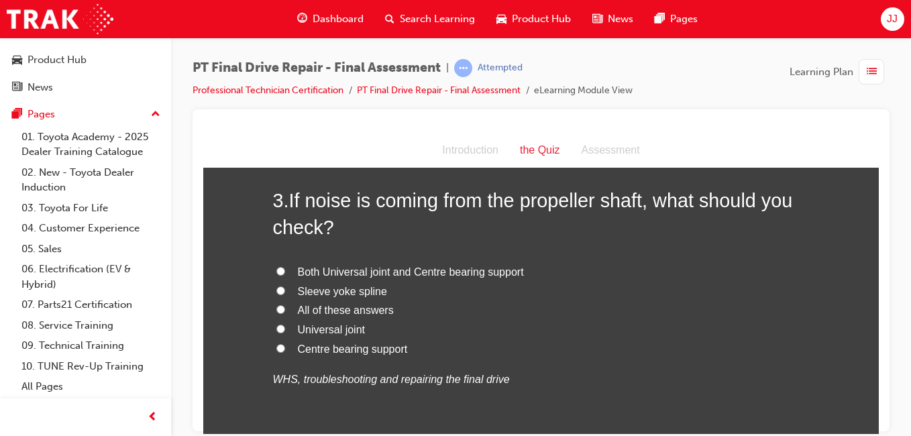
radio input "true"
click at [339, 290] on span "Sleeve yoke spline" at bounding box center [342, 290] width 89 height 11
click at [285, 290] on input "Sleeve yoke spline" at bounding box center [280, 290] width 9 height 9
radio input "true"
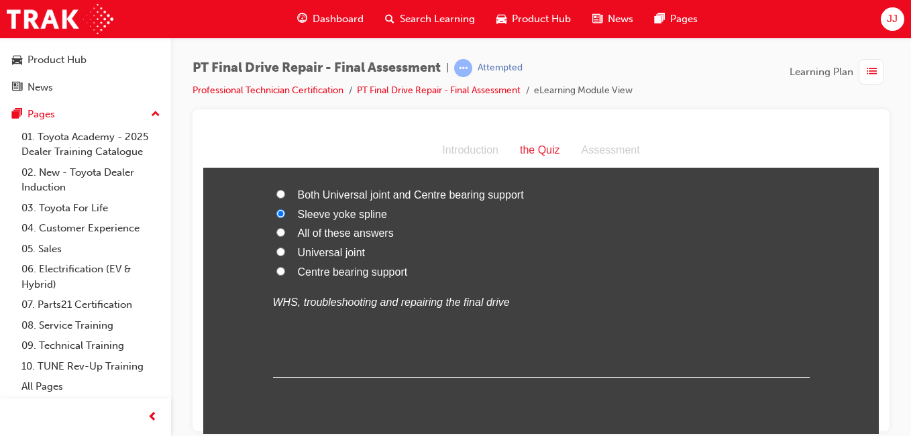
scroll to position [772, 0]
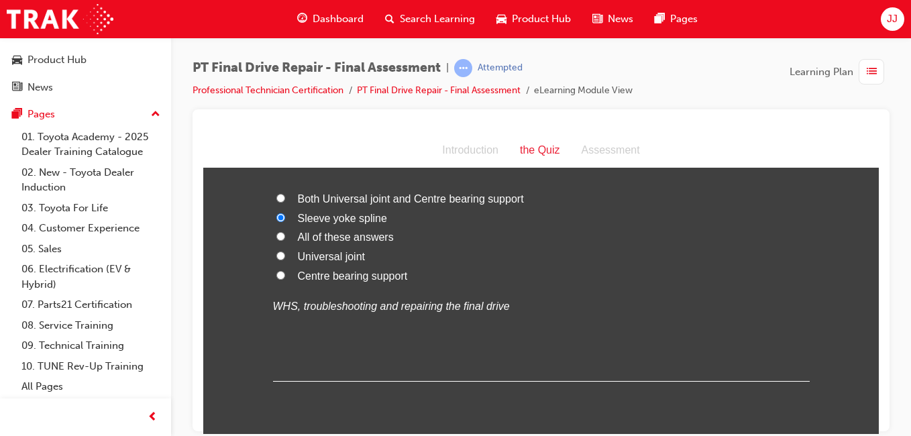
click at [343, 234] on span "All of these answers" at bounding box center [346, 236] width 96 height 11
click at [285, 234] on input "All of these answers" at bounding box center [280, 235] width 9 height 9
radio input "true"
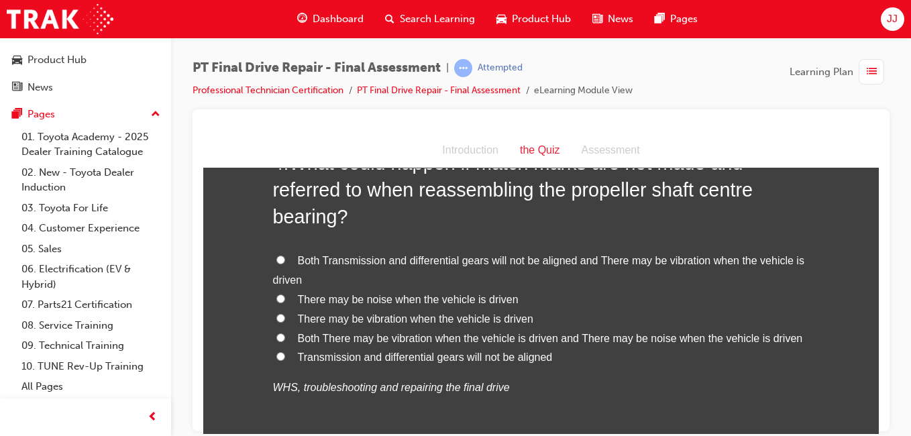
scroll to position [1074, 0]
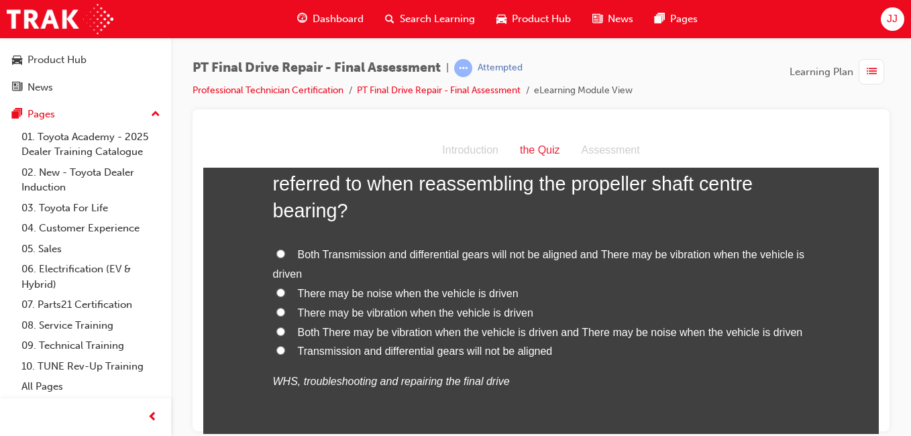
click at [428, 331] on span "Both There may be vibration when the vehicle is driven and There may be noise w…" at bounding box center [550, 331] width 505 height 11
click at [285, 331] on input "Both There may be vibration when the vehicle is driven and There may be noise w…" at bounding box center [280, 331] width 9 height 9
radio input "true"
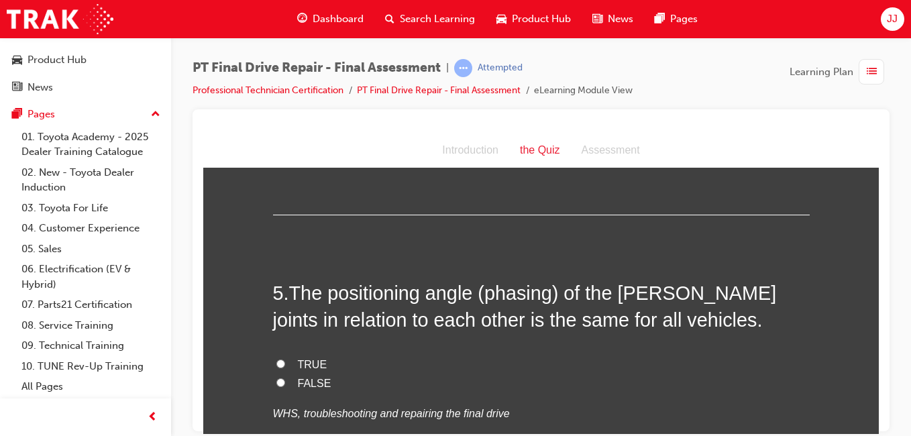
scroll to position [1320, 0]
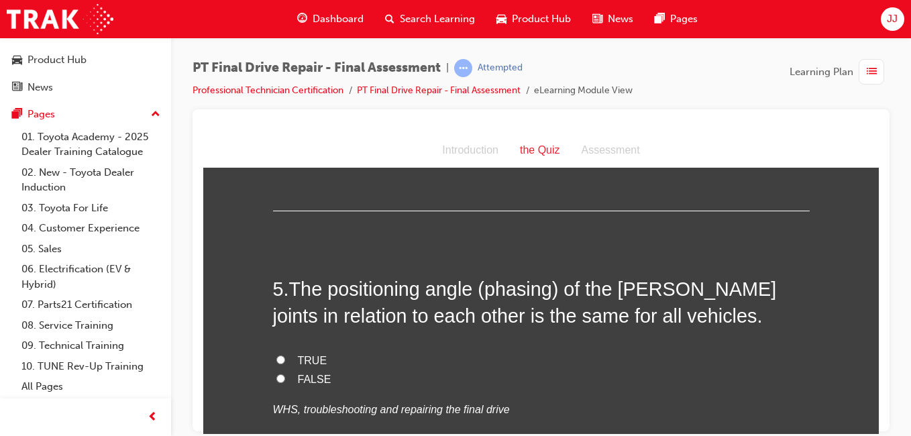
click at [300, 379] on span "FALSE" at bounding box center [315, 378] width 34 height 11
click at [285, 379] on input "FALSE" at bounding box center [280, 378] width 9 height 9
radio input "true"
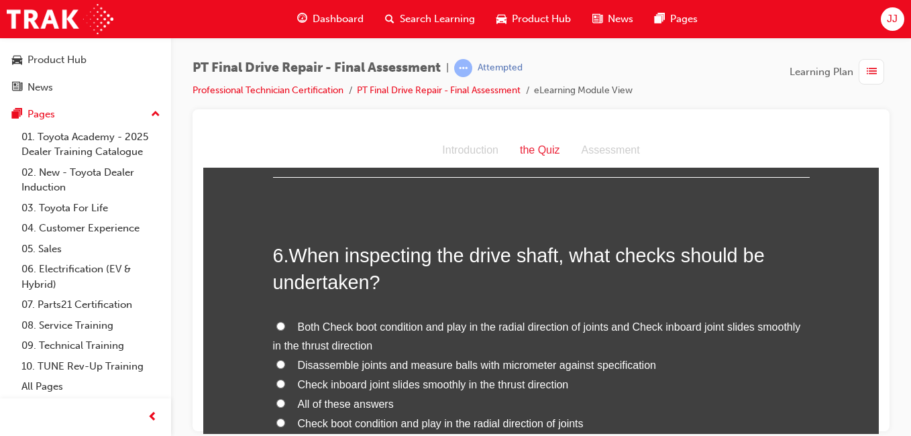
scroll to position [1628, 0]
click at [423, 329] on span "Both Check boot condition and play in the radial direction of joints and Check …" at bounding box center [537, 335] width 528 height 31
click at [285, 329] on input "Both Check boot condition and play in the radial direction of joints and Check …" at bounding box center [280, 325] width 9 height 9
radio input "true"
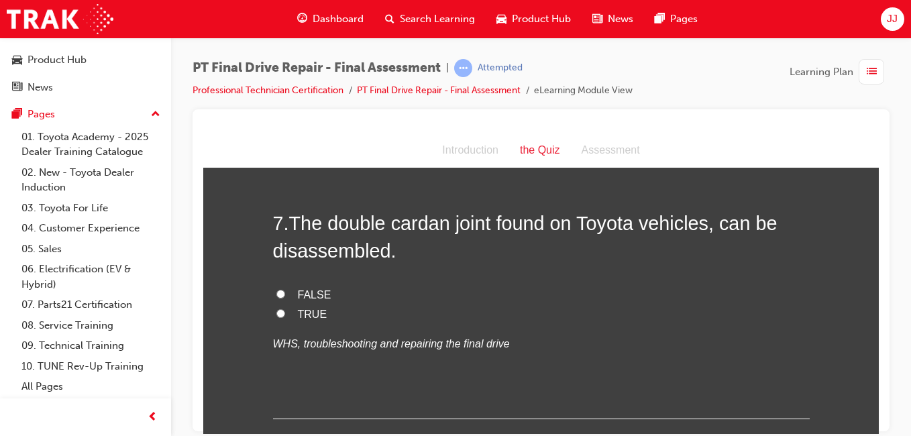
scroll to position [2013, 0]
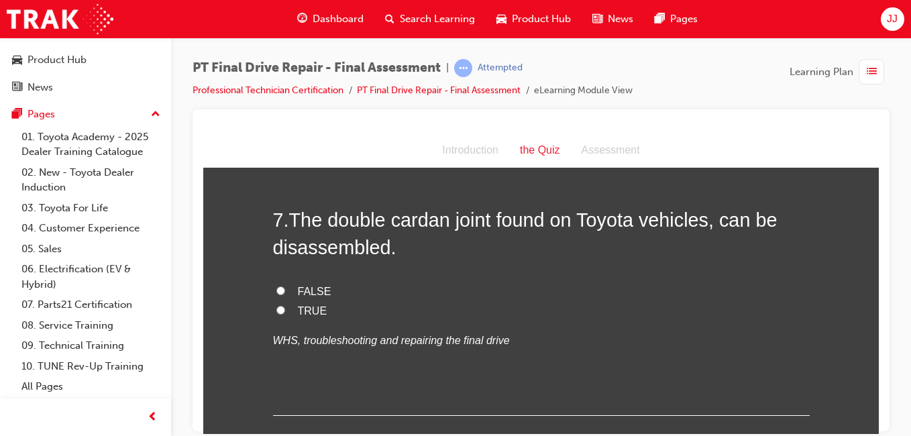
click at [315, 310] on span "TRUE" at bounding box center [313, 309] width 30 height 11
click at [285, 310] on input "TRUE" at bounding box center [280, 309] width 9 height 9
radio input "true"
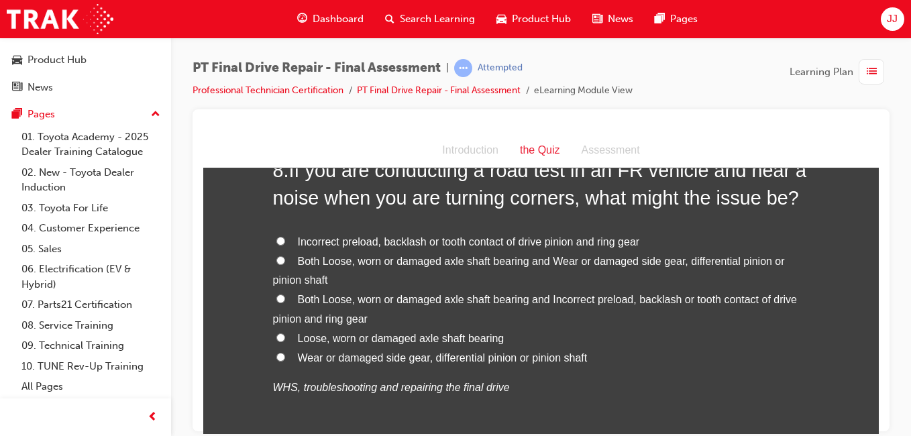
scroll to position [2332, 0]
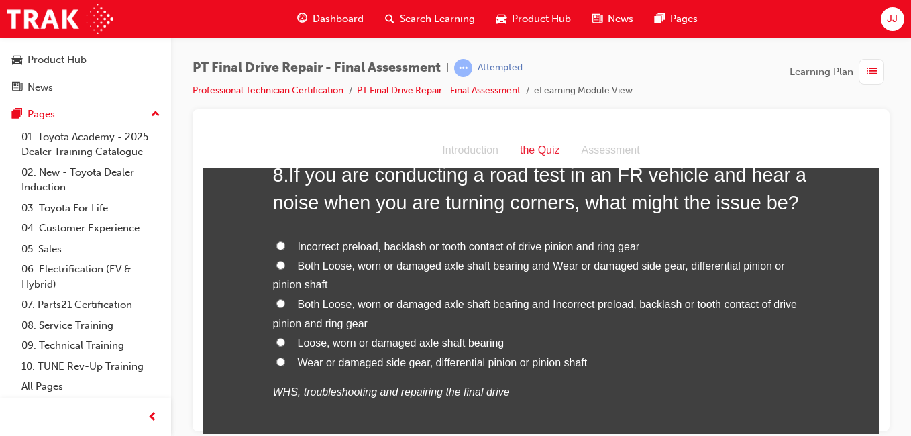
click at [404, 264] on span "Both Loose, worn or damaged axle shaft bearing and Wear or damaged side gear, d…" at bounding box center [529, 275] width 512 height 31
click at [285, 264] on input "Both Loose, worn or damaged axle shaft bearing and Wear or damaged side gear, d…" at bounding box center [280, 264] width 9 height 9
radio input "true"
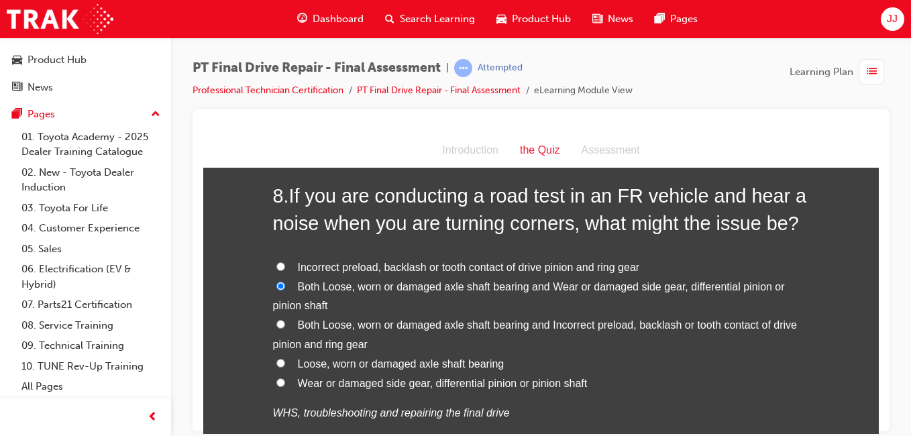
scroll to position [2306, 0]
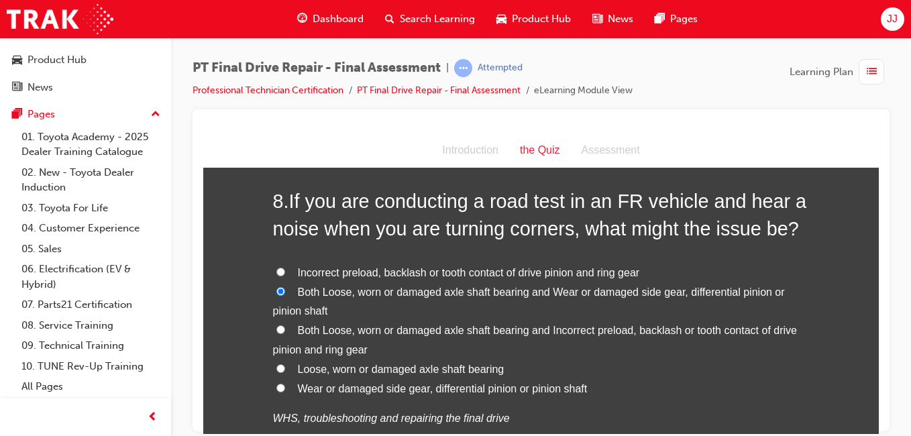
click at [337, 387] on span "Wear or damaged side gear, differential pinion or pinion shaft" at bounding box center [443, 387] width 290 height 11
click at [285, 387] on input "Wear or damaged side gear, differential pinion or pinion shaft" at bounding box center [280, 387] width 9 height 9
radio input "true"
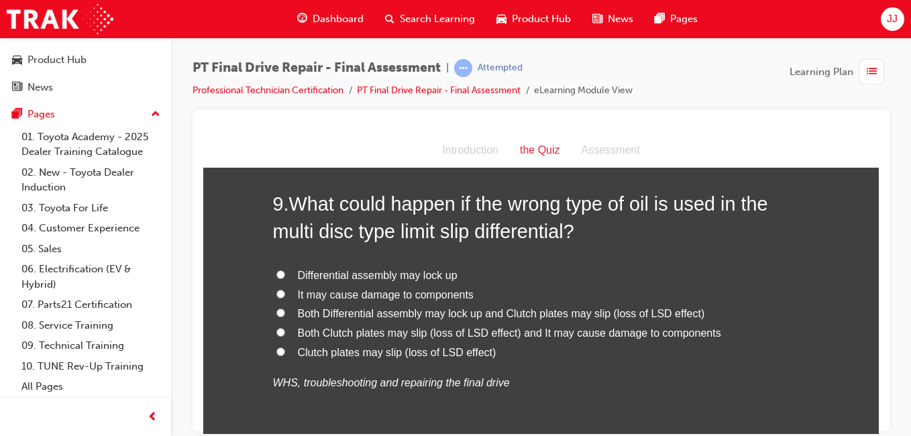
scroll to position [2676, 0]
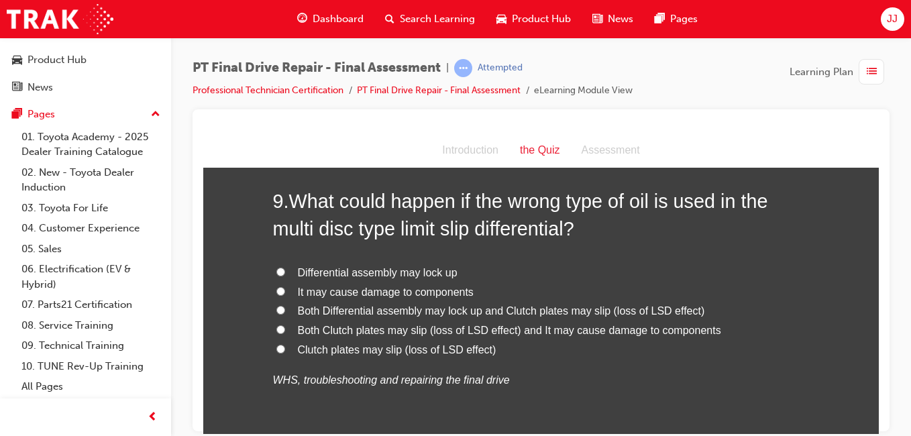
click at [463, 325] on span "Both Clutch plates may slip (loss of LSD effect) and It may cause damage to com…" at bounding box center [509, 329] width 423 height 11
click at [285, 325] on input "Both Clutch plates may slip (loss of LSD effect) and It may cause damage to com…" at bounding box center [280, 329] width 9 height 9
radio input "true"
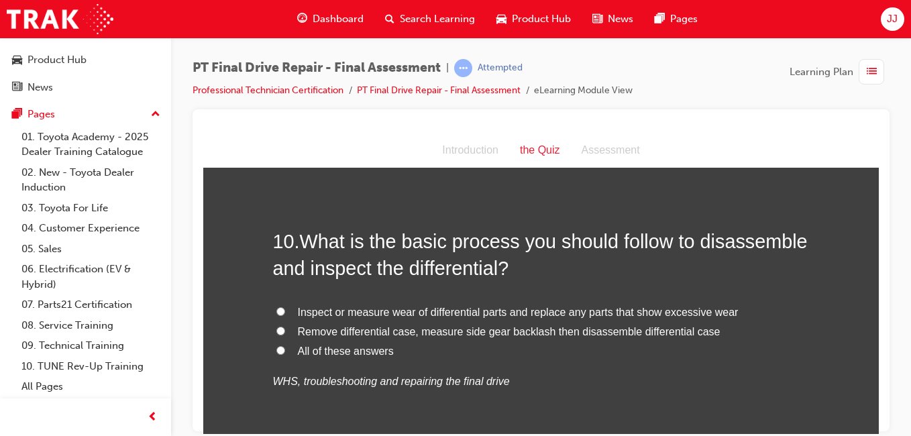
scroll to position [2968, 0]
click at [370, 350] on span "All of these answers" at bounding box center [346, 349] width 96 height 11
click at [285, 350] on input "All of these answers" at bounding box center [280, 349] width 9 height 9
radio input "true"
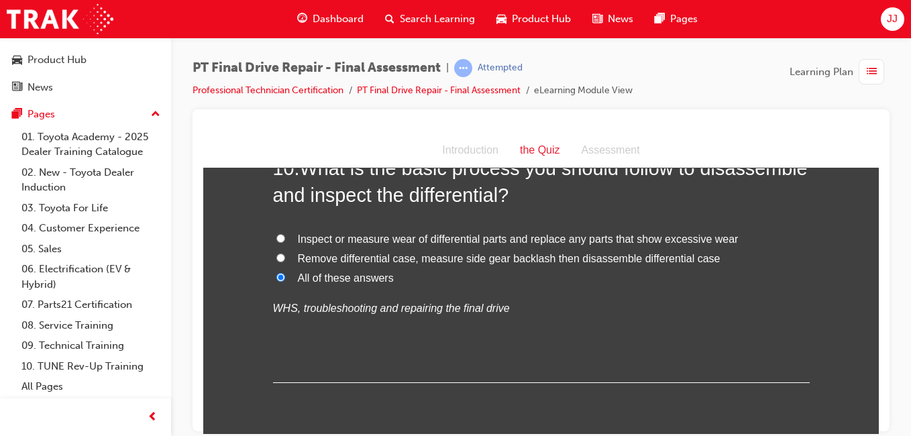
scroll to position [3091, 0]
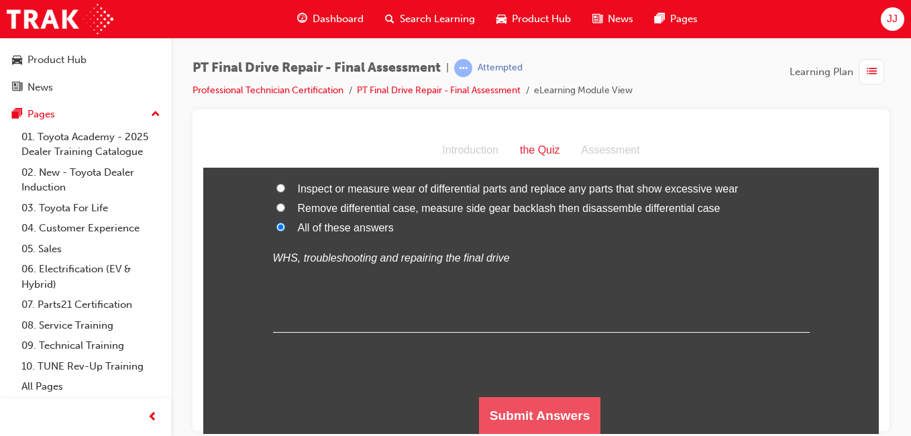
click at [503, 413] on button "Submit Answers" at bounding box center [540, 415] width 122 height 38
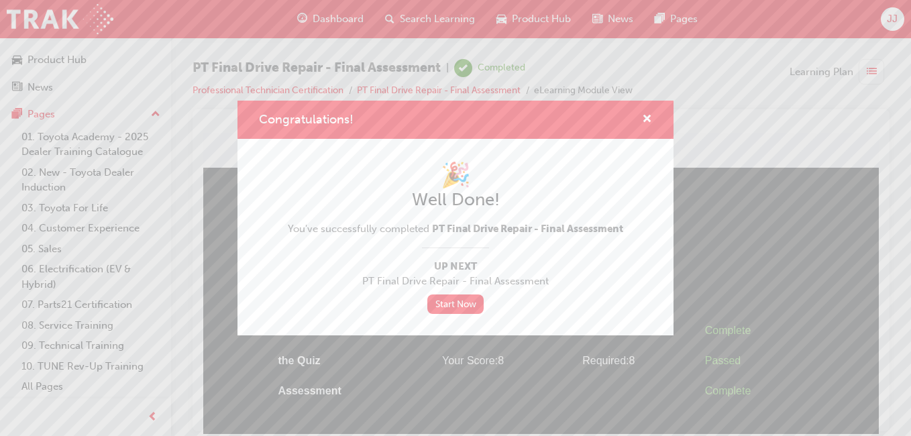
click at [653, 114] on div "Congratulations!" at bounding box center [455, 120] width 436 height 38
click at [648, 117] on span "cross-icon" at bounding box center [647, 120] width 10 height 12
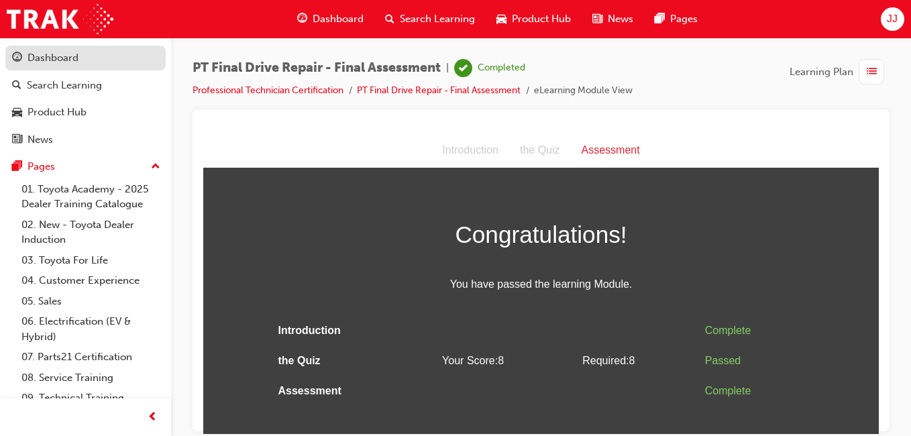
click at [70, 54] on div "Dashboard" at bounding box center [52, 57] width 51 height 15
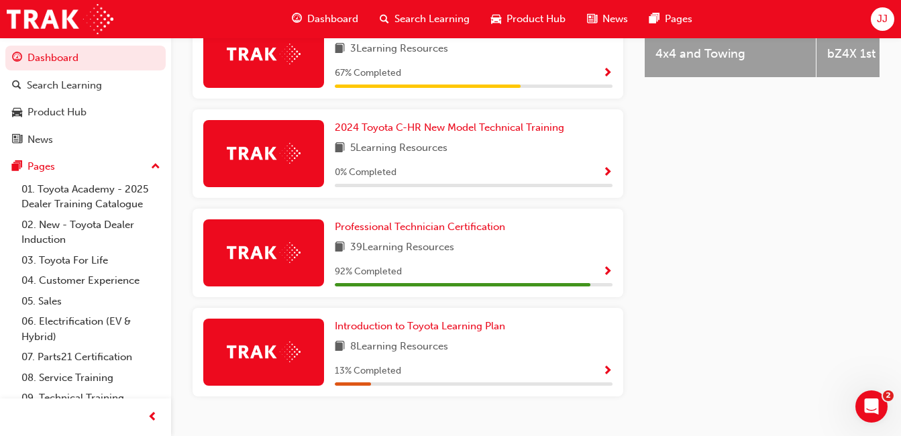
scroll to position [687, 0]
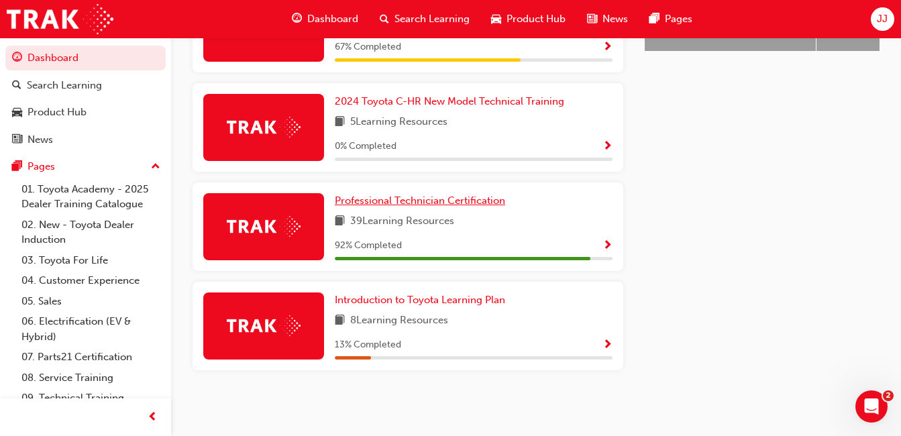
click at [408, 198] on span "Professional Technician Certification" at bounding box center [420, 200] width 170 height 12
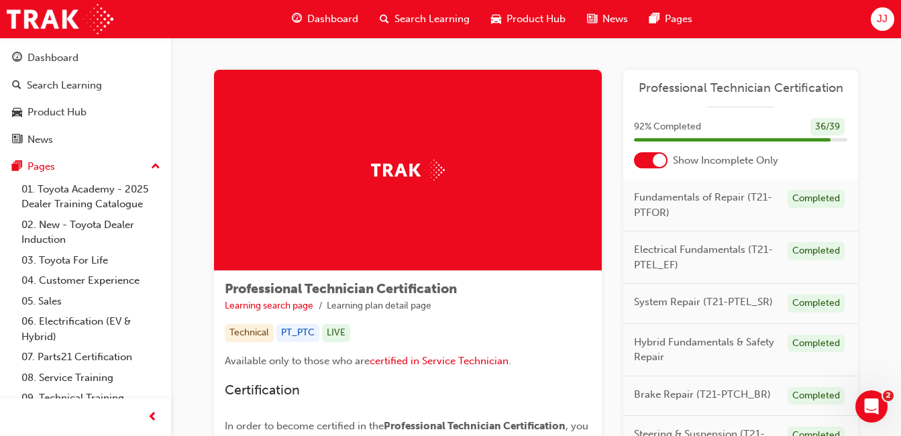
click at [479, 284] on div "Professional Technician Certification Learning search page Learning plan detail…" at bounding box center [408, 298] width 366 height 32
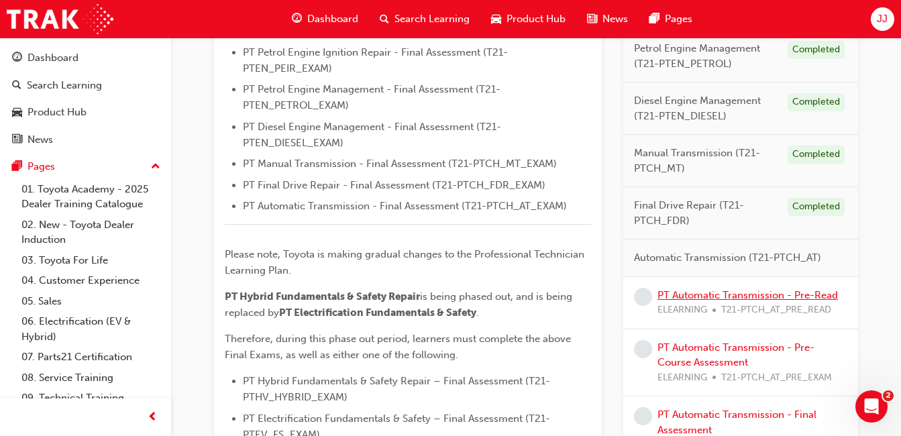
click at [714, 296] on link "PT Automatic Transmission - Pre-Read" at bounding box center [747, 295] width 180 height 12
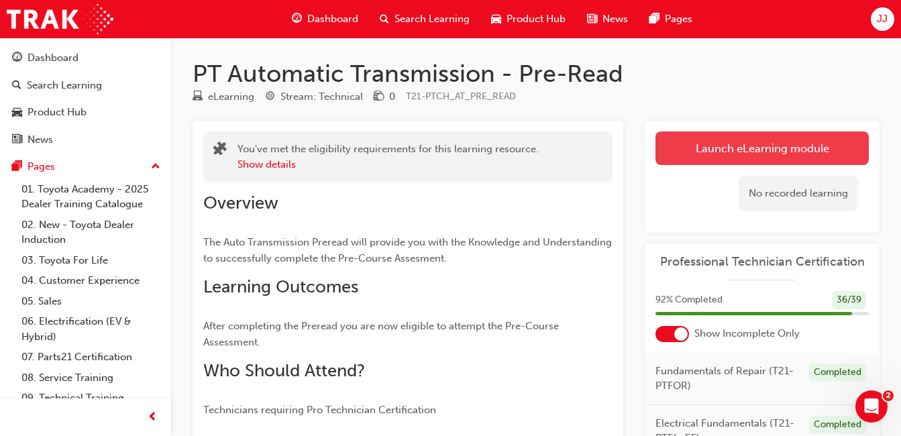
click at [719, 158] on link "Launch eLearning module" at bounding box center [761, 148] width 213 height 34
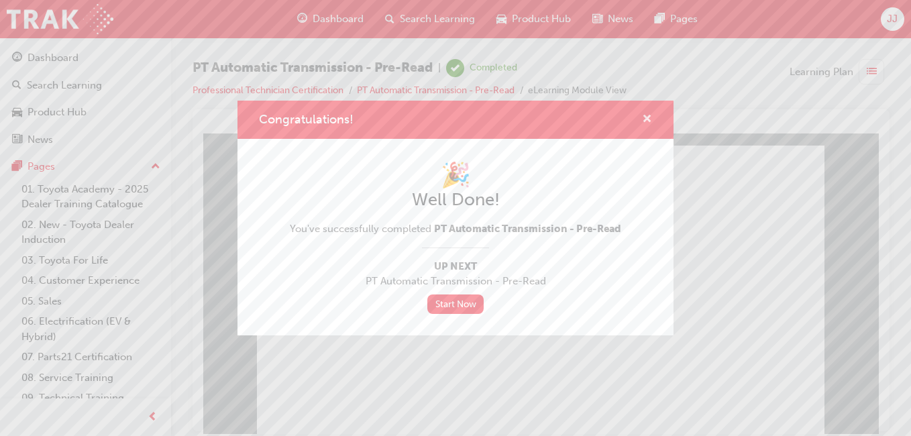
click at [646, 119] on span "cross-icon" at bounding box center [647, 120] width 10 height 12
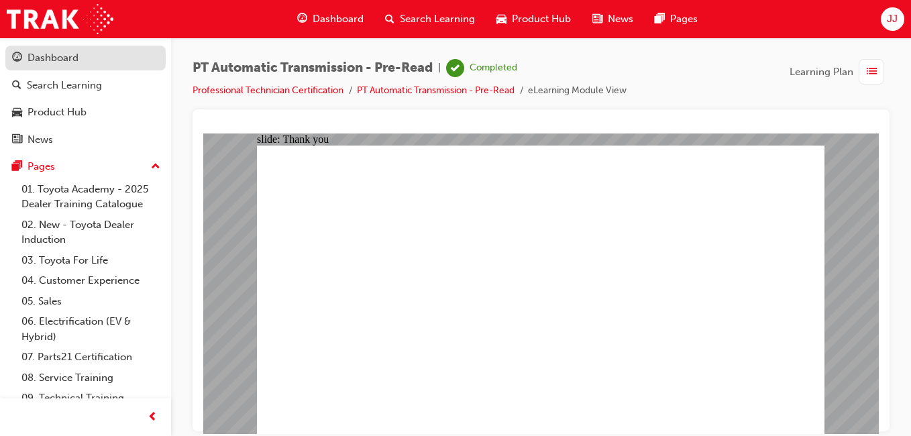
click at [61, 65] on div "Dashboard" at bounding box center [52, 57] width 51 height 15
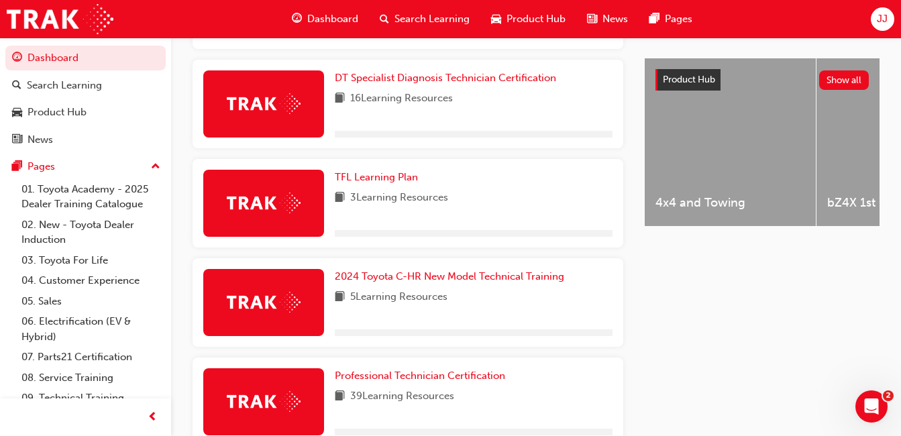
scroll to position [687, 0]
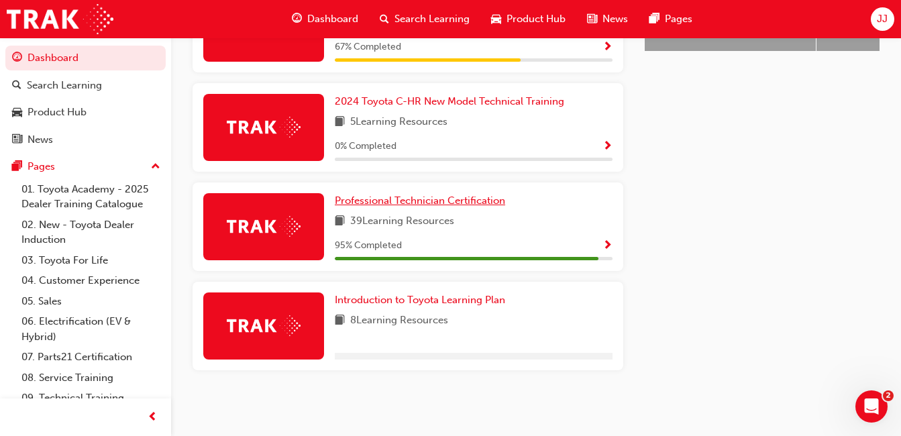
click at [445, 200] on span "Professional Technician Certification" at bounding box center [420, 200] width 170 height 12
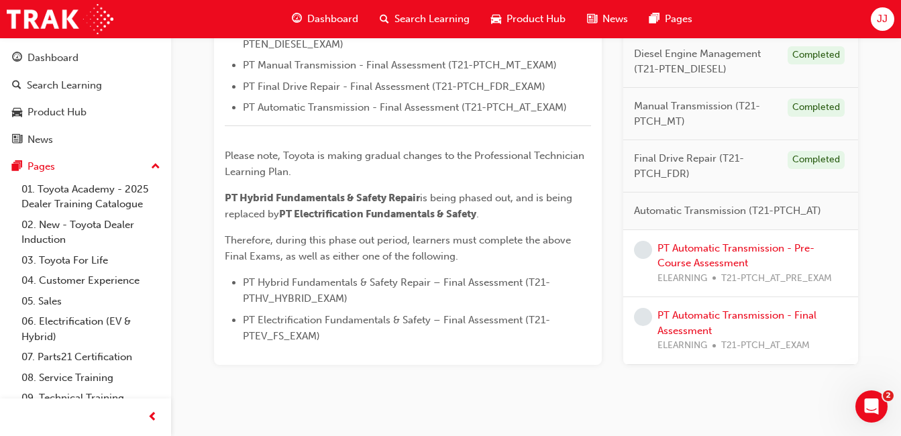
scroll to position [668, 0]
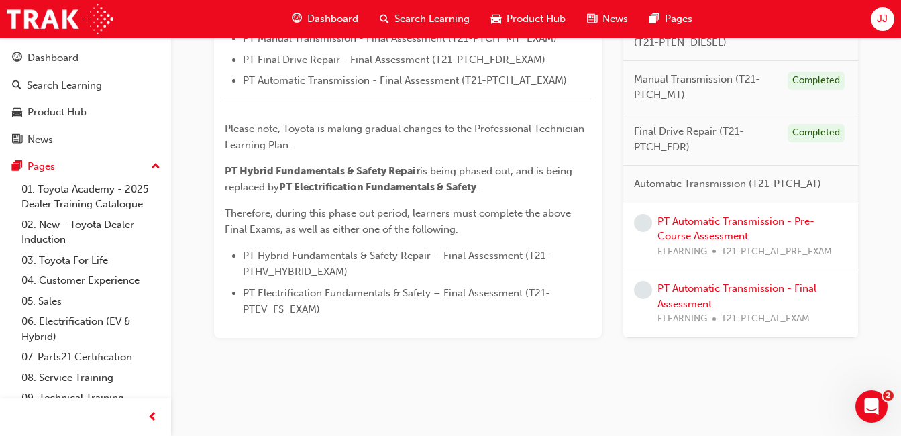
click at [680, 227] on div "PT Automatic Transmission - Pre-Course Assessment ELEARNING T21-PTCH_AT_PRE_EXAM" at bounding box center [752, 237] width 190 height 46
click at [693, 221] on link "PT Automatic Transmission - Pre-Course Assessment" at bounding box center [735, 228] width 157 height 27
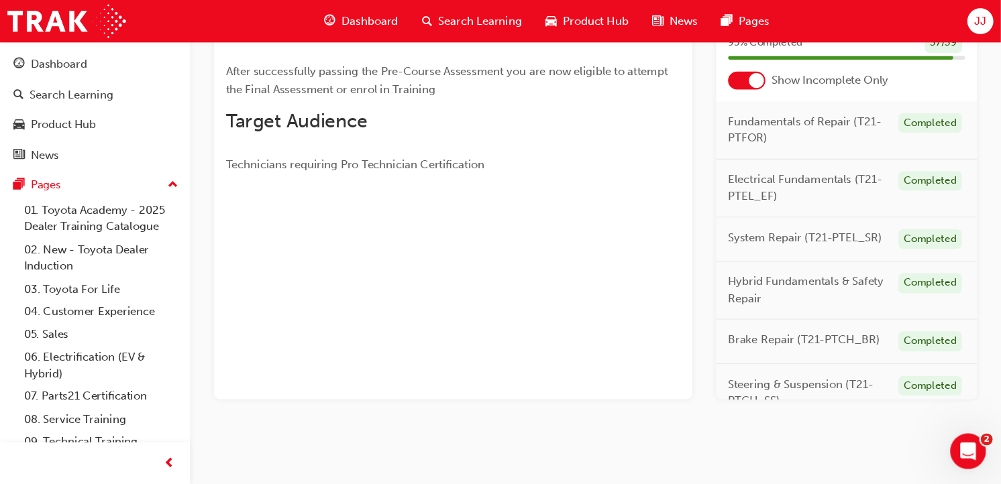
scroll to position [213, 0]
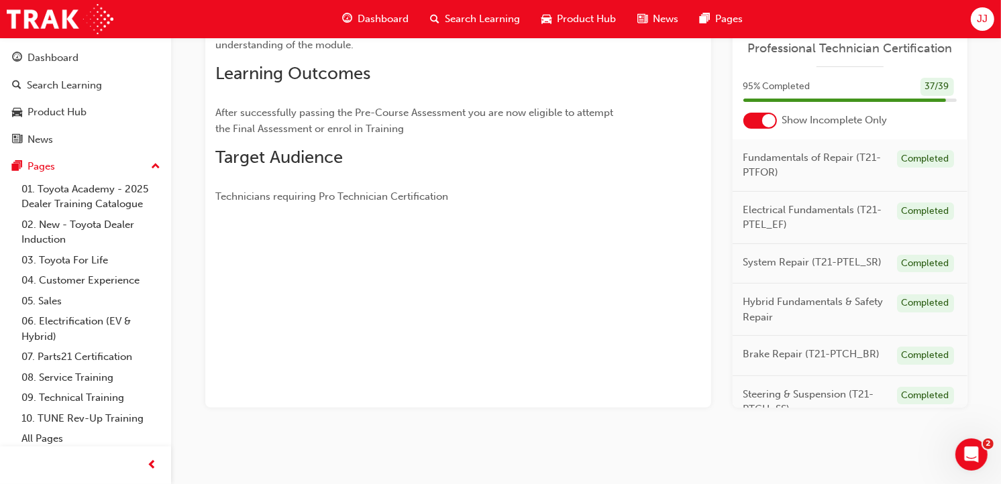
drag, startPoint x: 581, startPoint y: 195, endPoint x: 645, endPoint y: 217, distance: 67.9
click at [645, 217] on div "You've met the eligibility requirements for this learning resource. Show detail…" at bounding box center [458, 157] width 506 height 500
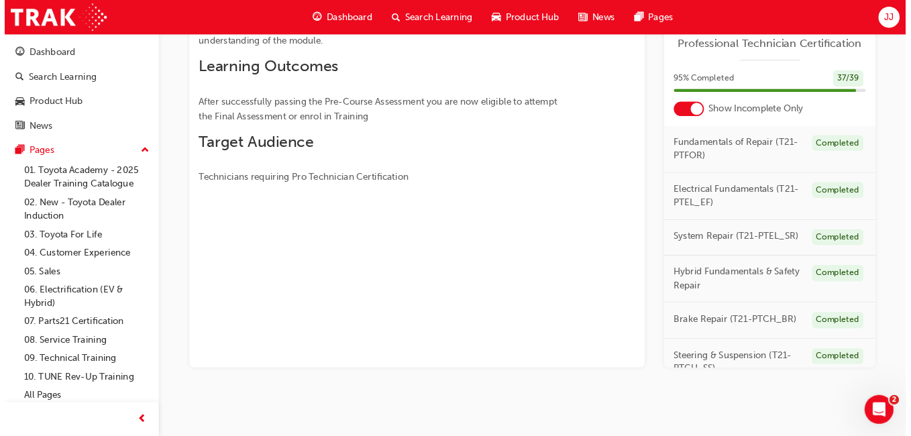
scroll to position [0, 0]
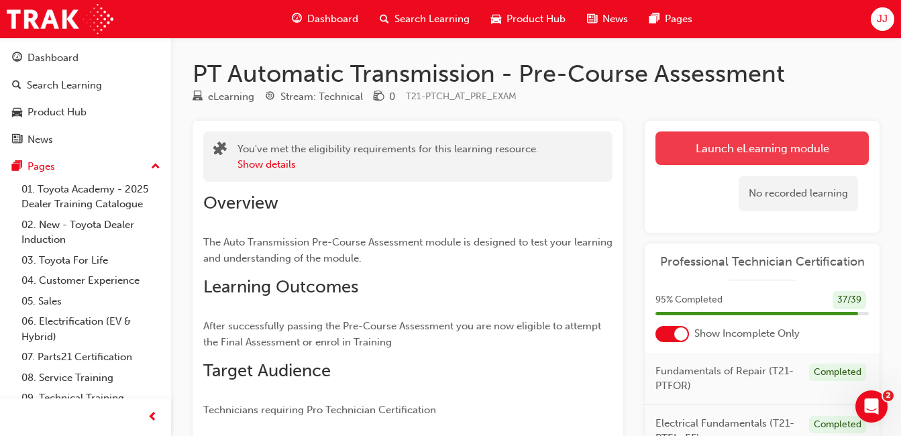
click at [709, 144] on link "Launch eLearning module" at bounding box center [761, 148] width 213 height 34
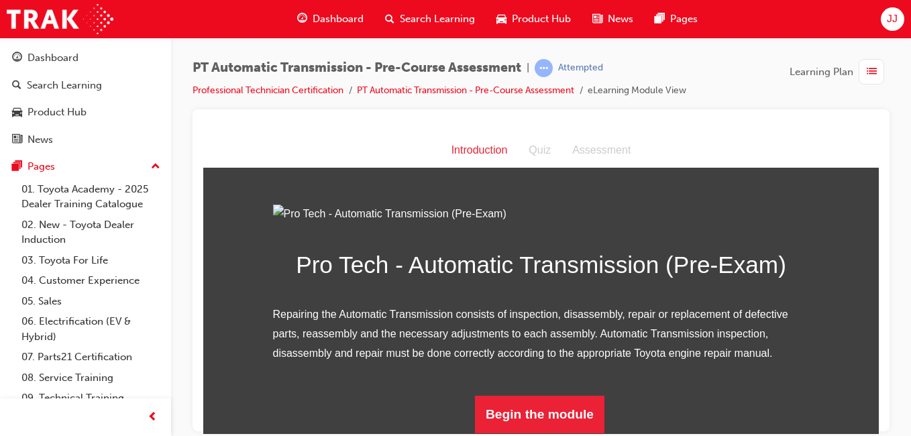
scroll to position [147, 0]
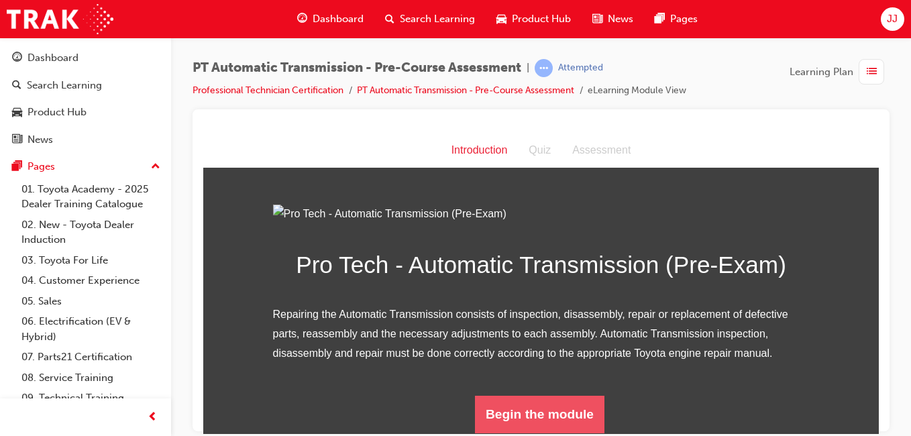
click at [520, 408] on button "Begin the module" at bounding box center [539, 414] width 129 height 38
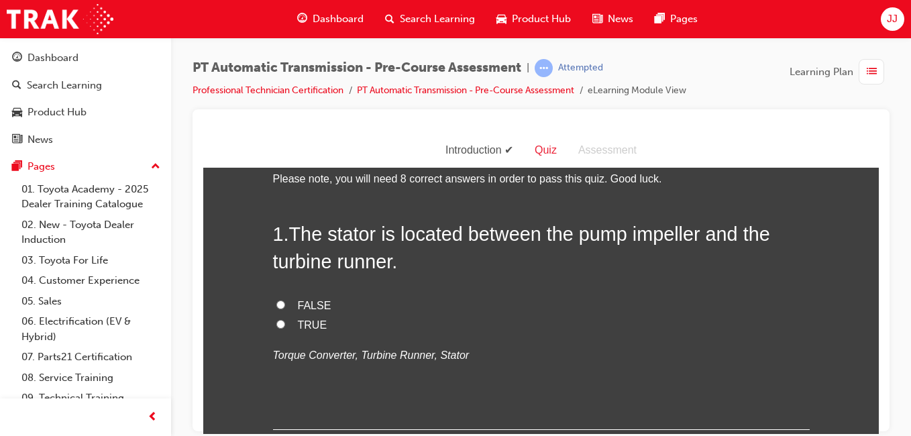
scroll to position [0, 0]
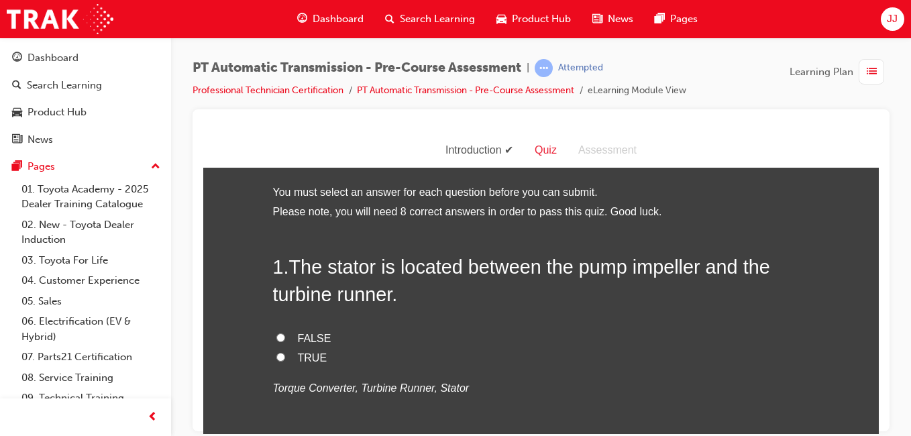
click at [284, 351] on label "TRUE" at bounding box center [541, 357] width 536 height 19
click at [284, 352] on input "TRUE" at bounding box center [280, 356] width 9 height 9
radio input "true"
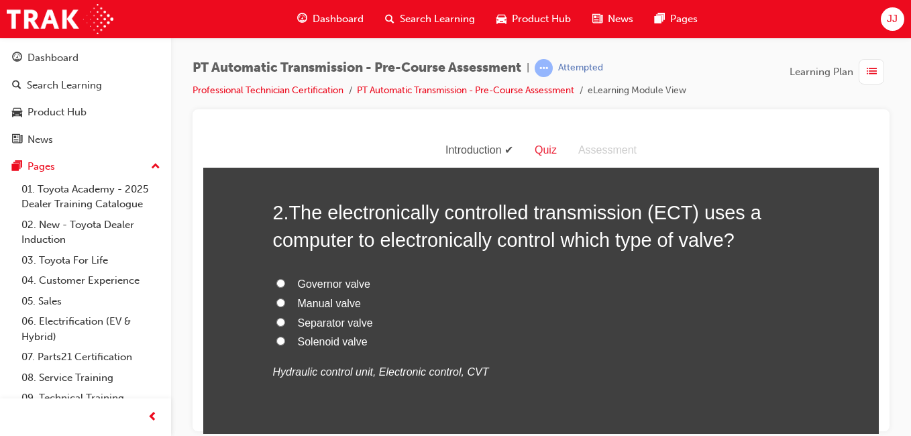
scroll to position [323, 0]
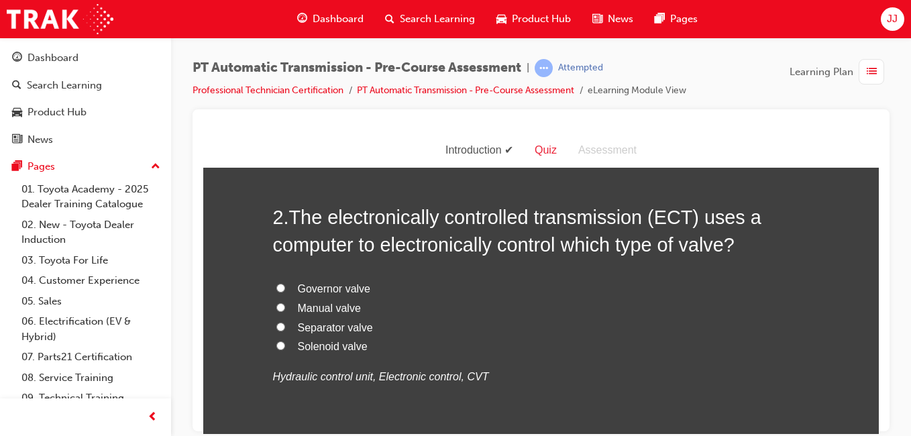
click at [309, 342] on span "Solenoid valve" at bounding box center [333, 345] width 70 height 11
click at [285, 342] on input "Solenoid valve" at bounding box center [280, 345] width 9 height 9
radio input "true"
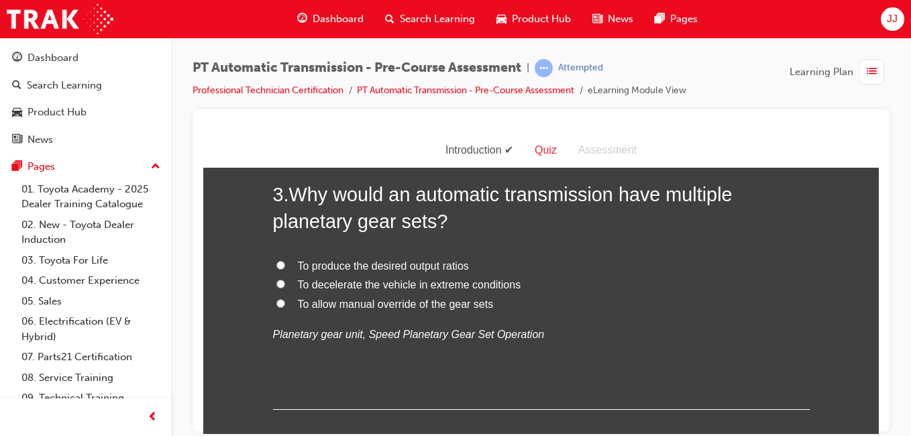
scroll to position [663, 0]
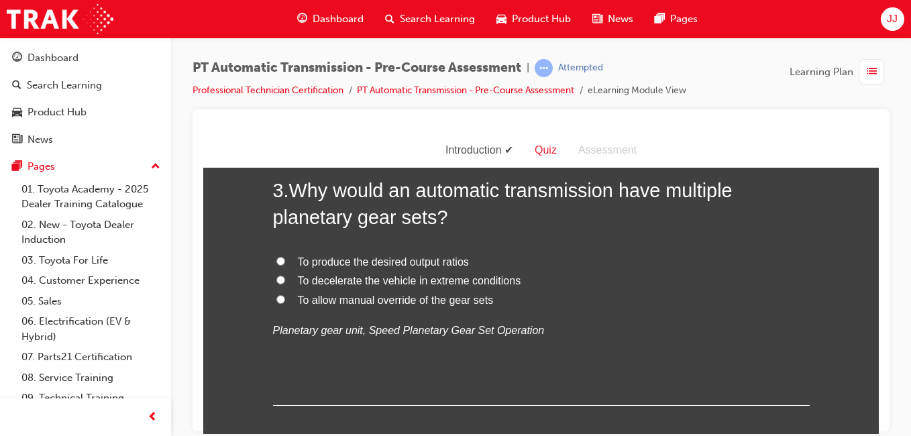
click at [378, 256] on span "To produce the desired output ratios" at bounding box center [383, 261] width 171 height 11
click at [285, 256] on input "To produce the desired output ratios" at bounding box center [280, 260] width 9 height 9
radio input "true"
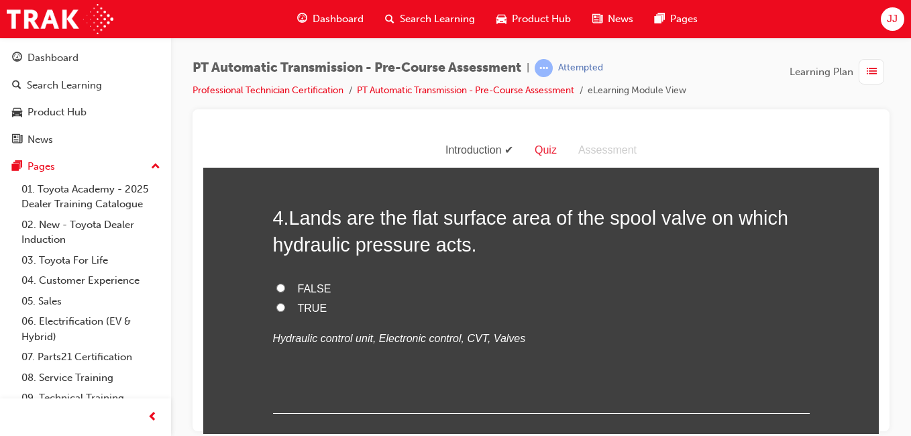
scroll to position [923, 0]
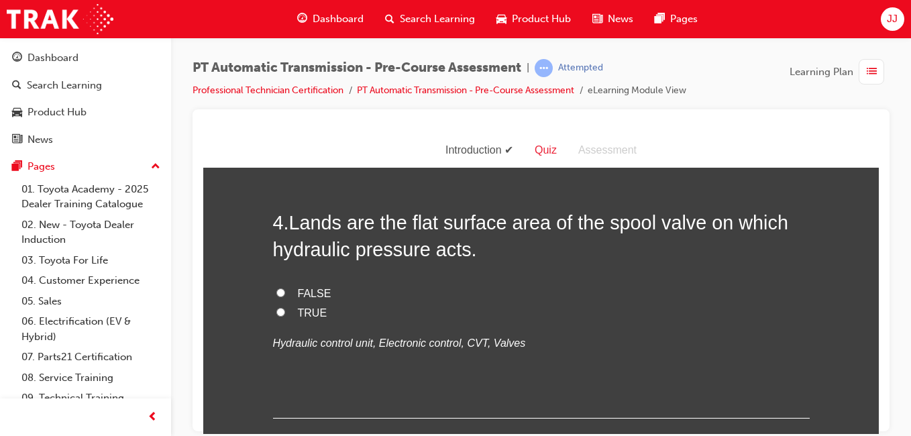
click at [289, 304] on label "TRUE" at bounding box center [541, 312] width 536 height 19
click at [285, 307] on input "TRUE" at bounding box center [280, 311] width 9 height 9
radio input "true"
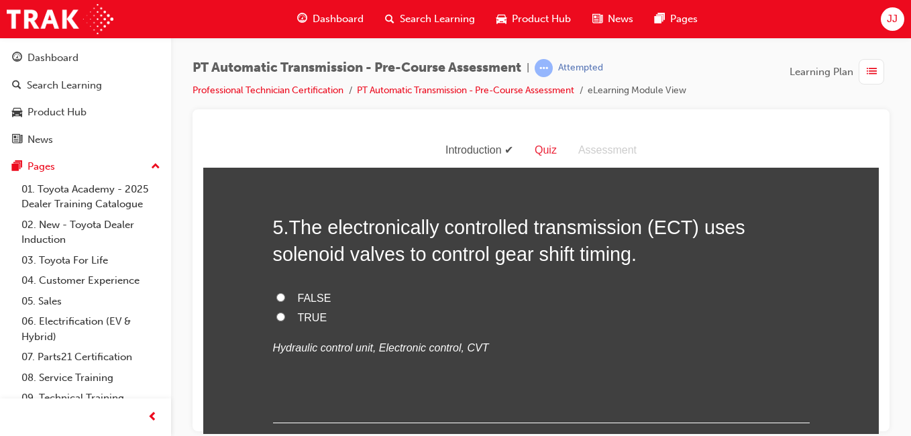
scroll to position [1189, 0]
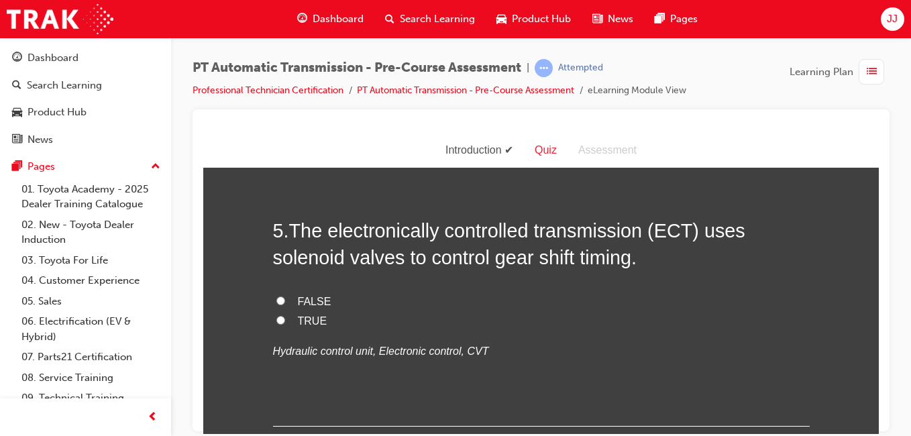
click at [298, 323] on span "TRUE" at bounding box center [313, 320] width 30 height 11
click at [285, 323] on input "TRUE" at bounding box center [280, 319] width 9 height 9
radio input "true"
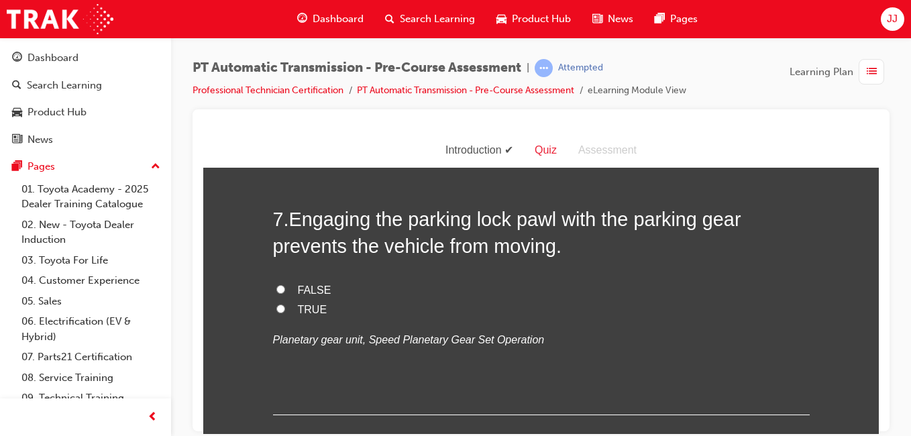
scroll to position [1751, 0]
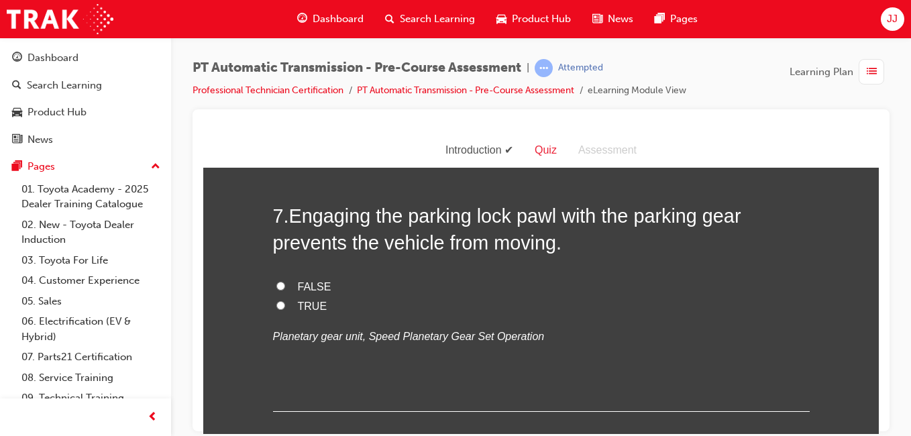
click at [300, 309] on span "TRUE" at bounding box center [313, 305] width 30 height 11
click at [285, 309] on input "TRUE" at bounding box center [280, 304] width 9 height 9
radio input "true"
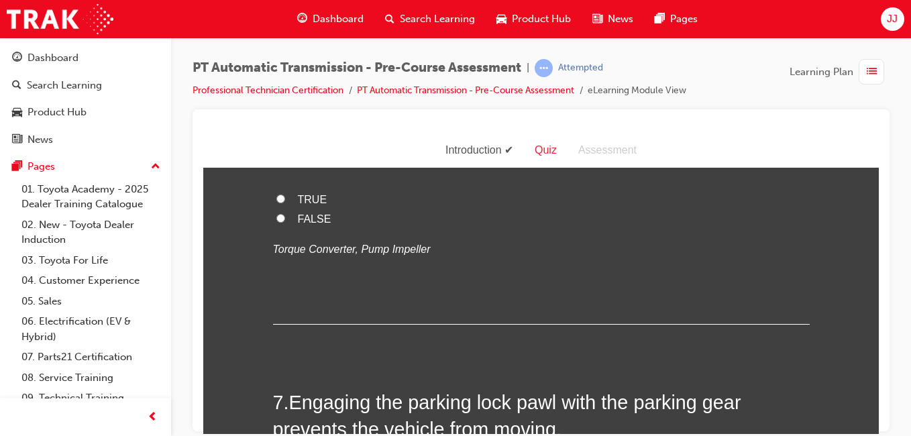
scroll to position [1553, 0]
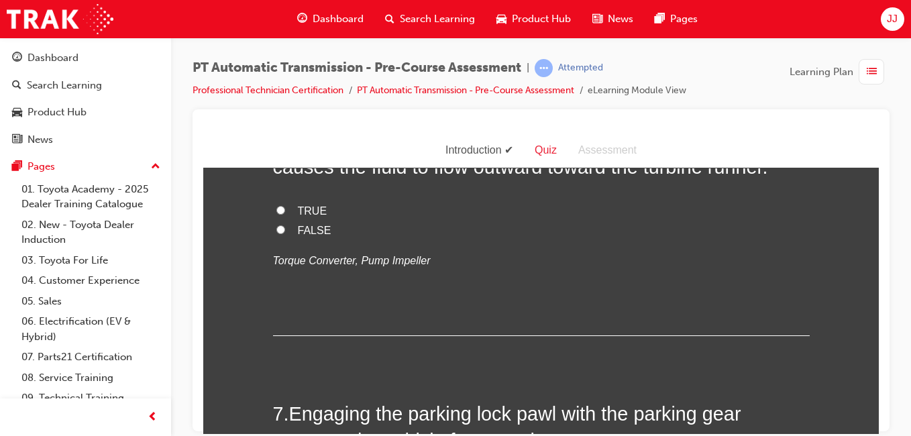
click at [291, 211] on label "TRUE" at bounding box center [541, 210] width 536 height 19
click at [285, 211] on input "TRUE" at bounding box center [280, 209] width 9 height 9
radio input "true"
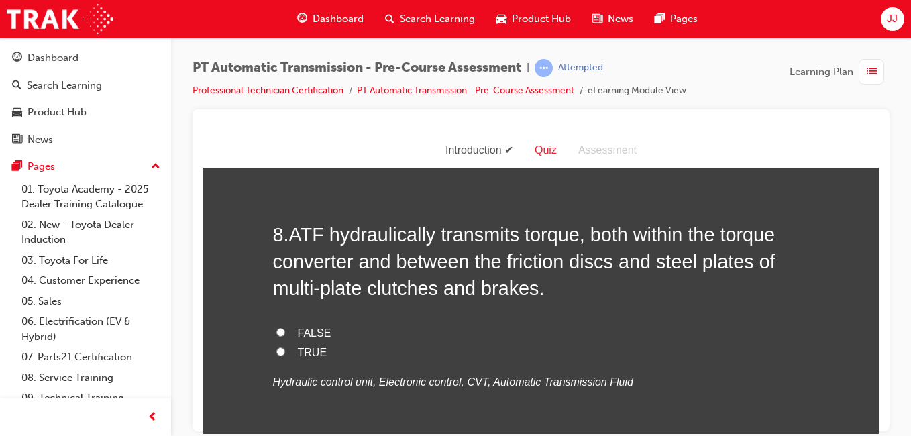
scroll to position [2007, 0]
click at [308, 350] on span "TRUE" at bounding box center [313, 350] width 30 height 11
click at [285, 350] on input "TRUE" at bounding box center [280, 349] width 9 height 9
radio input "true"
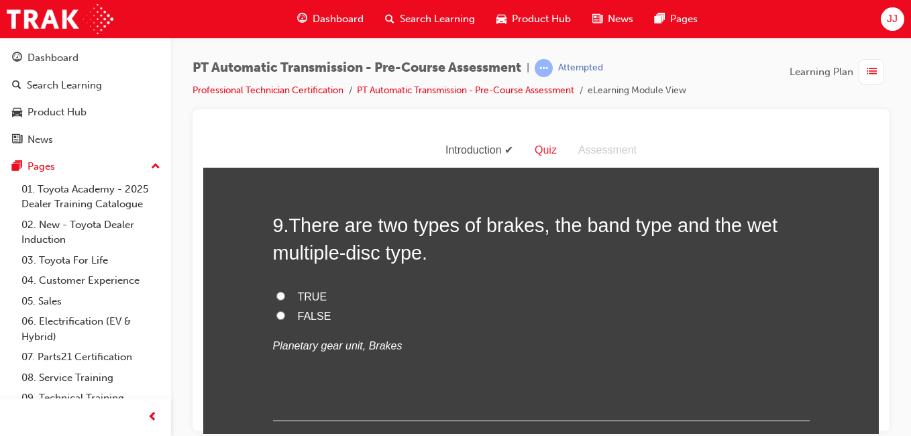
scroll to position [2314, 0]
click at [298, 298] on span "TRUE" at bounding box center [313, 297] width 30 height 11
click at [285, 298] on input "TRUE" at bounding box center [280, 296] width 9 height 9
radio input "true"
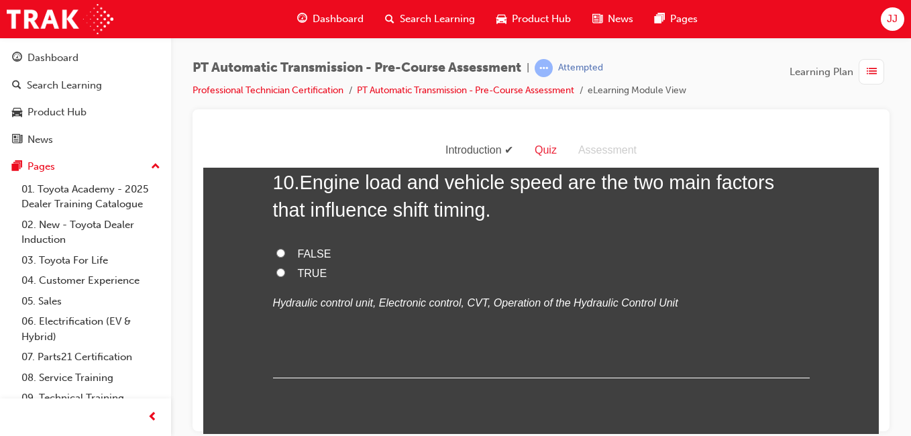
scroll to position [2633, 0]
click at [301, 269] on span "TRUE" at bounding box center [313, 271] width 30 height 11
click at [285, 269] on input "TRUE" at bounding box center [280, 271] width 9 height 9
radio input "true"
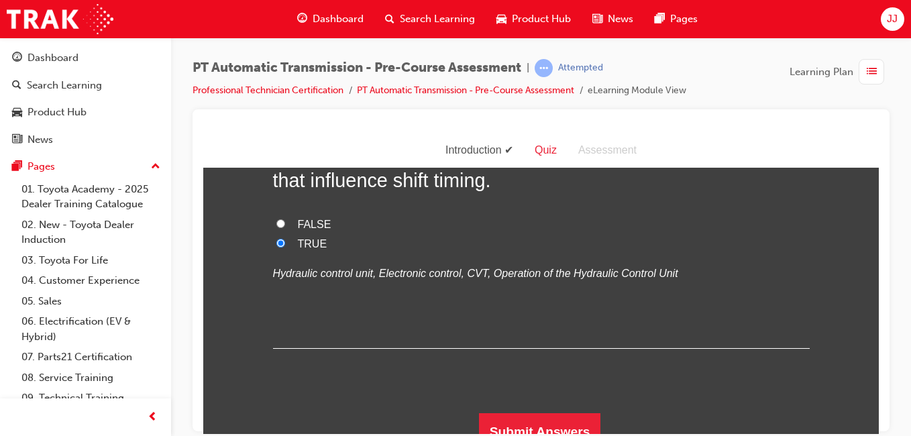
scroll to position [2678, 0]
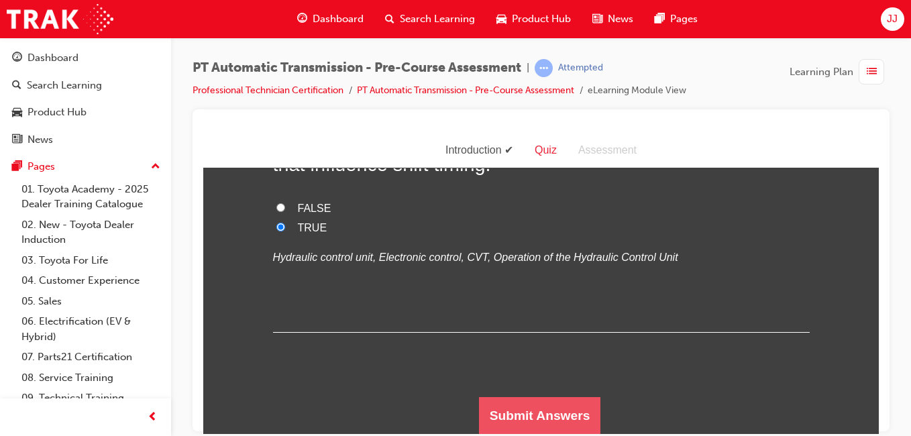
click at [514, 416] on button "Submit Answers" at bounding box center [540, 415] width 122 height 38
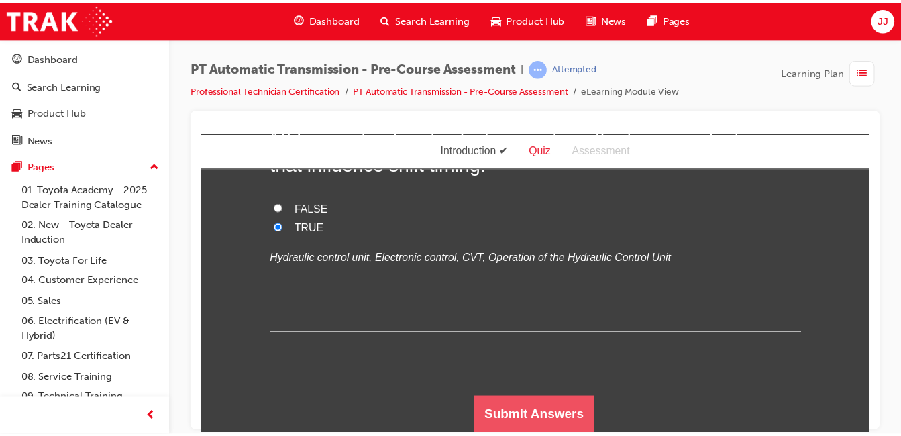
scroll to position [0, 0]
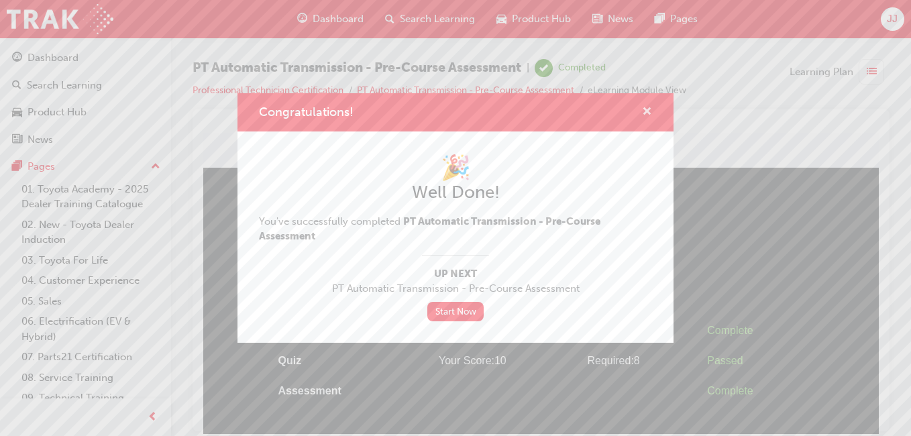
click at [648, 111] on span "cross-icon" at bounding box center [647, 113] width 10 height 12
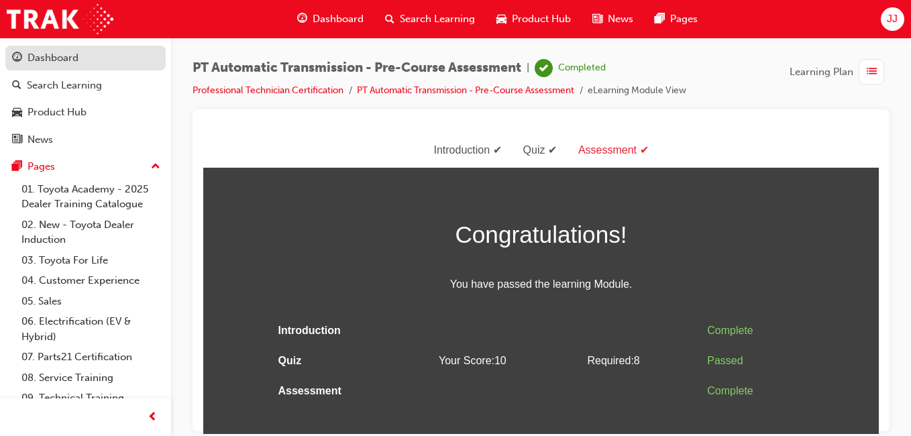
click at [91, 60] on div "Dashboard" at bounding box center [85, 58] width 147 height 17
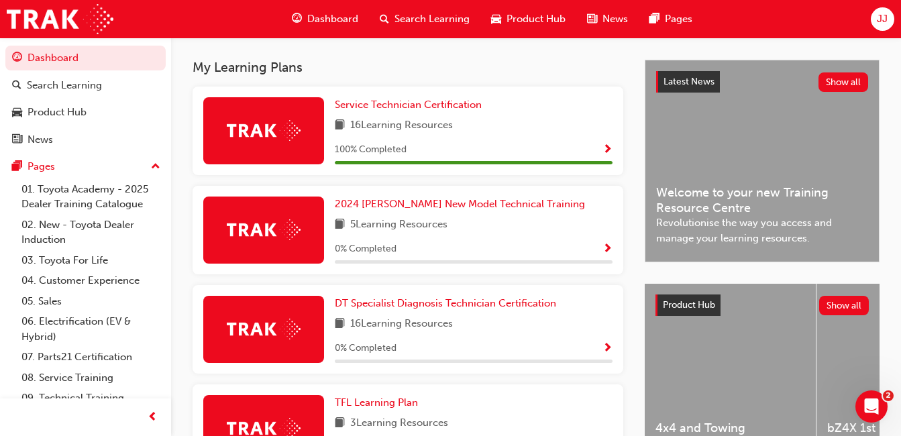
scroll to position [687, 0]
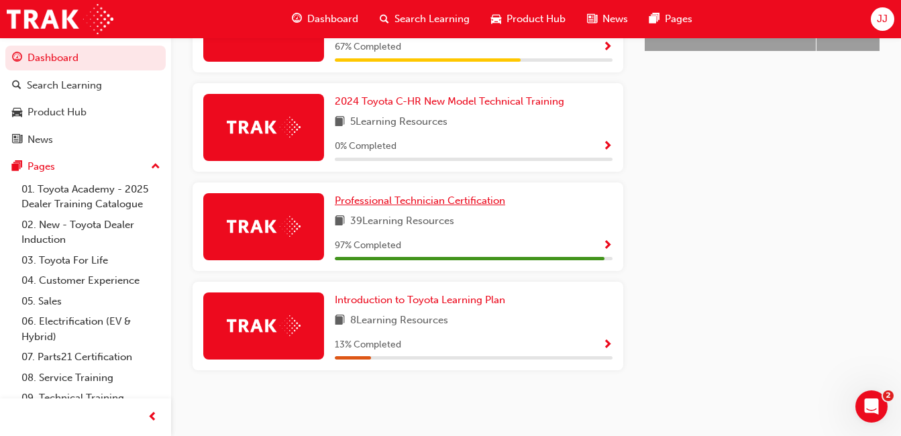
click at [414, 198] on span "Professional Technician Certification" at bounding box center [420, 200] width 170 height 12
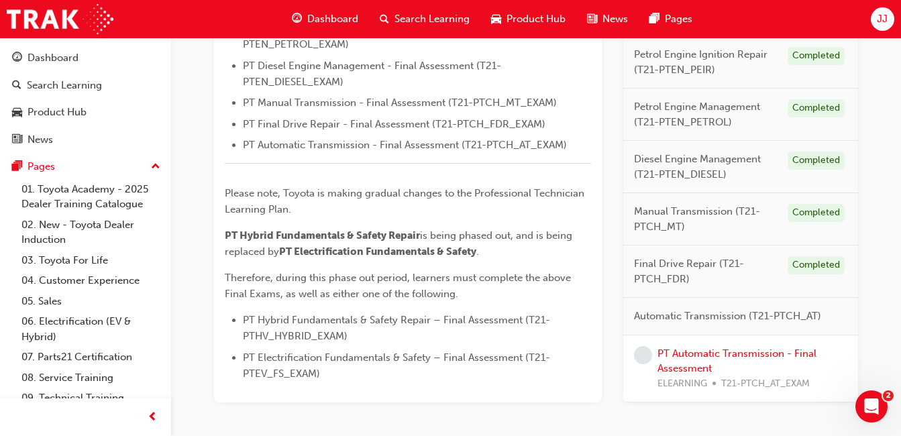
scroll to position [668, 0]
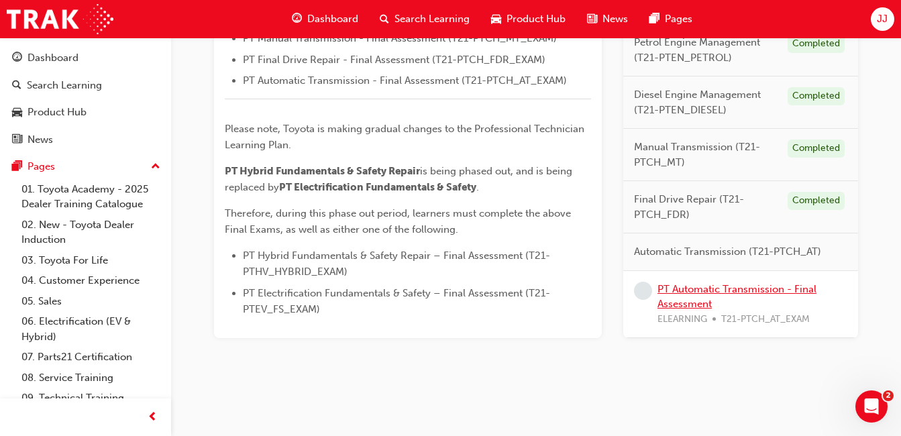
click at [687, 290] on link "PT Automatic Transmission - Final Assessment" at bounding box center [736, 295] width 159 height 27
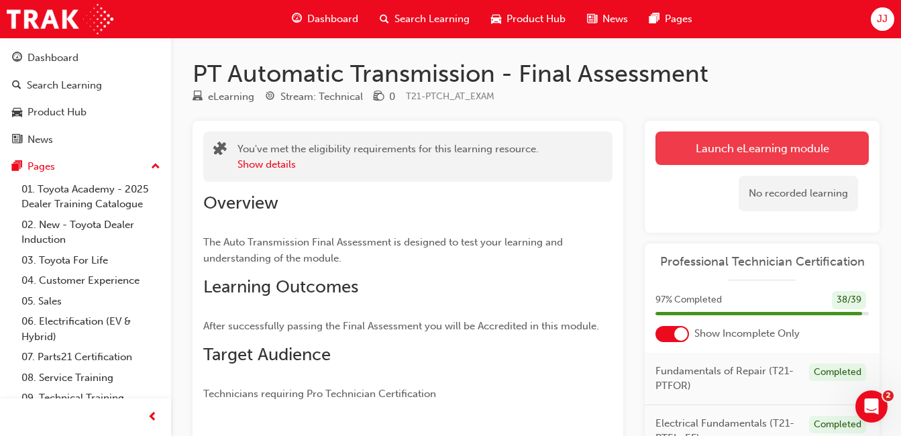
click at [695, 135] on link "Launch eLearning module" at bounding box center [761, 148] width 213 height 34
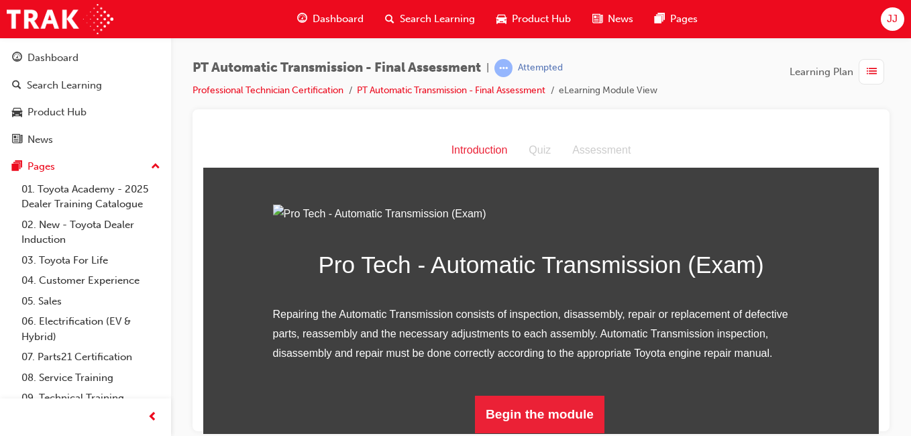
scroll to position [147, 0]
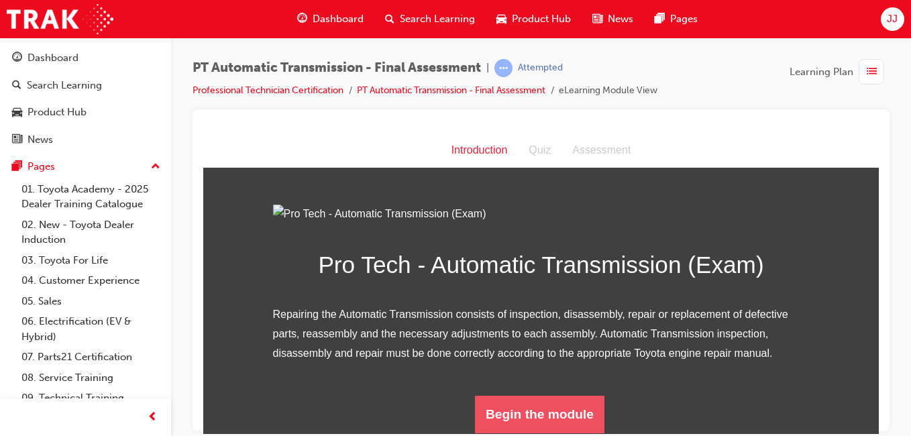
click at [526, 417] on button "Begin the module" at bounding box center [539, 414] width 129 height 38
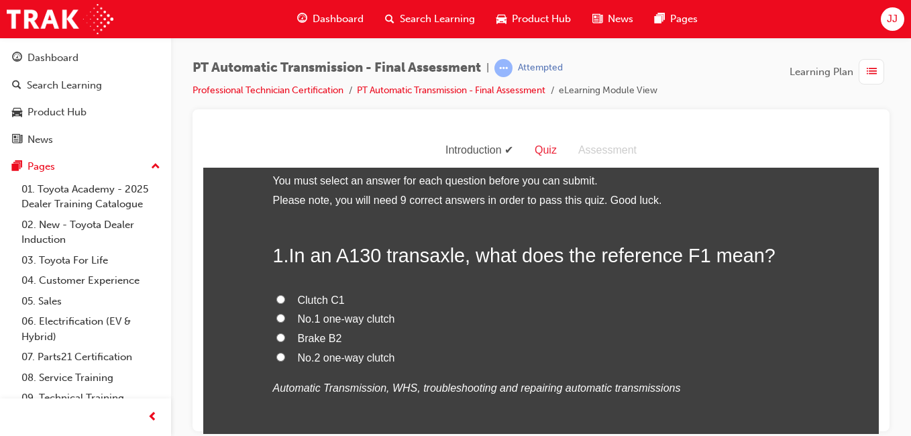
scroll to position [0, 0]
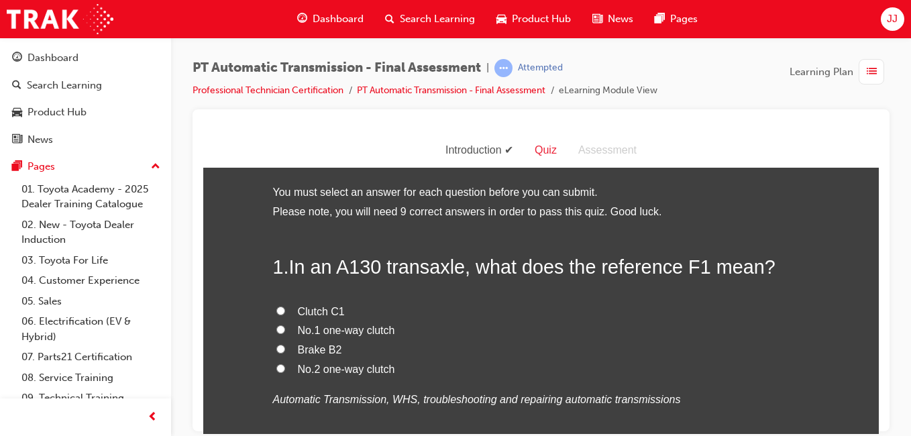
click at [366, 333] on span "No.1 one-way clutch" at bounding box center [346, 329] width 97 height 11
click at [285, 333] on input "No.1 one-way clutch" at bounding box center [280, 329] width 9 height 9
radio input "true"
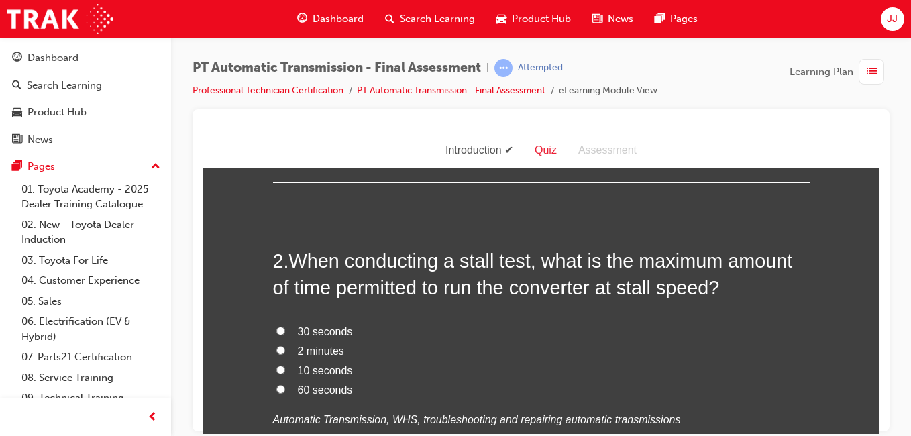
scroll to position [292, 0]
click at [332, 370] on span "10 seconds" at bounding box center [325, 368] width 55 height 11
click at [285, 370] on input "10 seconds" at bounding box center [280, 368] width 9 height 9
radio input "true"
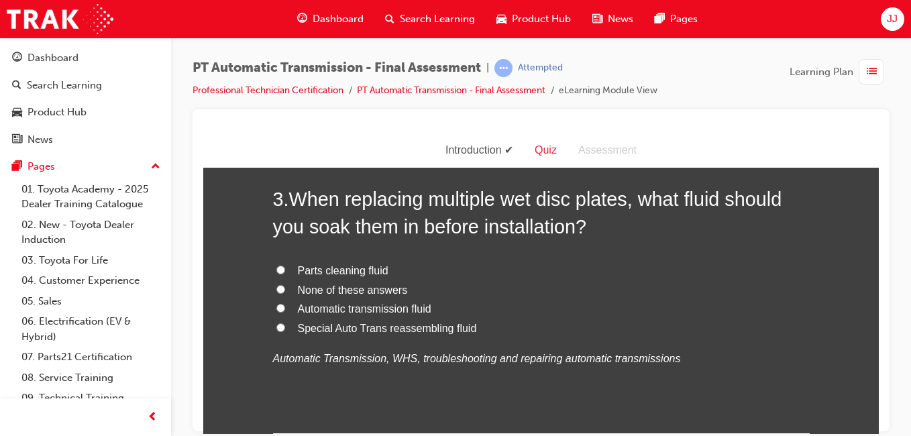
scroll to position [661, 0]
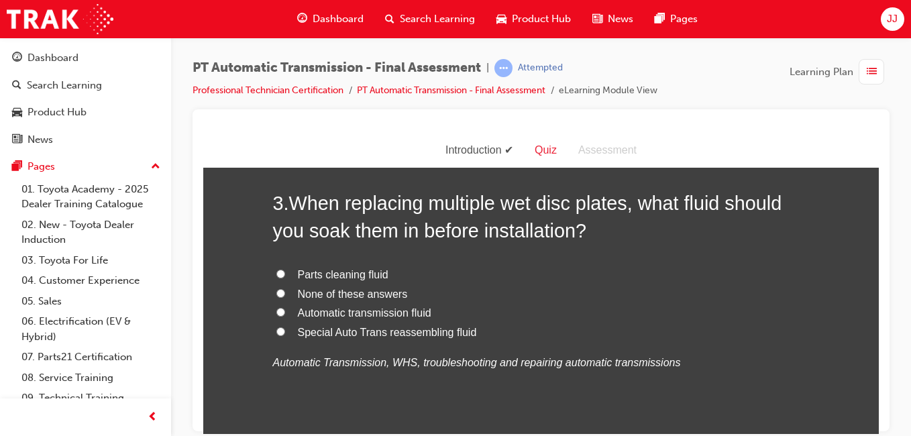
click at [352, 312] on span "Automatic transmission fluid" at bounding box center [364, 311] width 133 height 11
click at [285, 312] on input "Automatic transmission fluid" at bounding box center [280, 311] width 9 height 9
radio input "true"
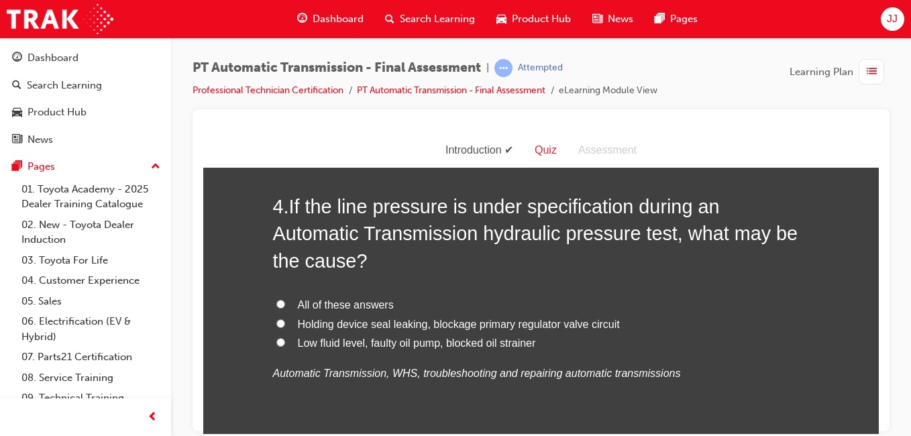
scroll to position [969, 0]
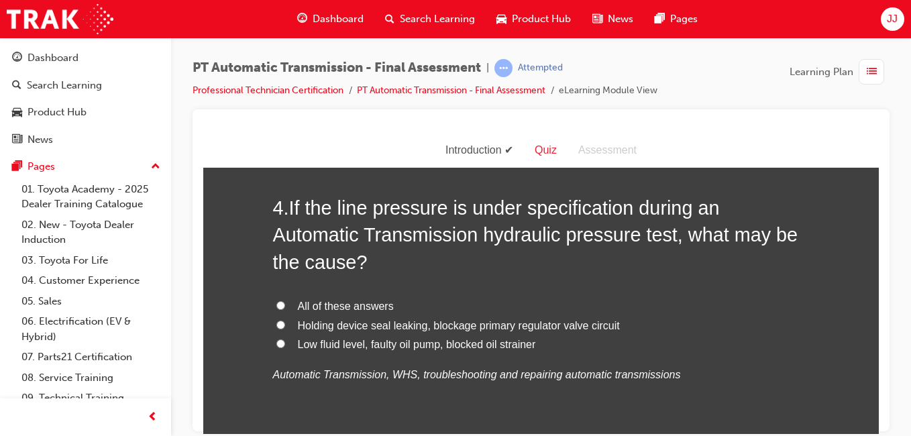
click at [356, 300] on span "All of these answers" at bounding box center [346, 305] width 96 height 11
click at [285, 300] on input "All of these answers" at bounding box center [280, 304] width 9 height 9
radio input "true"
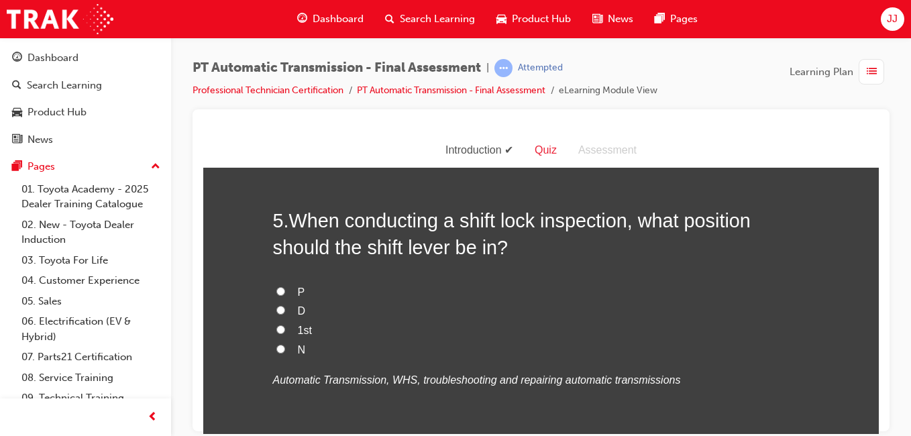
scroll to position [1271, 0]
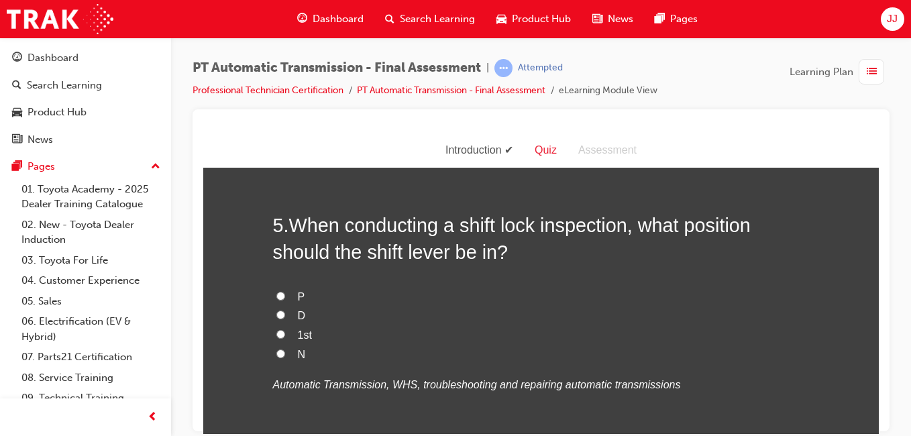
click at [288, 296] on label "P" at bounding box center [541, 296] width 536 height 19
click at [285, 296] on input "P" at bounding box center [280, 295] width 9 height 9
radio input "true"
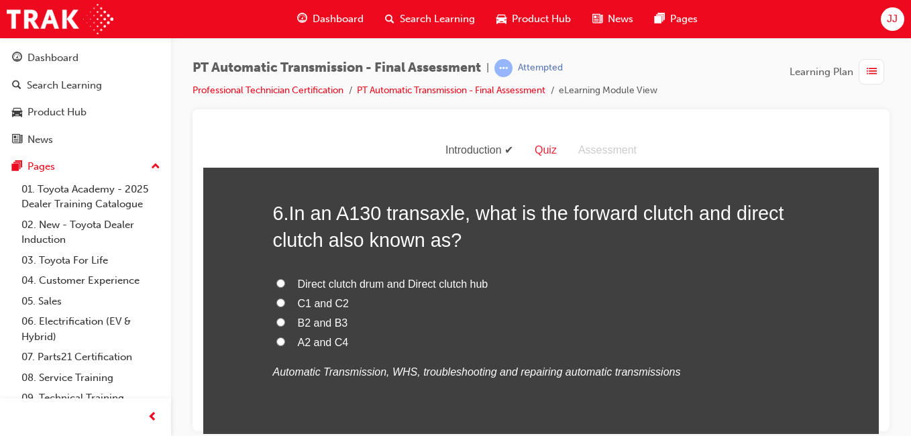
scroll to position [1585, 0]
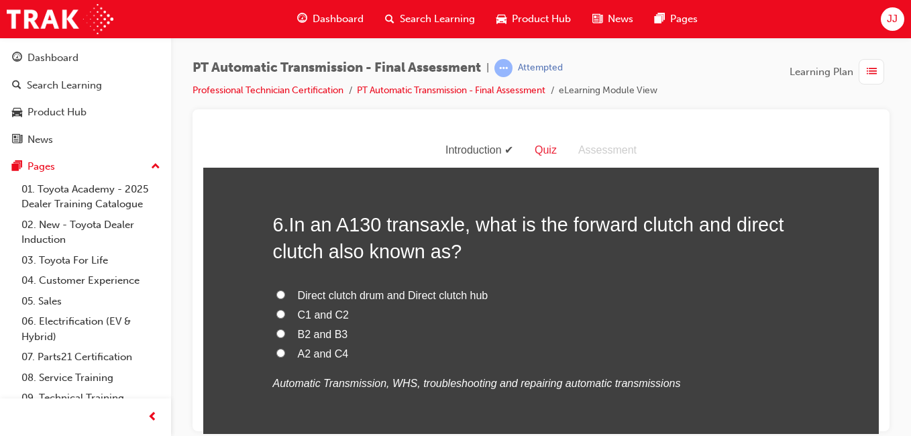
click at [316, 315] on span "C1 and C2" at bounding box center [324, 313] width 52 height 11
click at [285, 315] on input "C1 and C2" at bounding box center [280, 313] width 9 height 9
radio input "true"
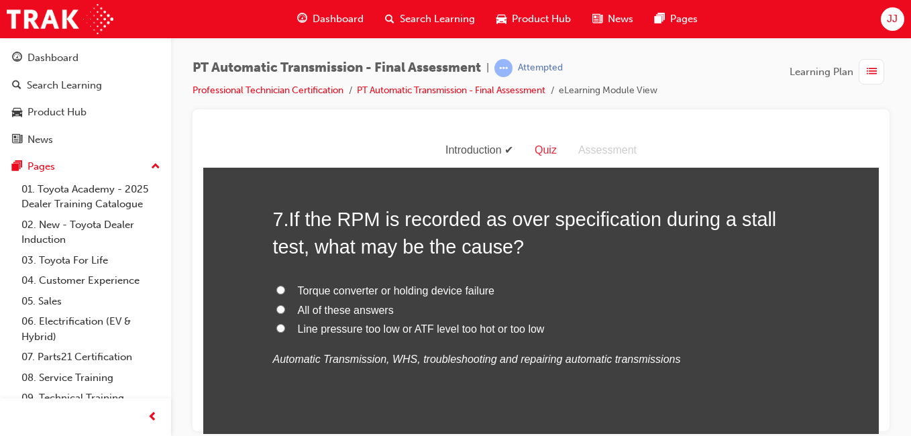
scroll to position [1897, 0]
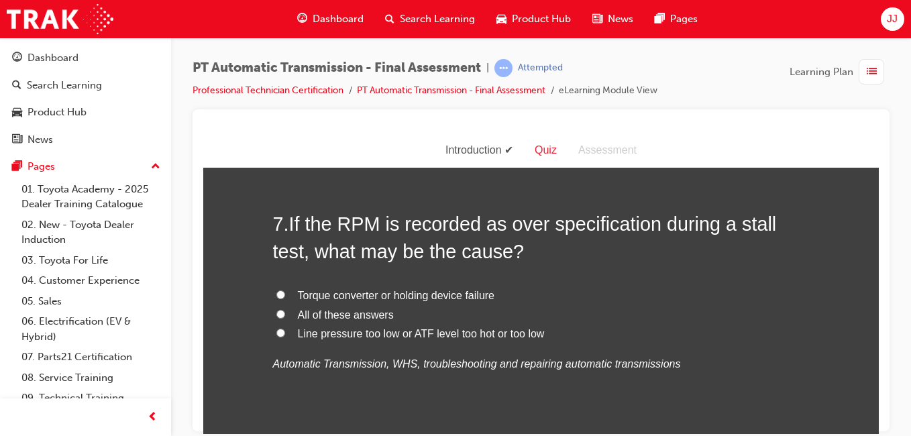
click at [307, 315] on span "All of these answers" at bounding box center [346, 313] width 96 height 11
click at [285, 315] on input "All of these answers" at bounding box center [280, 313] width 9 height 9
radio input "true"
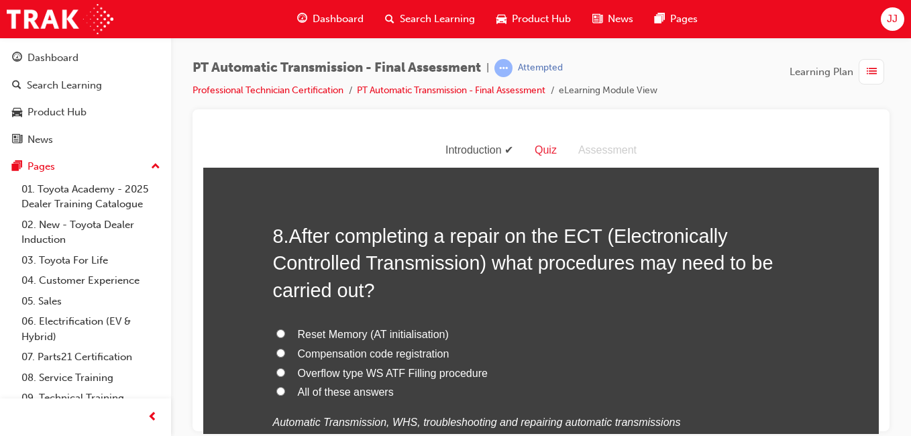
scroll to position [2190, 0]
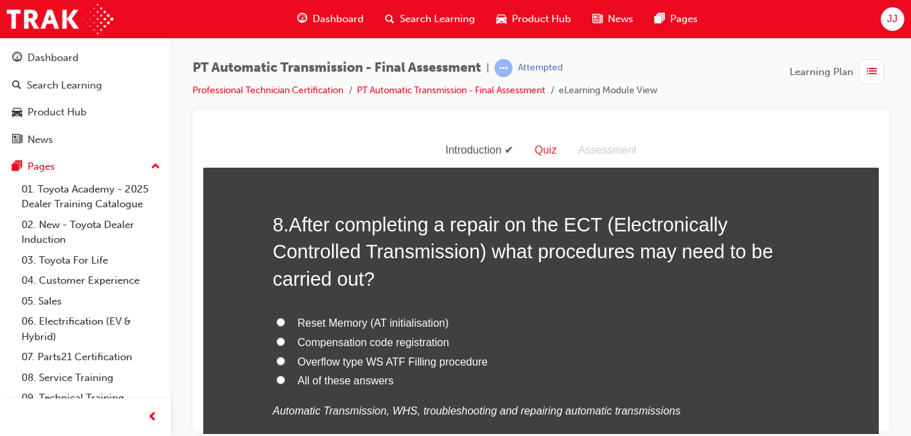
click at [347, 380] on span "All of these answers" at bounding box center [346, 379] width 96 height 11
click at [285, 380] on input "All of these answers" at bounding box center [280, 379] width 9 height 9
radio input "true"
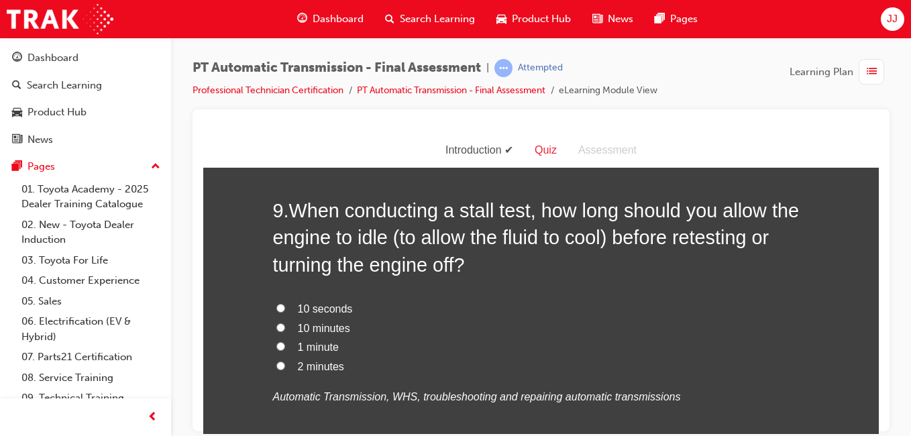
scroll to position [2539, 0]
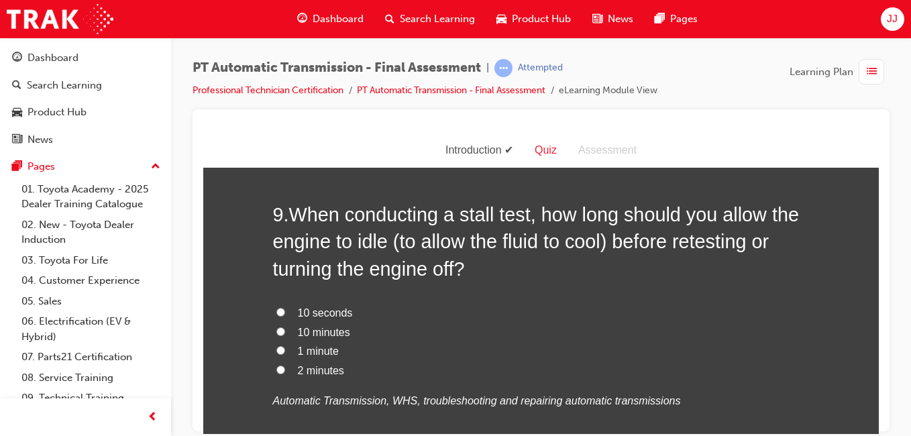
click at [319, 353] on span "1 minute" at bounding box center [318, 350] width 41 height 11
click at [285, 353] on input "1 minute" at bounding box center [280, 349] width 9 height 9
radio input "true"
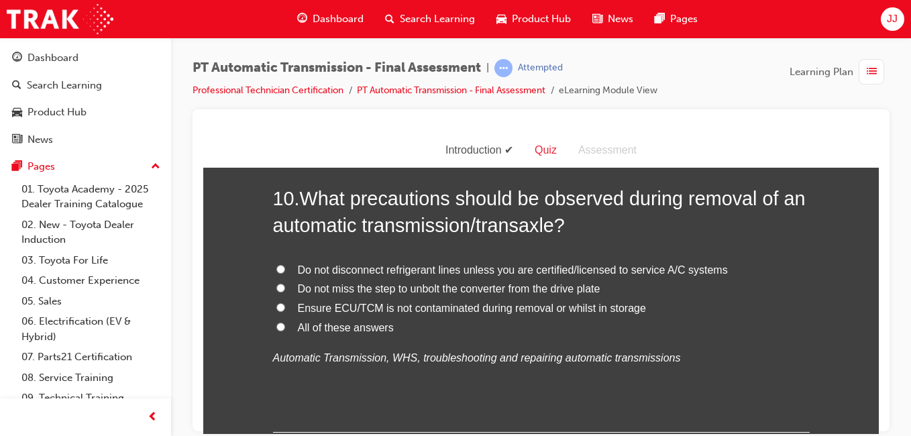
scroll to position [2892, 0]
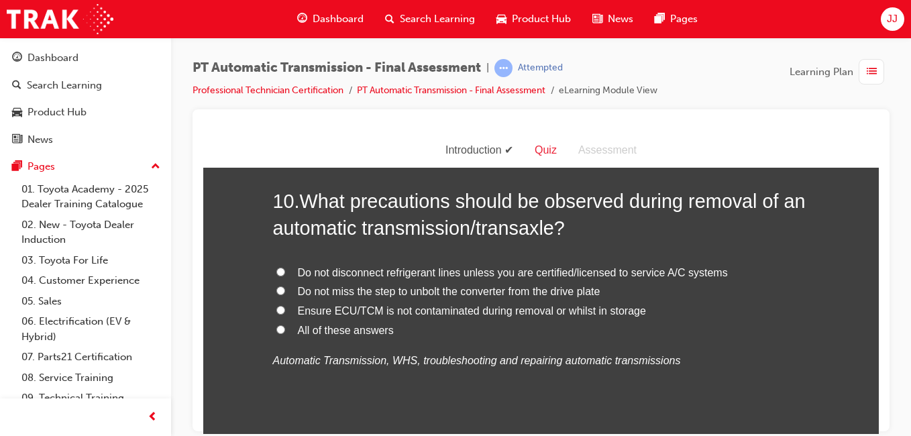
click at [367, 333] on span "All of these answers" at bounding box center [346, 329] width 96 height 11
click at [285, 333] on input "All of these answers" at bounding box center [280, 329] width 9 height 9
radio input "true"
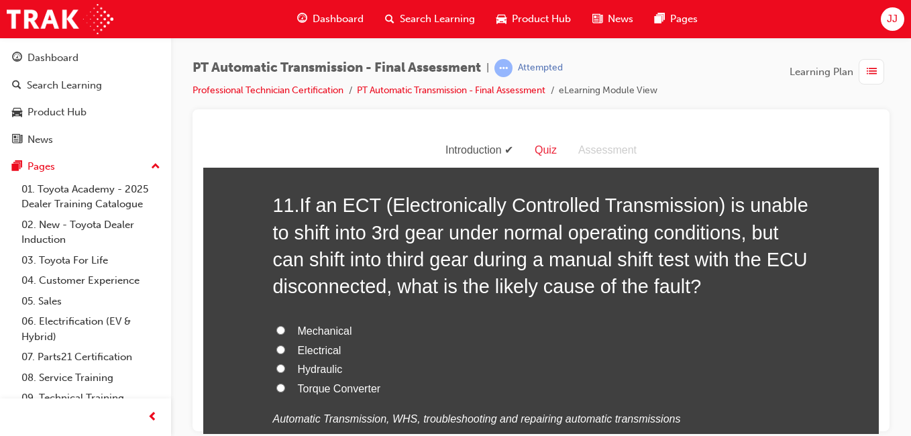
scroll to position [3194, 0]
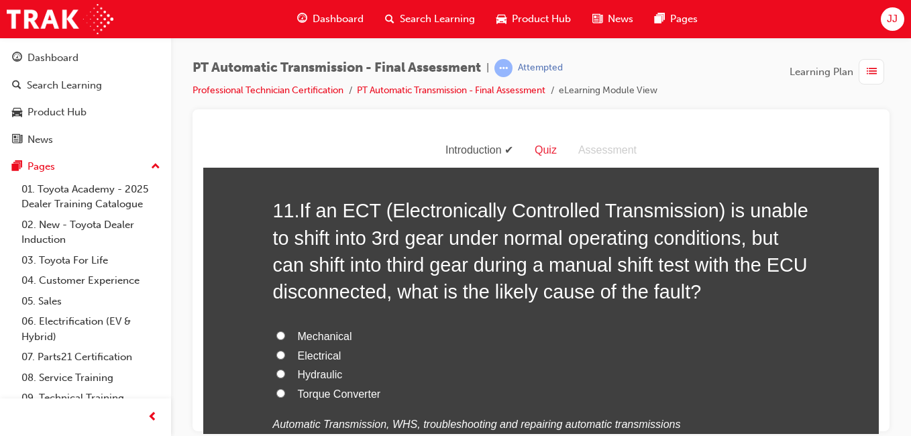
click at [329, 353] on span "Electrical" at bounding box center [320, 354] width 44 height 11
click at [285, 353] on input "Electrical" at bounding box center [280, 354] width 9 height 9
radio input "true"
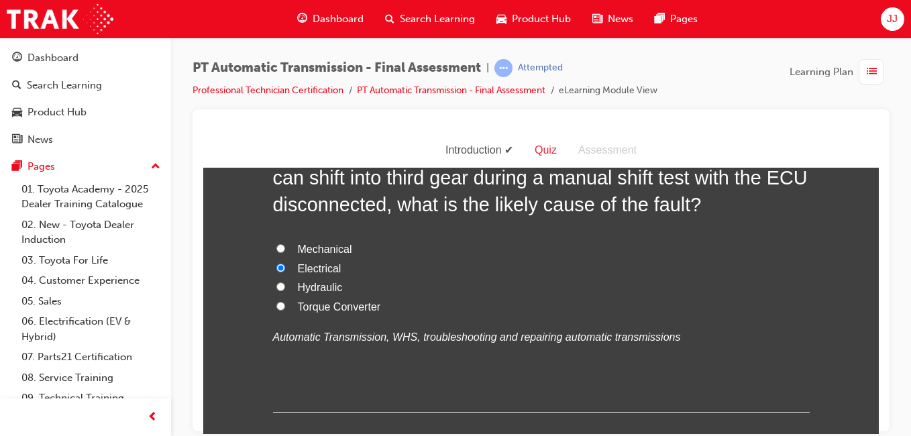
scroll to position [3361, 0]
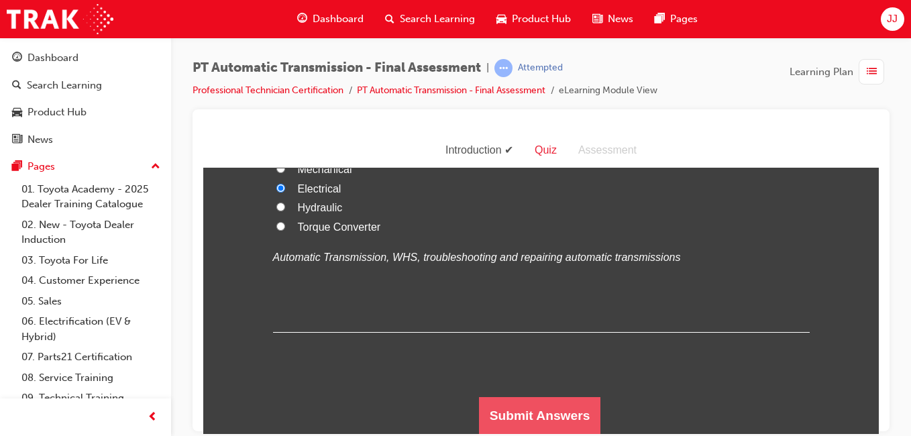
click at [500, 402] on button "Submit Answers" at bounding box center [540, 415] width 122 height 38
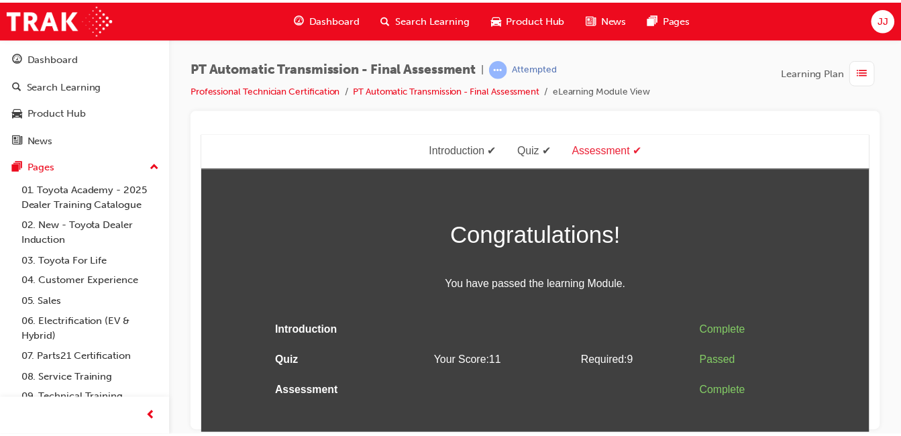
scroll to position [0, 0]
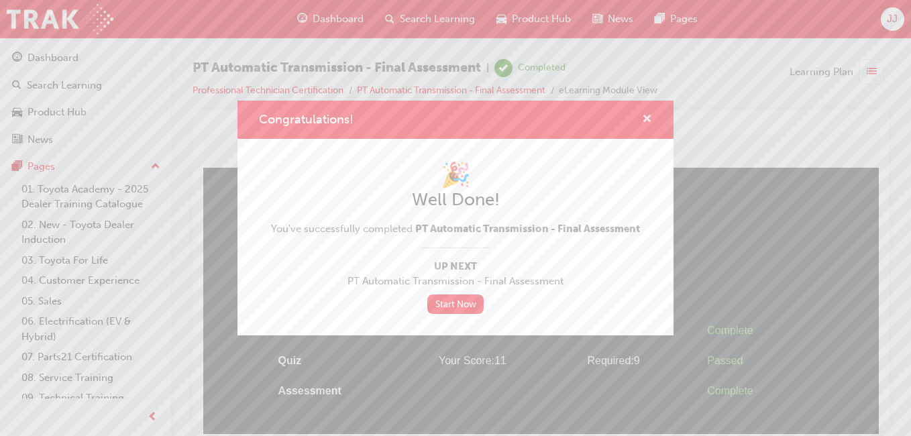
click at [650, 123] on span "cross-icon" at bounding box center [647, 120] width 10 height 12
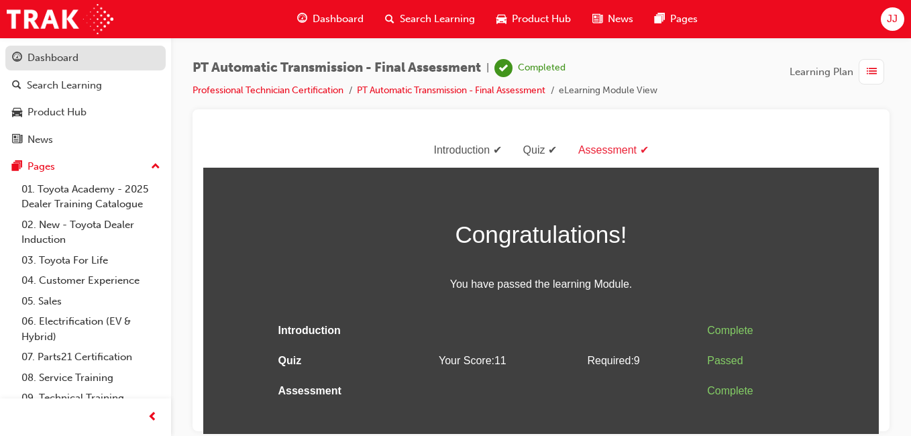
click at [114, 59] on div "Dashboard" at bounding box center [85, 58] width 147 height 17
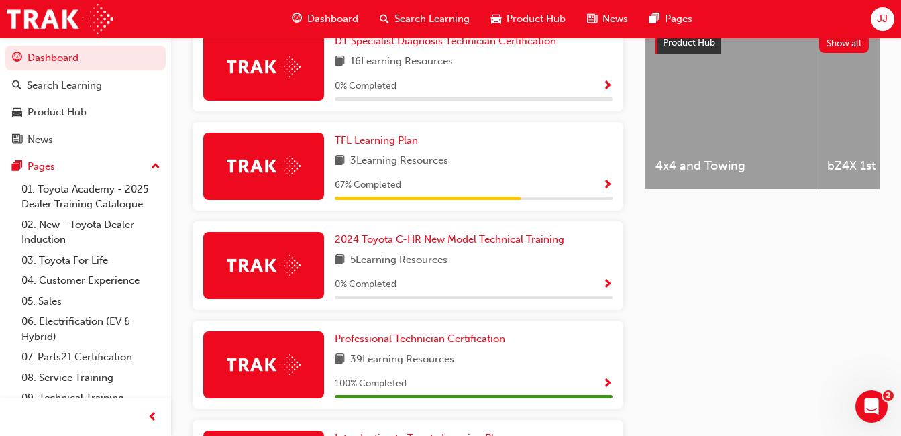
scroll to position [570, 0]
